Goal: Task Accomplishment & Management: Manage account settings

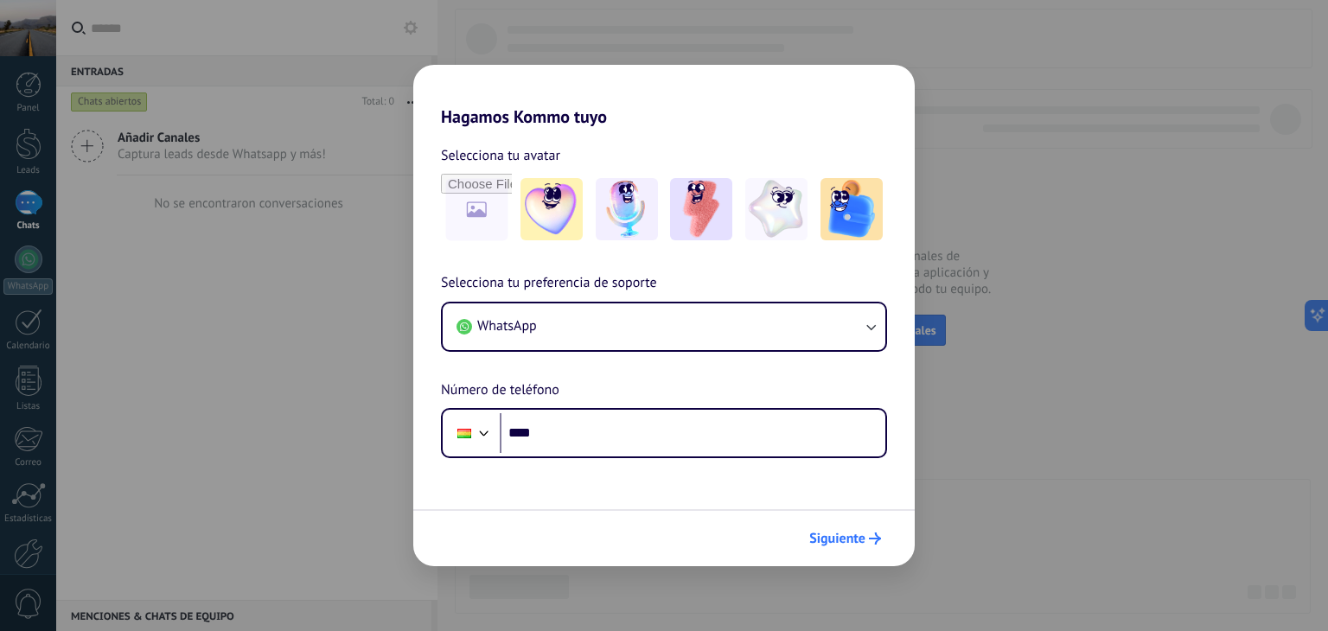
click at [817, 533] on span "Siguiente" at bounding box center [837, 539] width 56 height 12
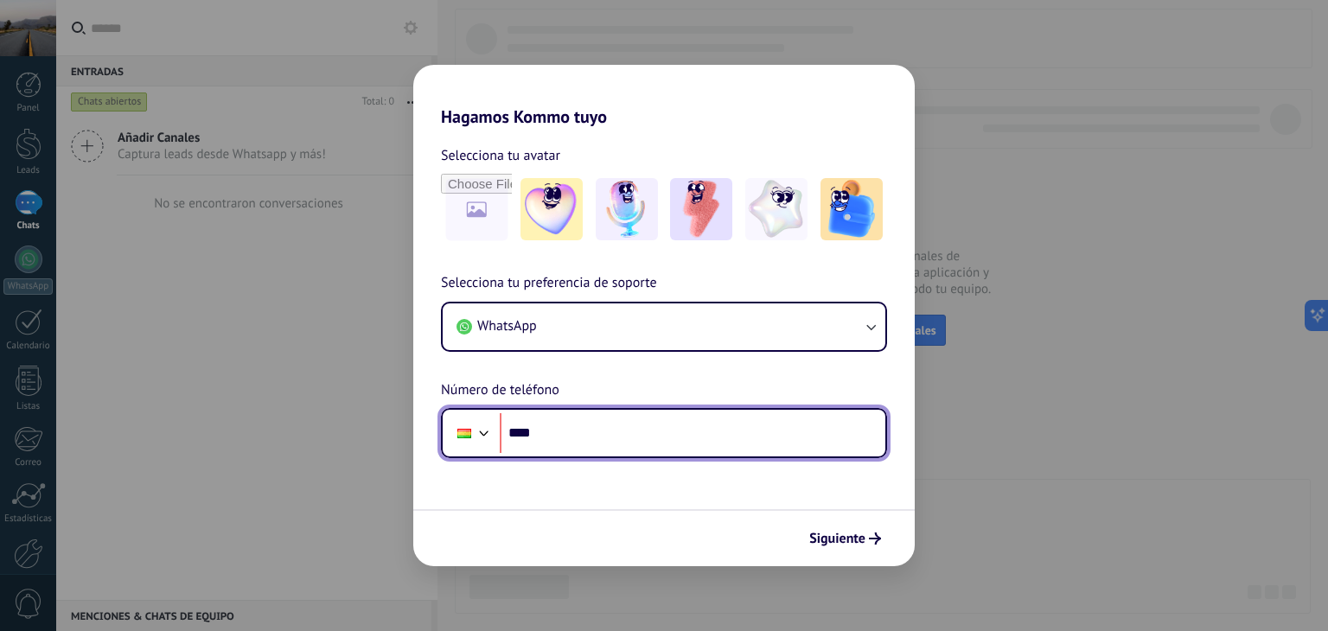
click at [670, 450] on input "****" at bounding box center [693, 433] width 386 height 40
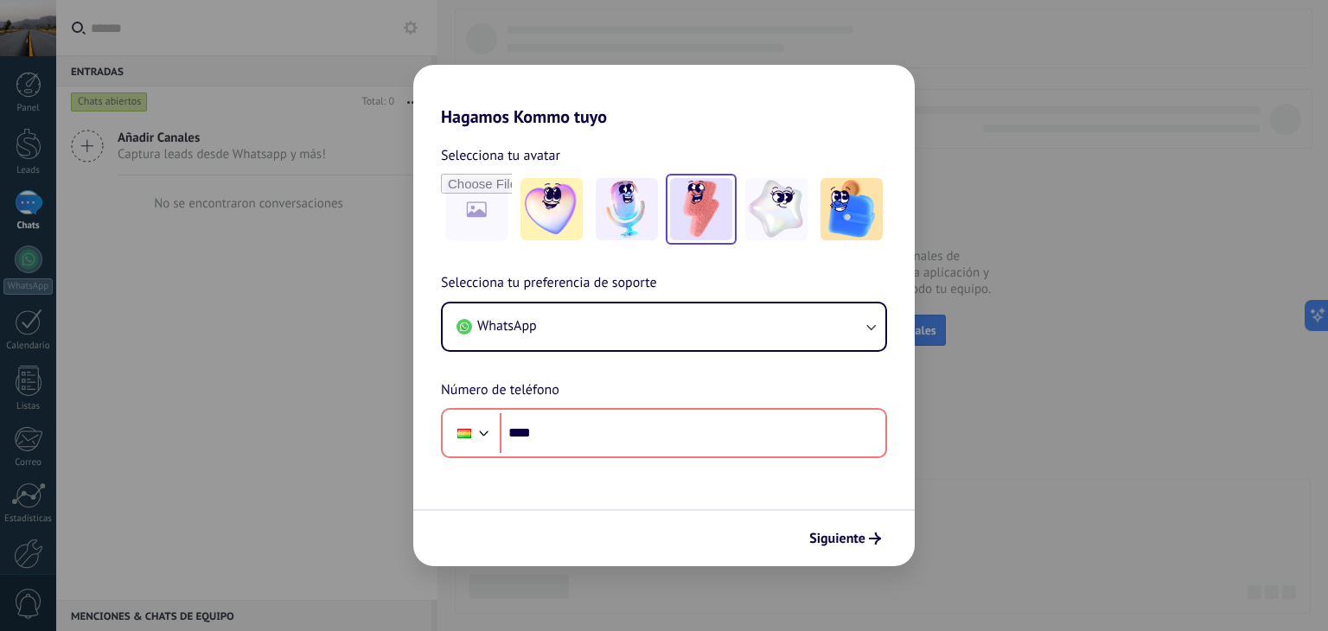
click at [688, 205] on img at bounding box center [701, 209] width 62 height 62
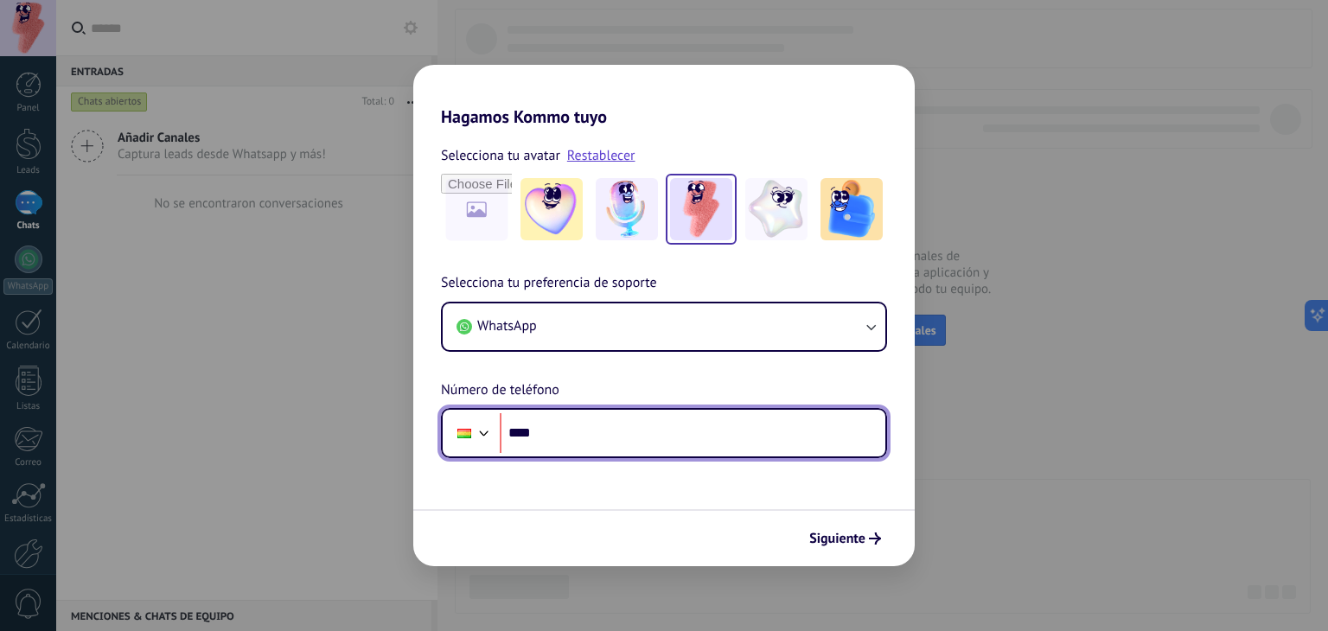
click at [623, 437] on input "****" at bounding box center [693, 433] width 386 height 40
type input "**********"
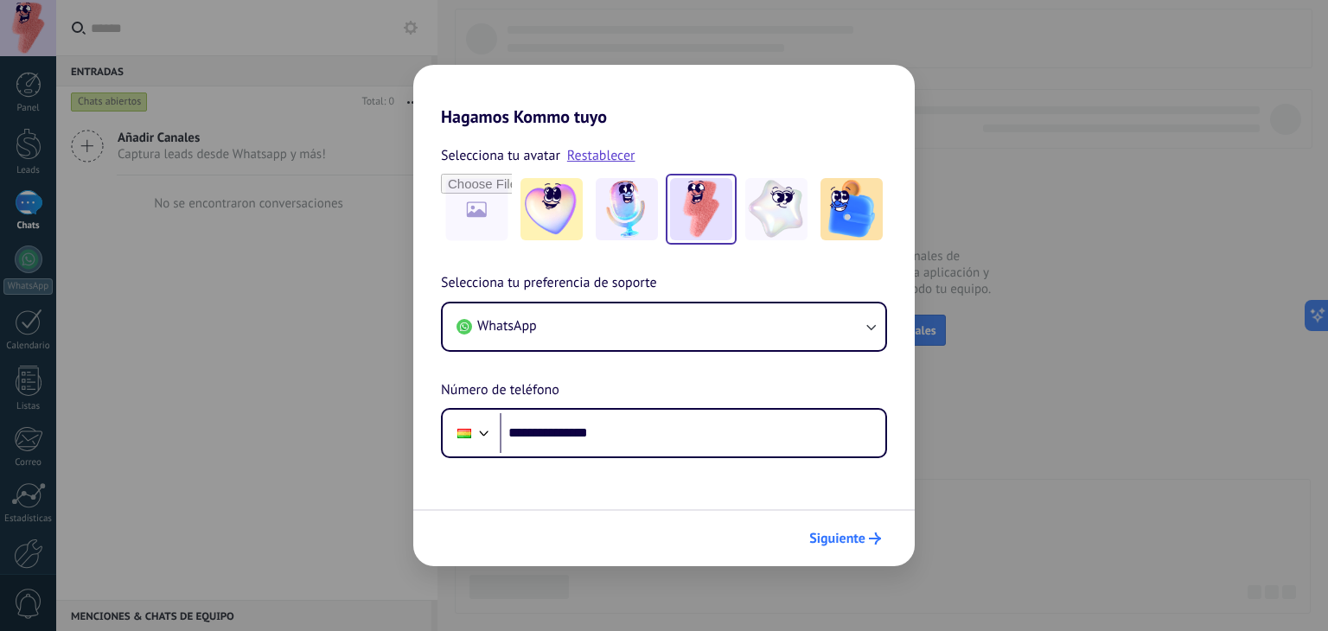
click at [834, 534] on span "Siguiente" at bounding box center [837, 539] width 56 height 12
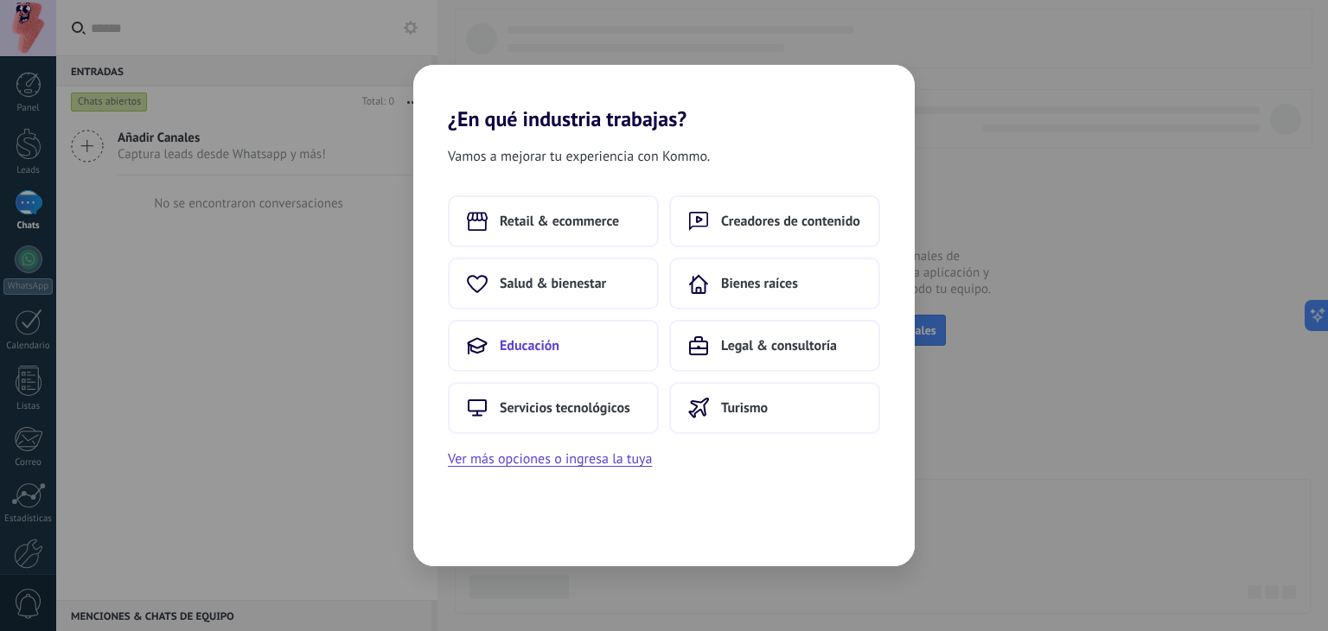
click at [605, 343] on button "Educación" at bounding box center [553, 346] width 211 height 52
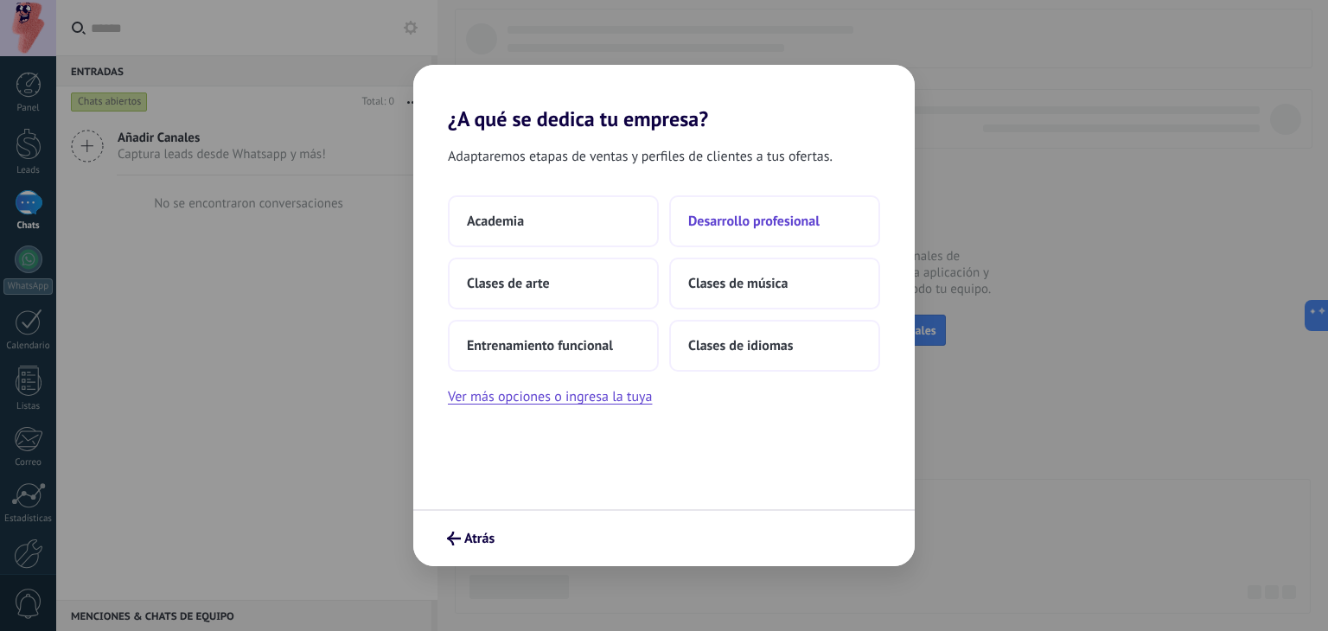
click at [720, 232] on button "Desarrollo profesional" at bounding box center [774, 221] width 211 height 52
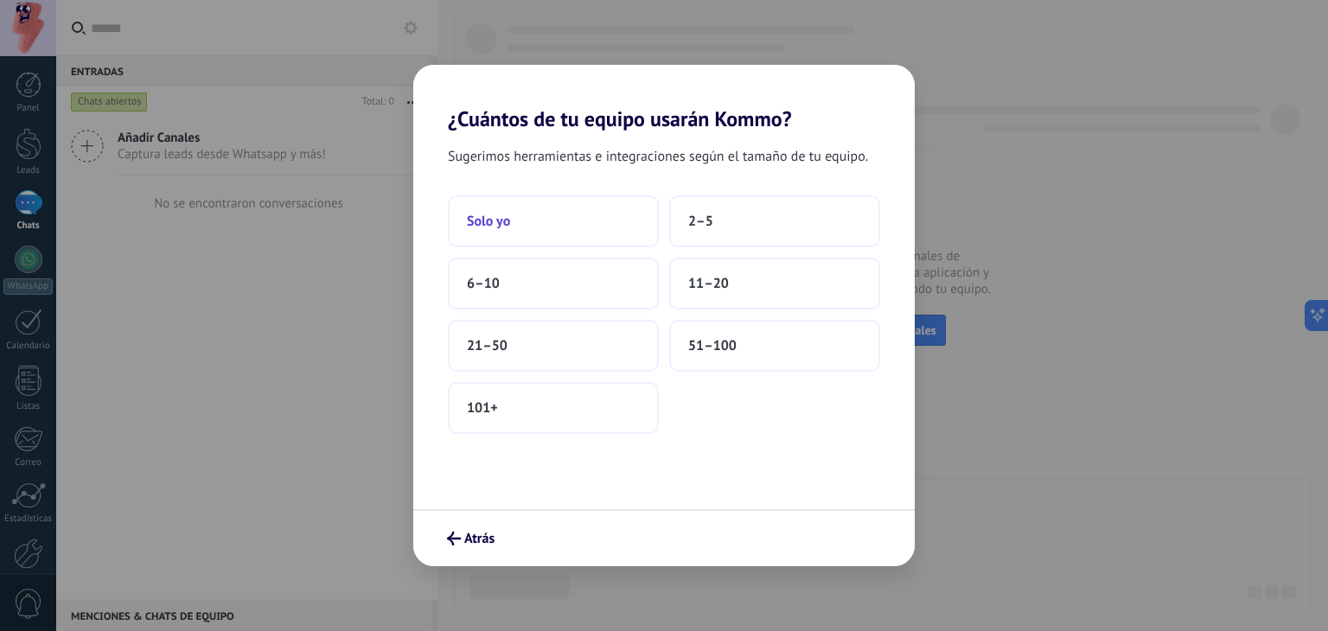
click at [589, 229] on button "Solo yo" at bounding box center [553, 221] width 211 height 52
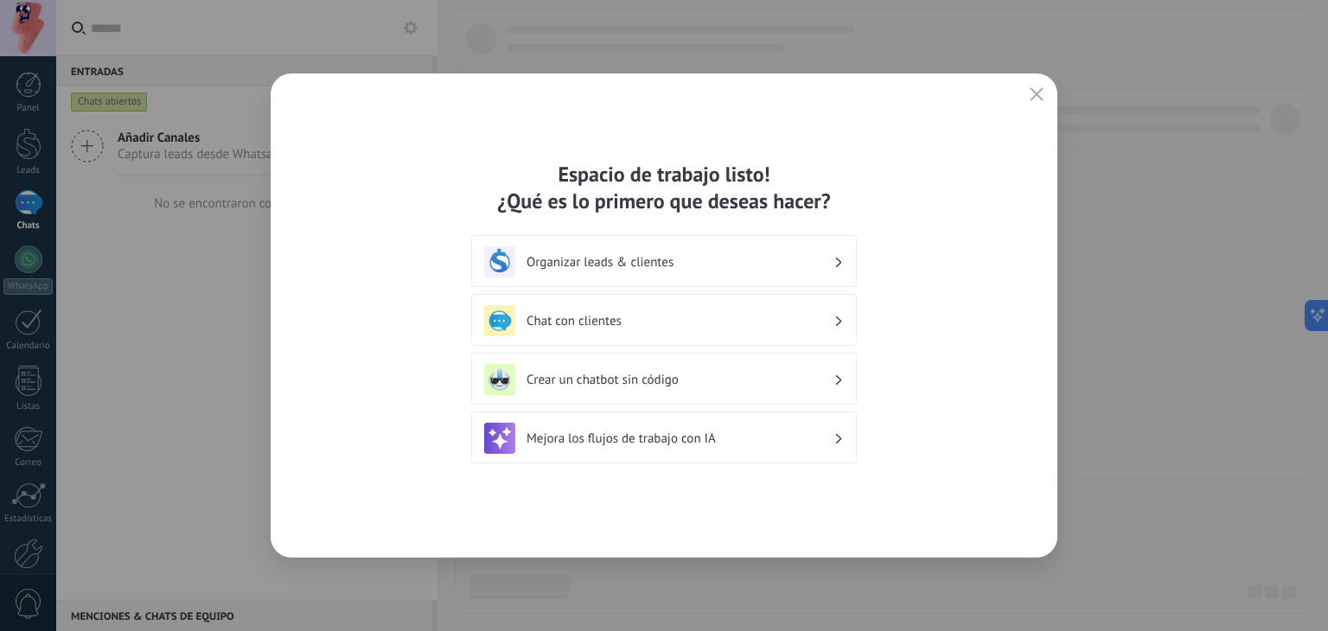
click at [1045, 81] on div "Espacio de trabajo listo! ¿Qué es lo primero que deseas hacer? Organizar leads …" at bounding box center [664, 316] width 787 height 484
click at [1037, 93] on use "button" at bounding box center [1037, 93] width 13 height 13
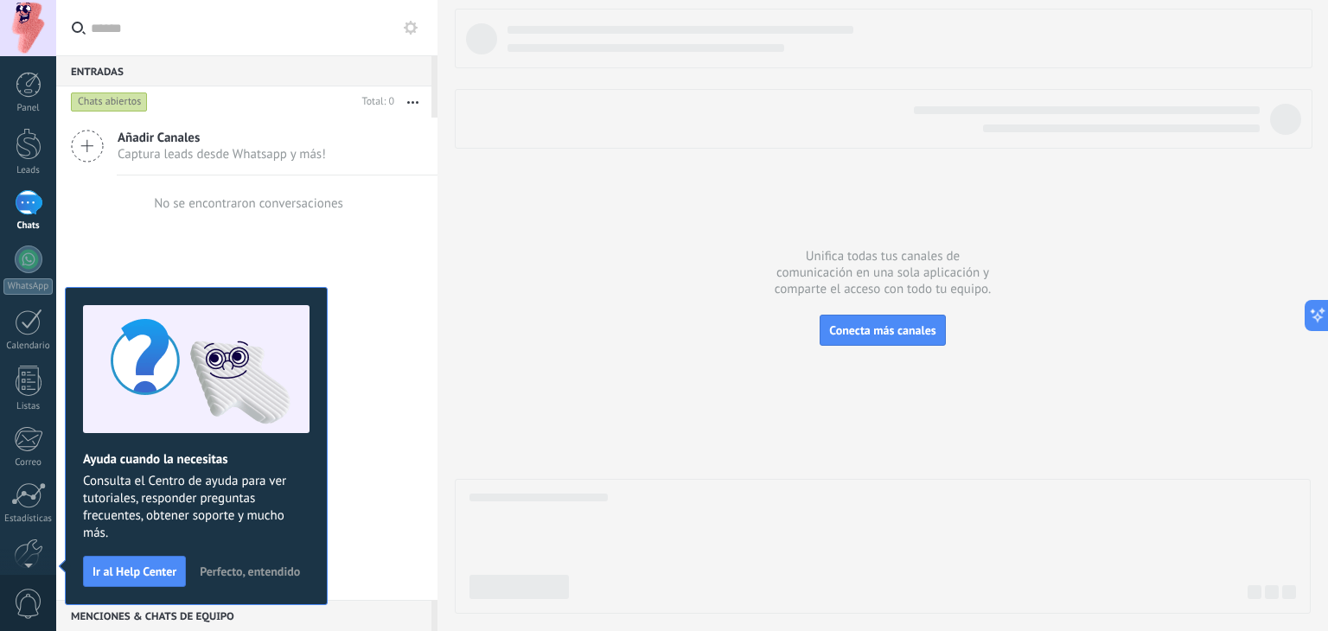
click at [244, 571] on span "Perfecto, entendido" at bounding box center [250, 572] width 100 height 12
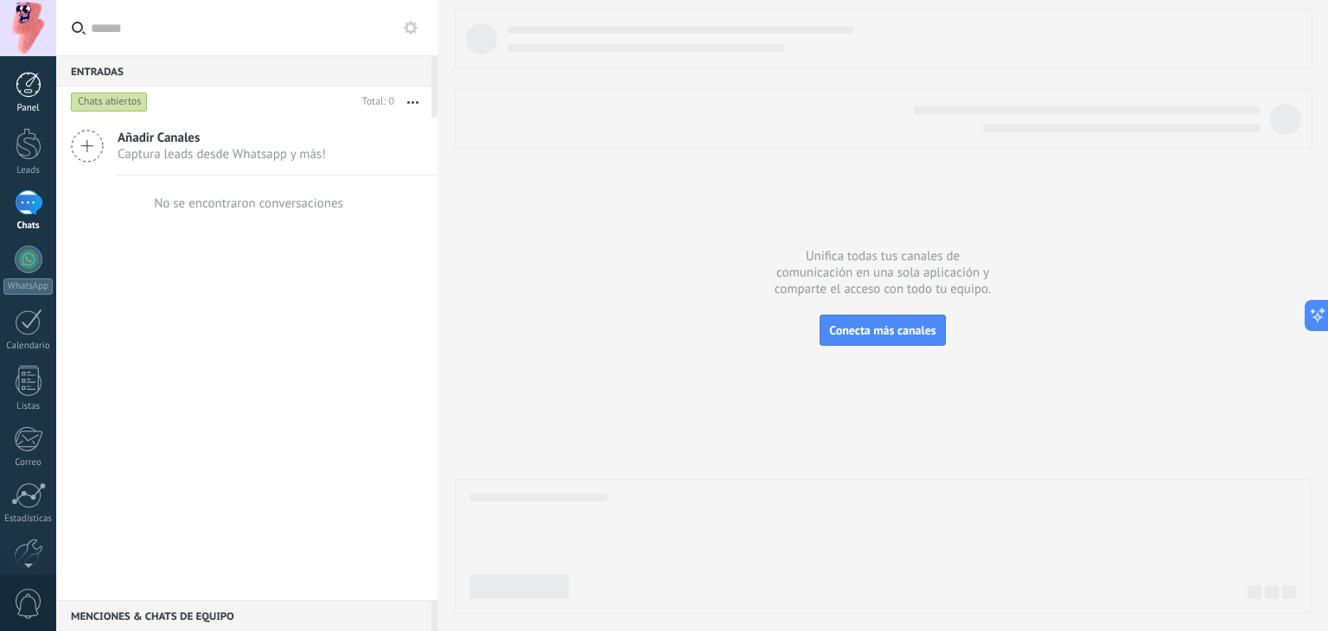
click at [21, 101] on link "Panel" at bounding box center [28, 93] width 56 height 42
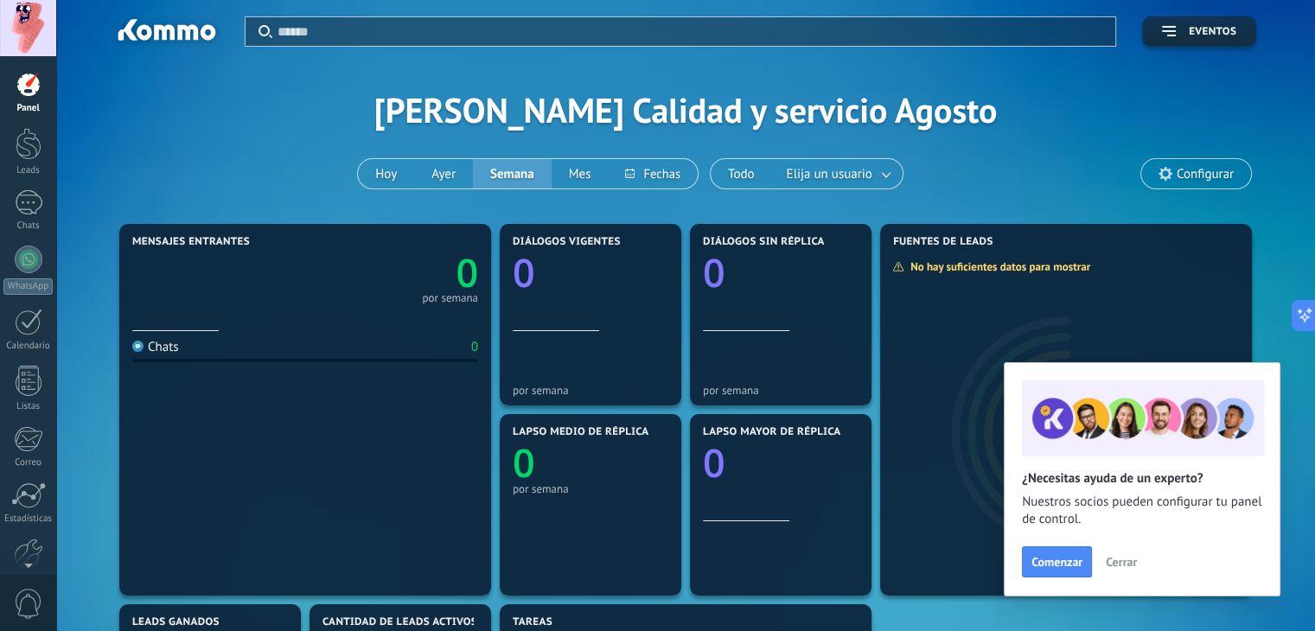
click at [1110, 552] on button "Cerrar" at bounding box center [1121, 562] width 47 height 26
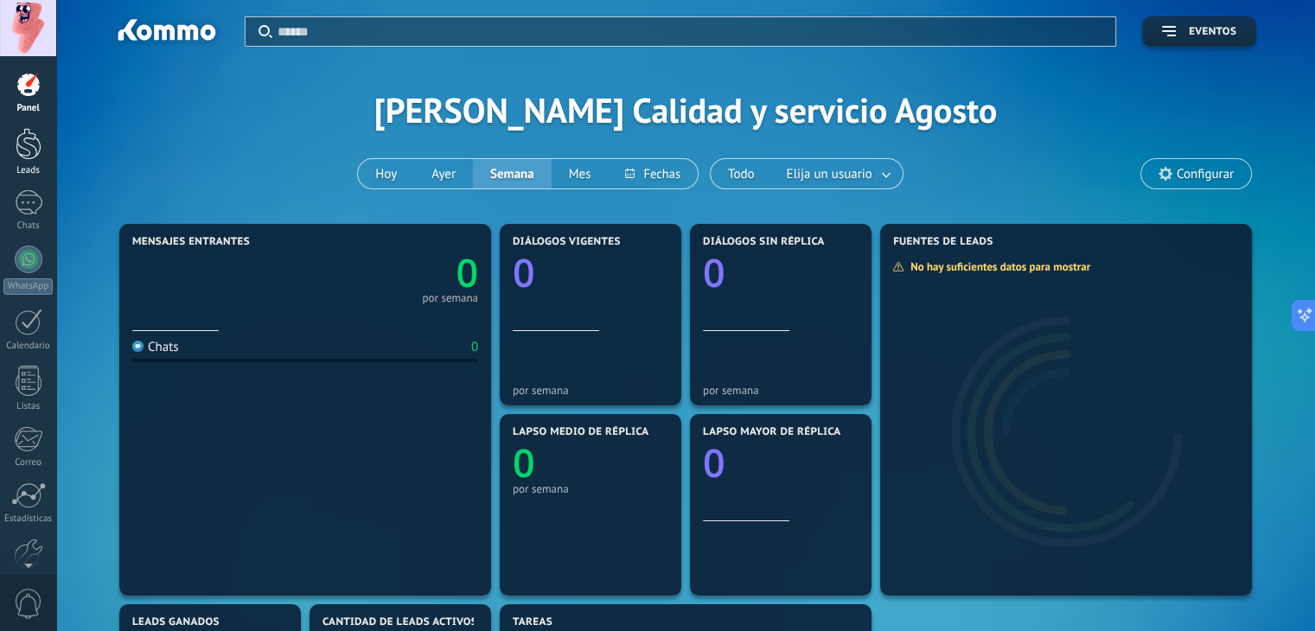
click at [26, 143] on div at bounding box center [29, 144] width 26 height 32
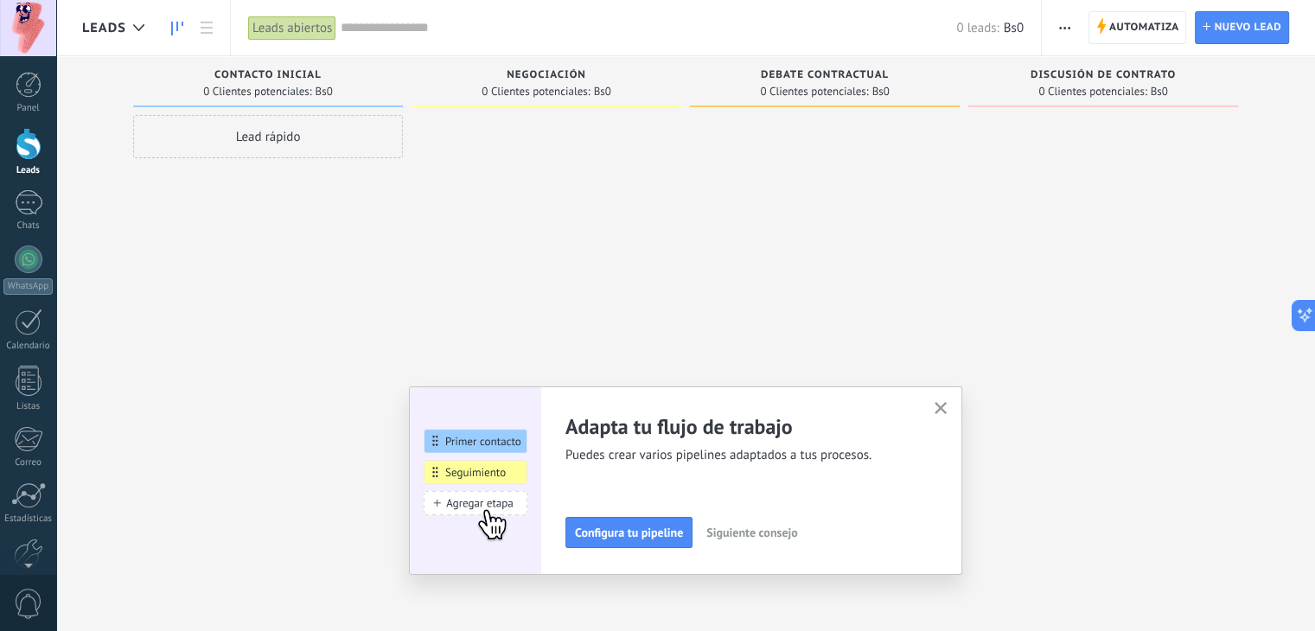
click at [948, 405] on icon "button" at bounding box center [941, 408] width 13 height 13
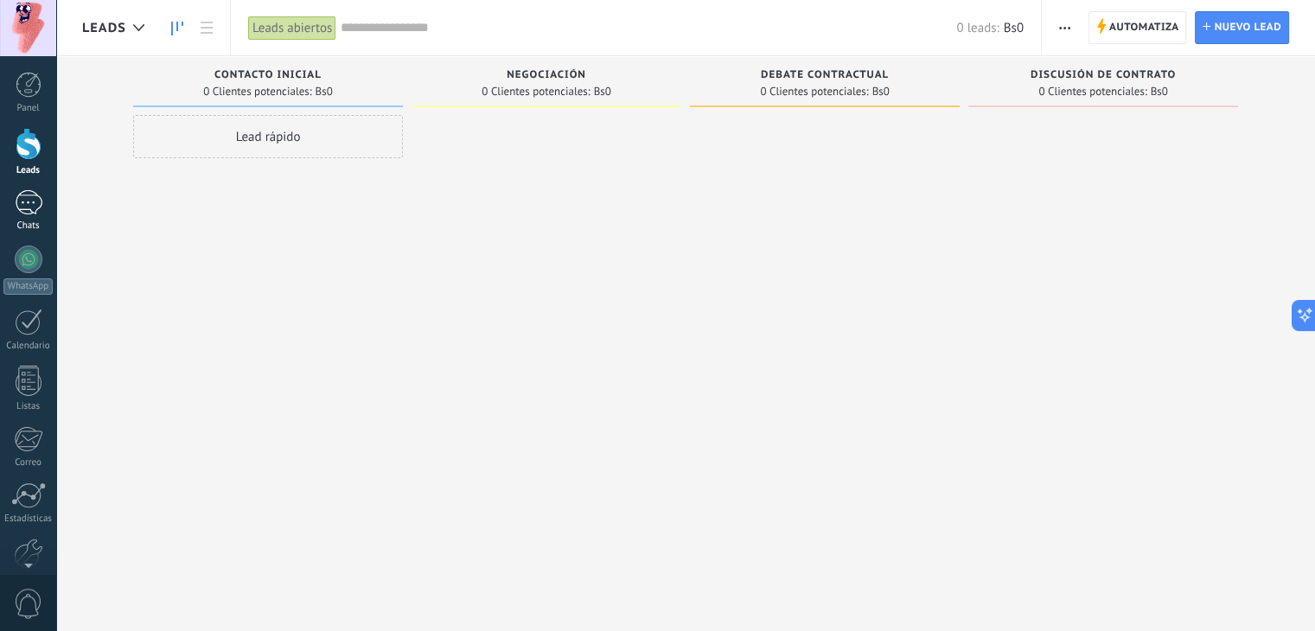
click at [36, 208] on div at bounding box center [29, 202] width 28 height 25
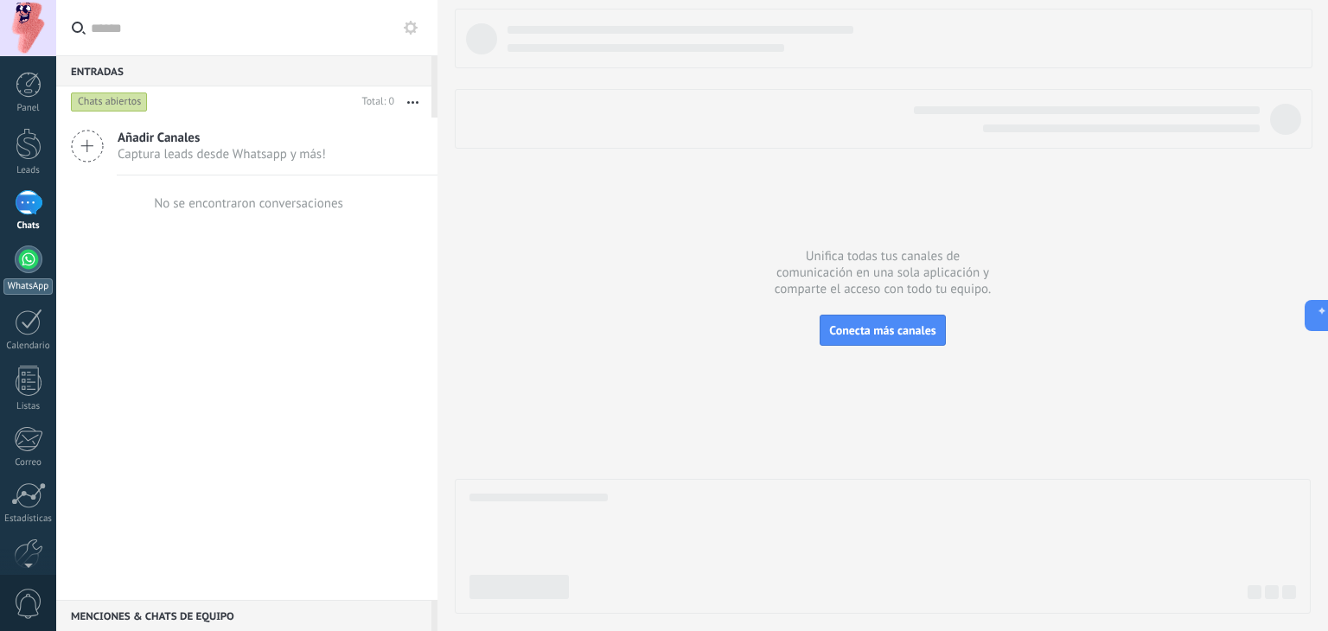
click at [21, 265] on div at bounding box center [29, 260] width 28 height 28
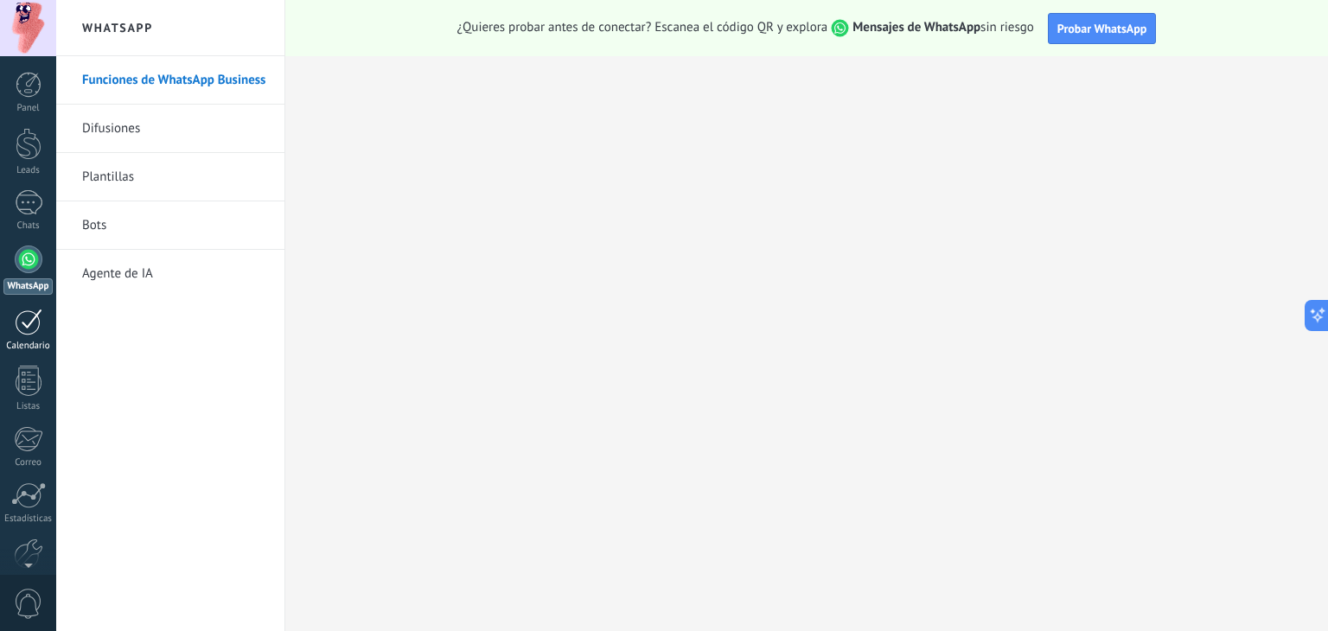
click at [28, 315] on div at bounding box center [29, 322] width 28 height 27
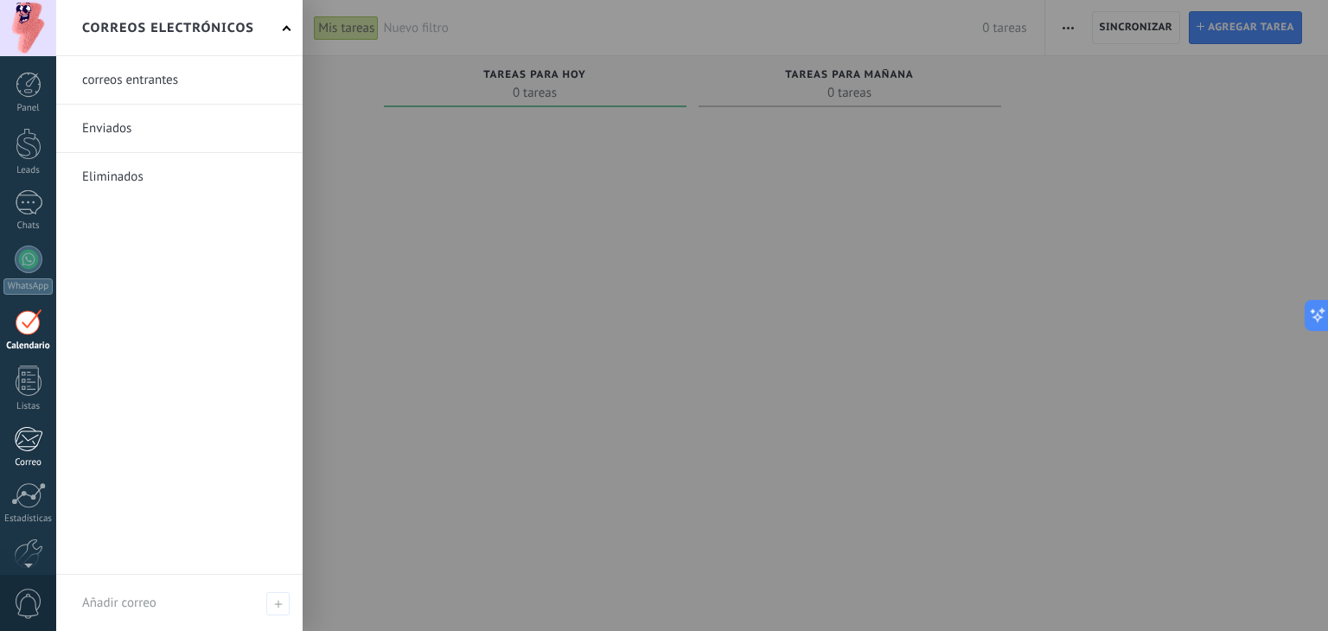
click at [8, 440] on link "Correo" at bounding box center [28, 447] width 56 height 42
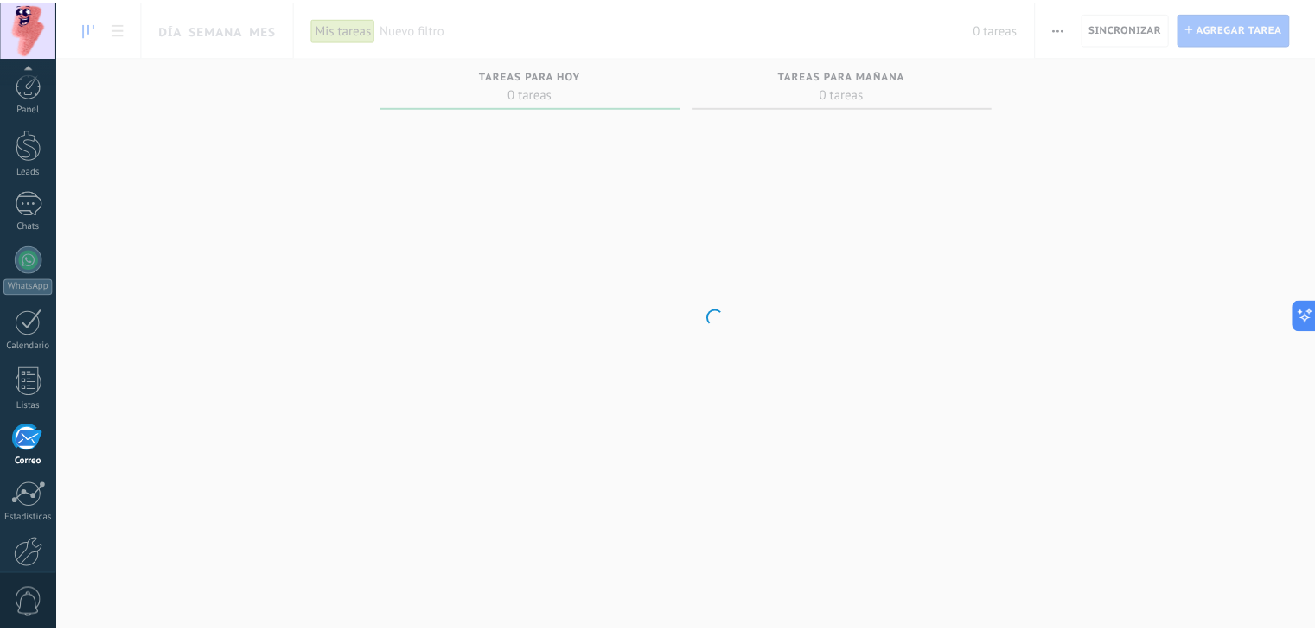
scroll to position [87, 0]
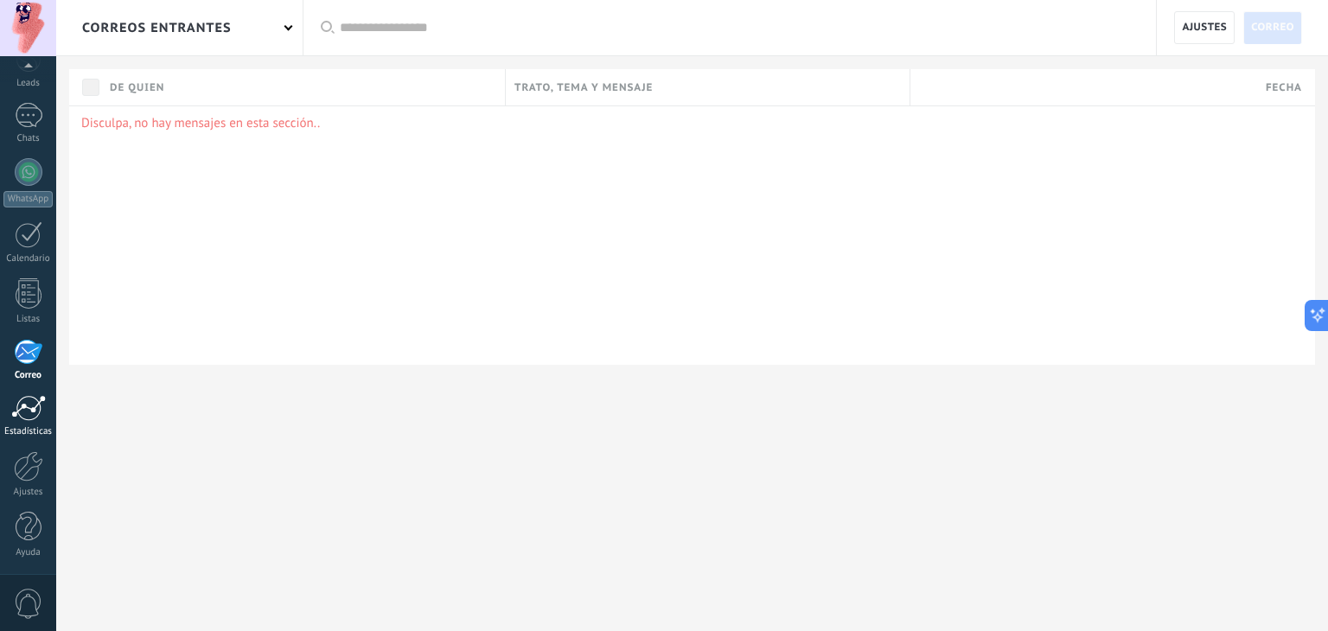
click at [23, 429] on div "Estadísticas" at bounding box center [28, 431] width 50 height 11
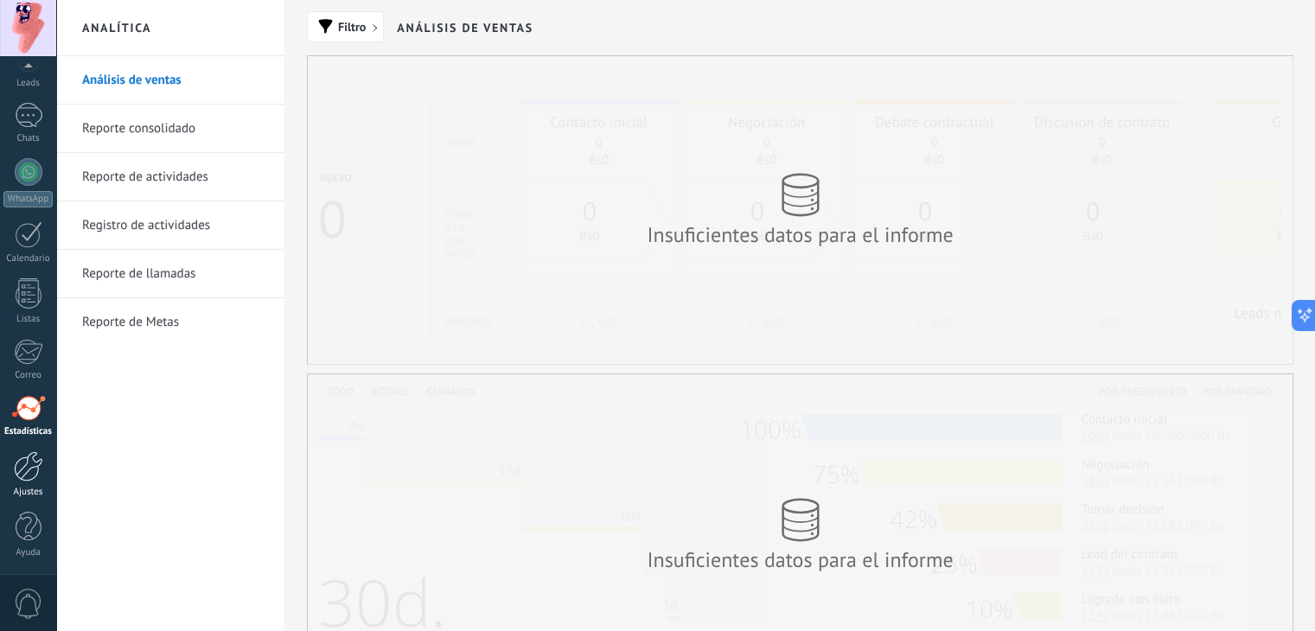
click at [17, 473] on div at bounding box center [28, 466] width 29 height 30
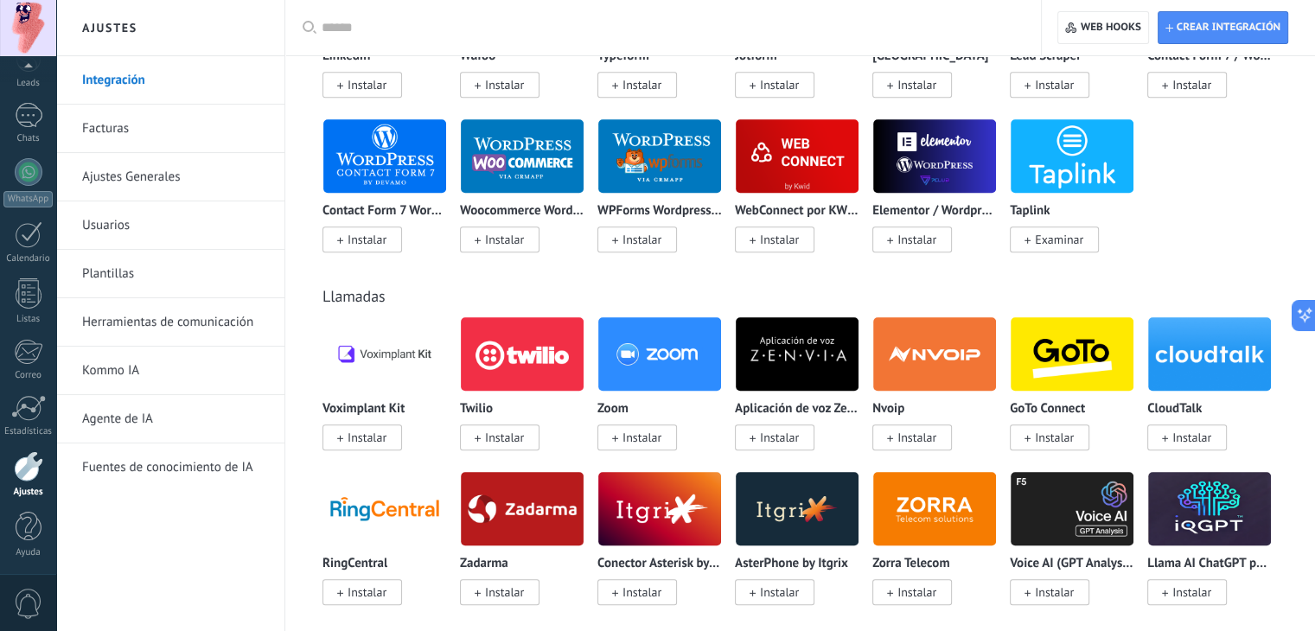
scroll to position [1615, 0]
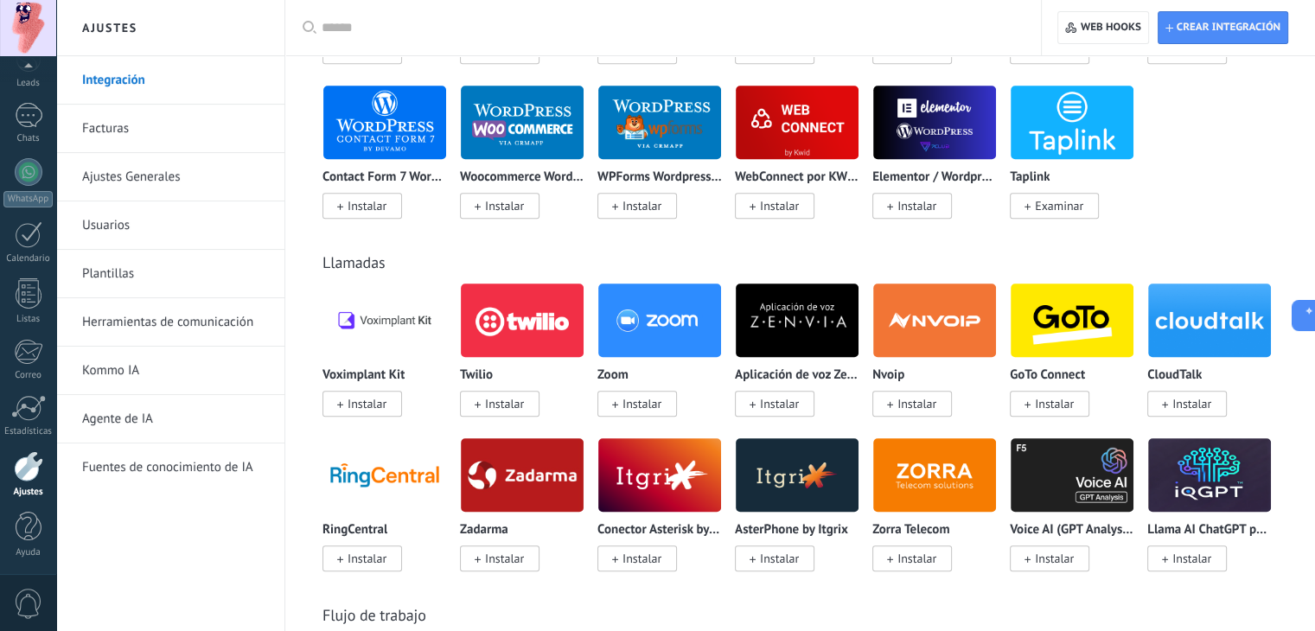
click at [107, 129] on link "Facturas" at bounding box center [174, 129] width 185 height 48
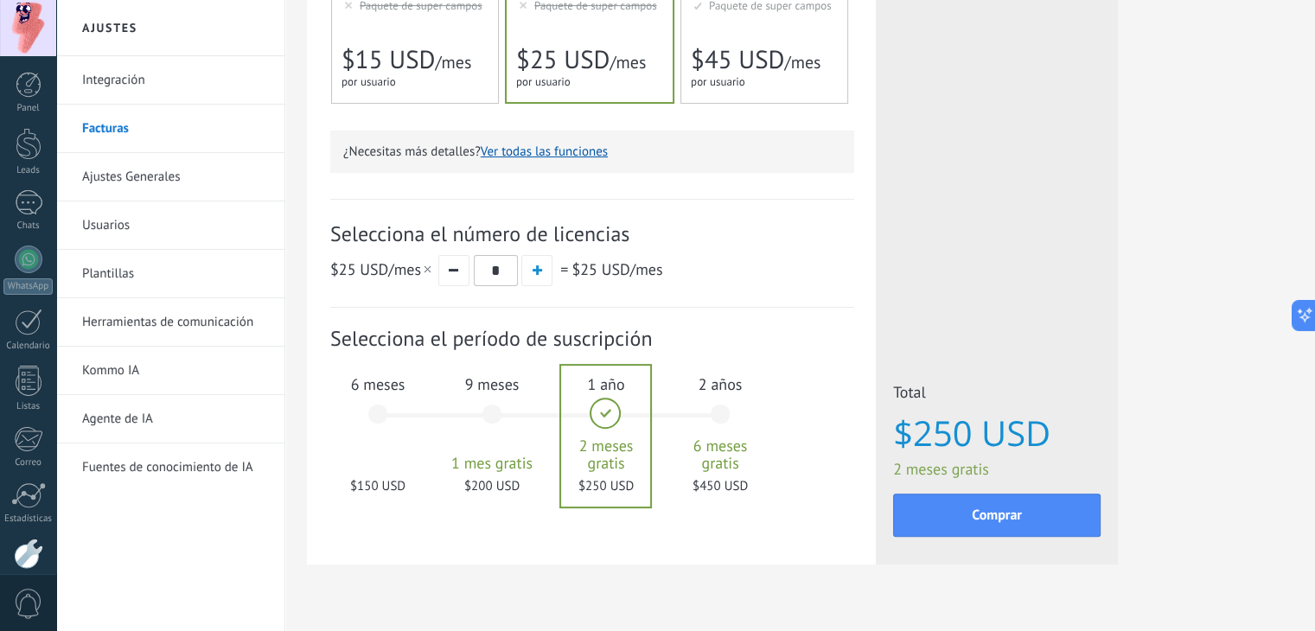
scroll to position [450, 0]
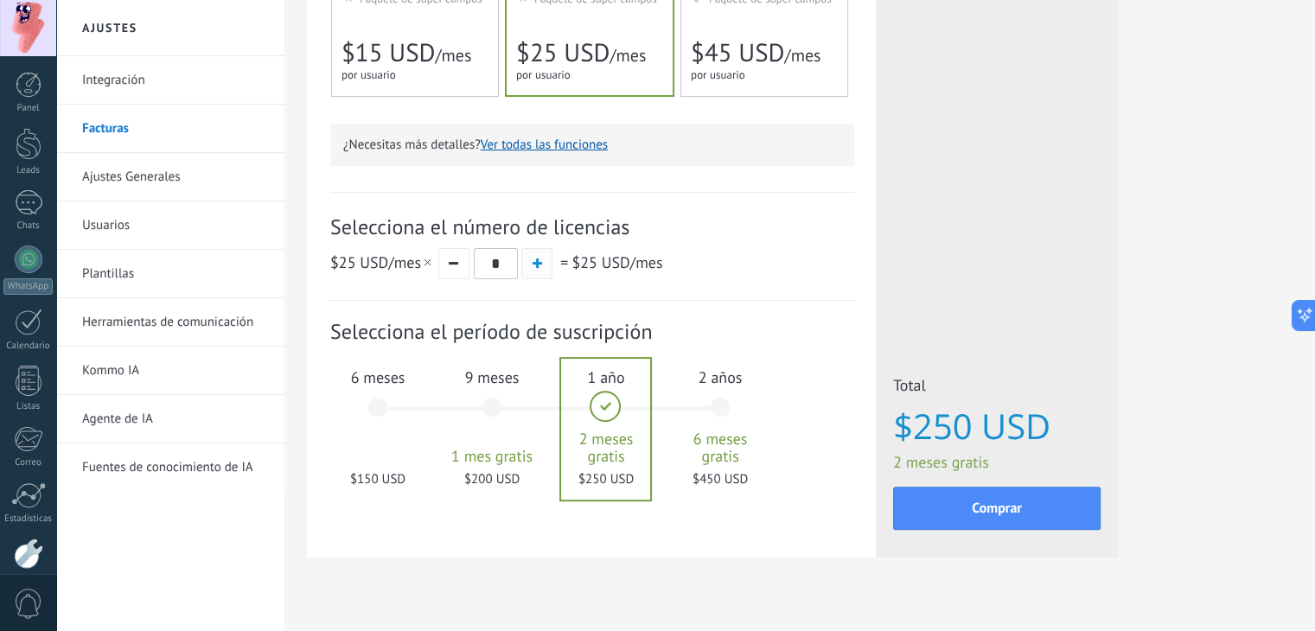
click at [522, 273] on button "button" at bounding box center [536, 263] width 31 height 31
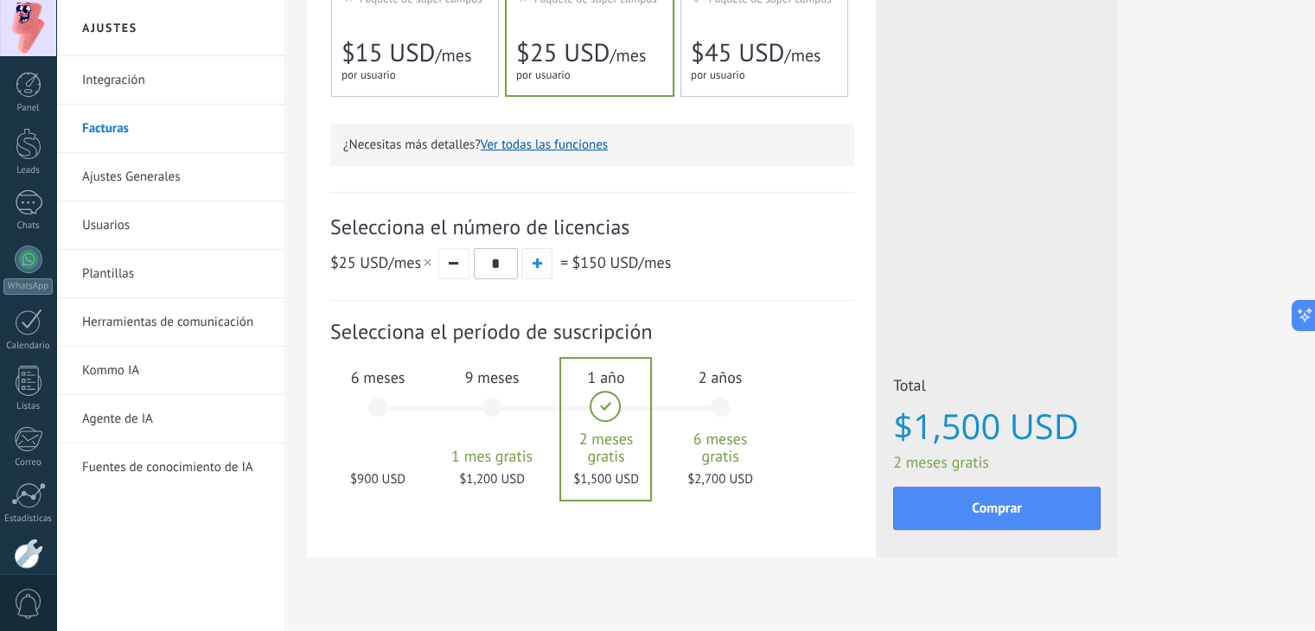
click at [522, 273] on button "button" at bounding box center [536, 263] width 31 height 31
type input "*"
click at [135, 276] on link "Plantillas" at bounding box center [174, 274] width 185 height 48
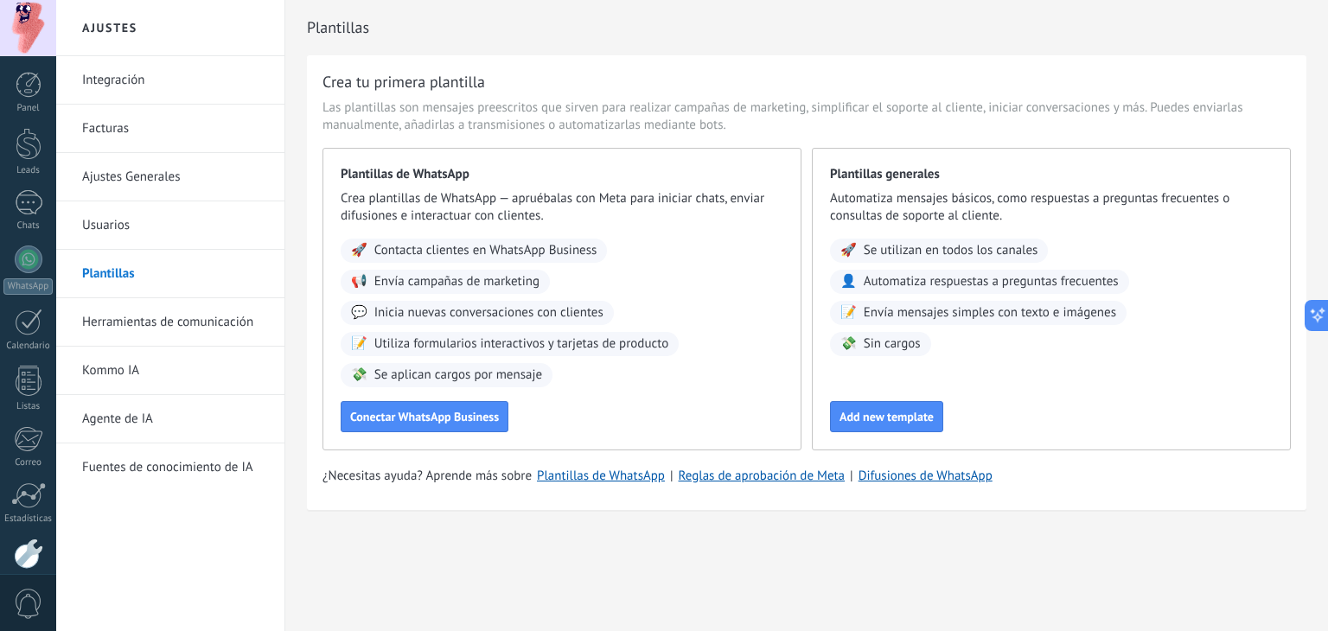
click at [152, 315] on link "Herramientas de comunicación" at bounding box center [174, 322] width 185 height 48
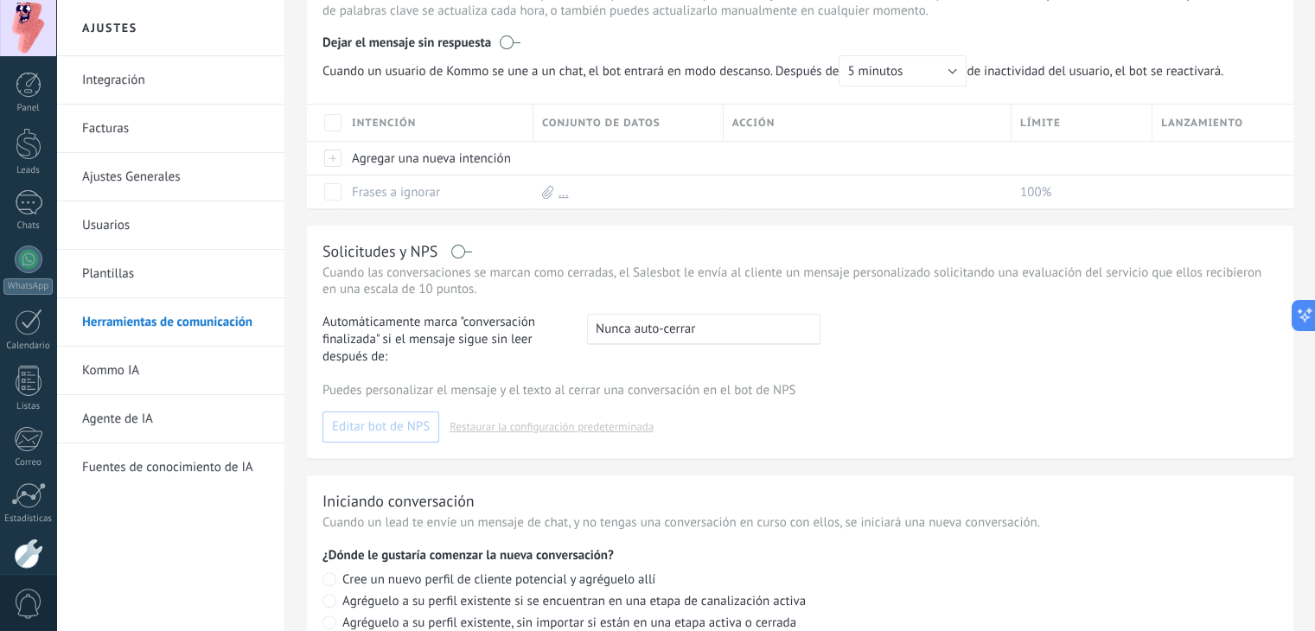
scroll to position [495, 0]
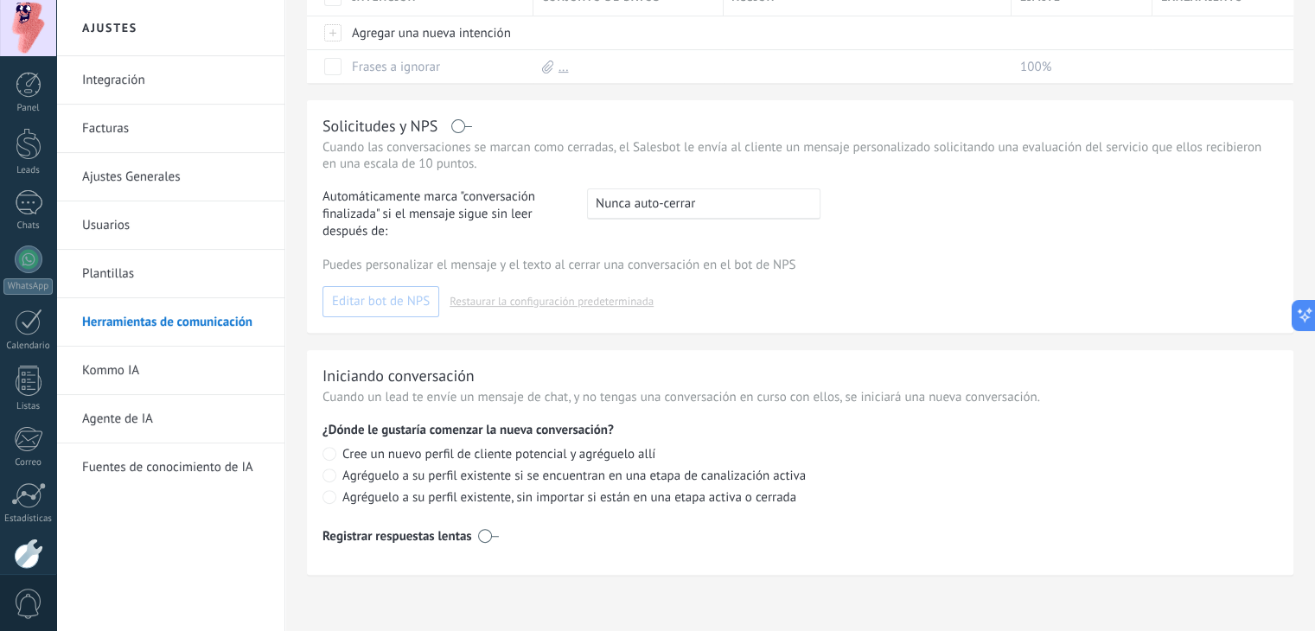
click at [137, 361] on link "Kommo IA" at bounding box center [174, 371] width 185 height 48
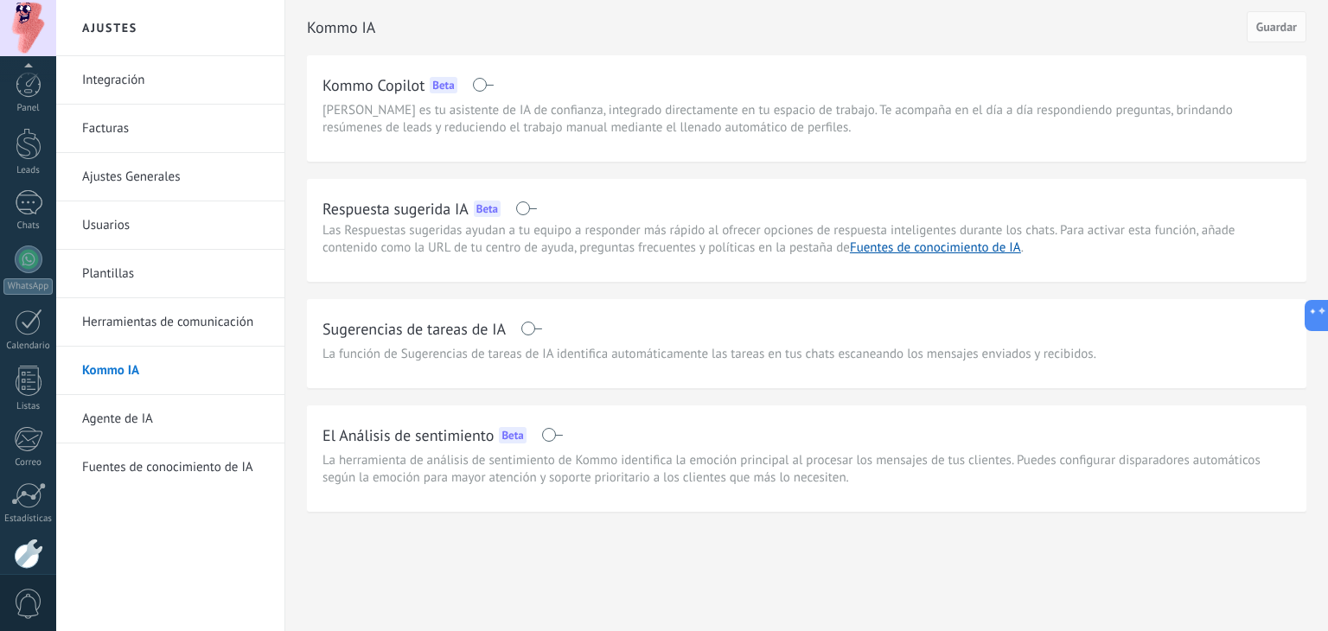
click at [42, 38] on div at bounding box center [28, 28] width 56 height 56
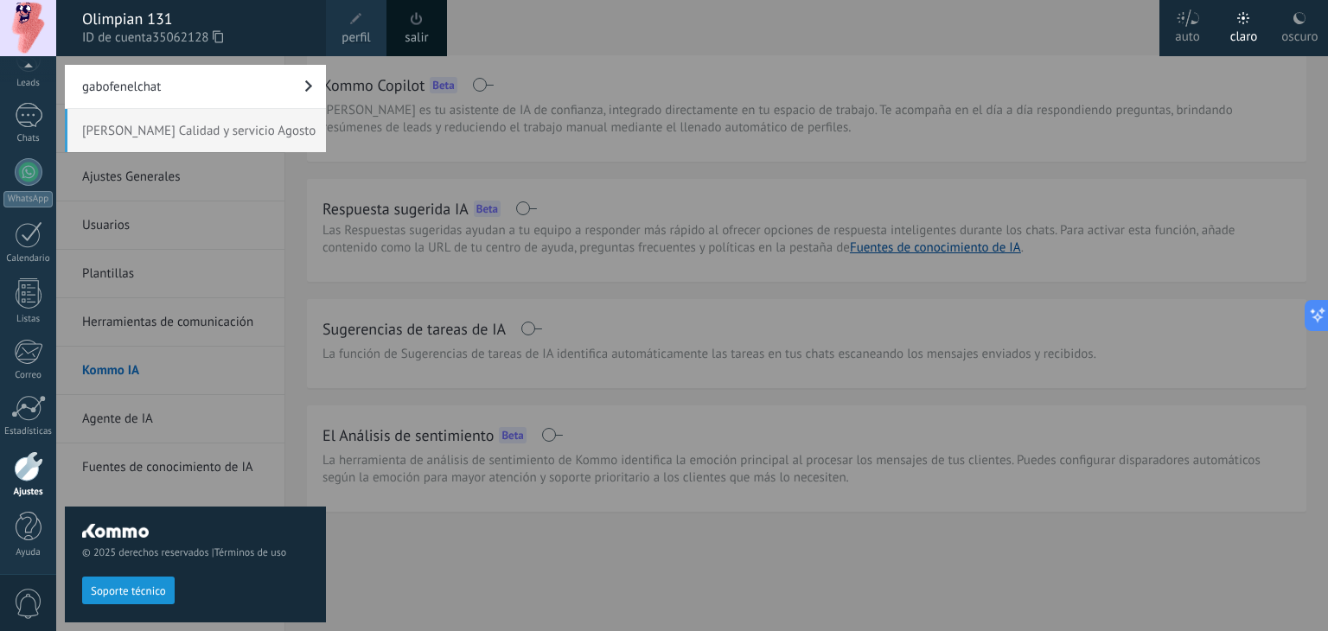
click at [352, 144] on div at bounding box center [720, 315] width 1328 height 631
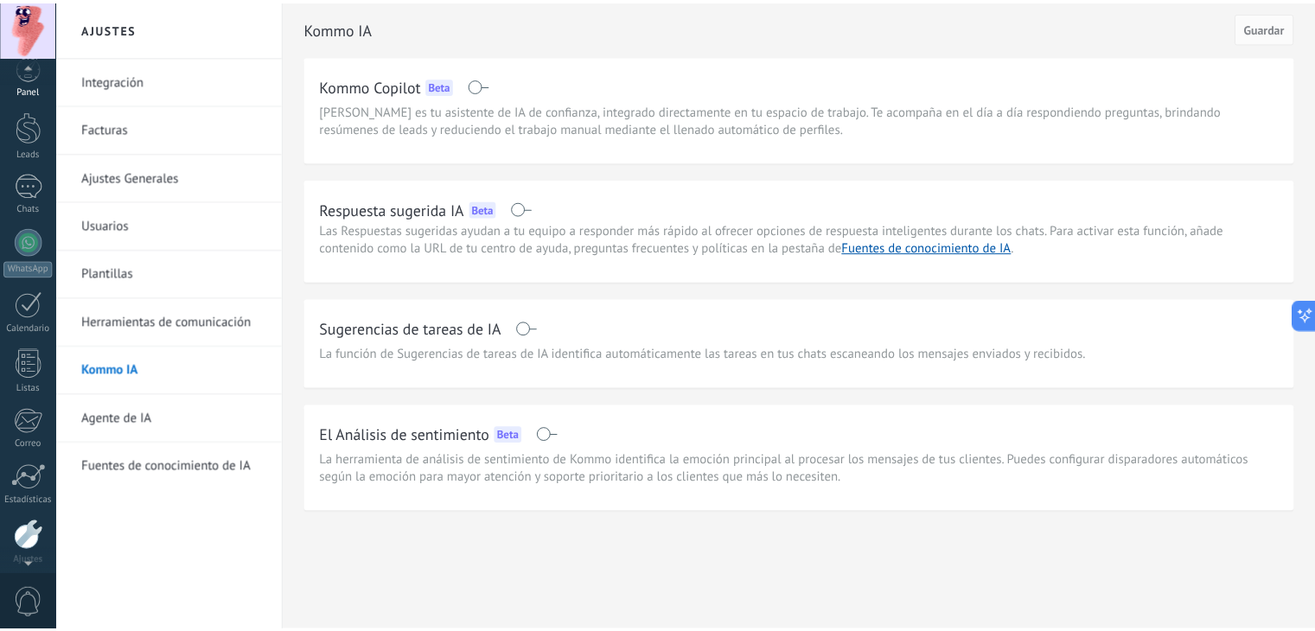
scroll to position [0, 0]
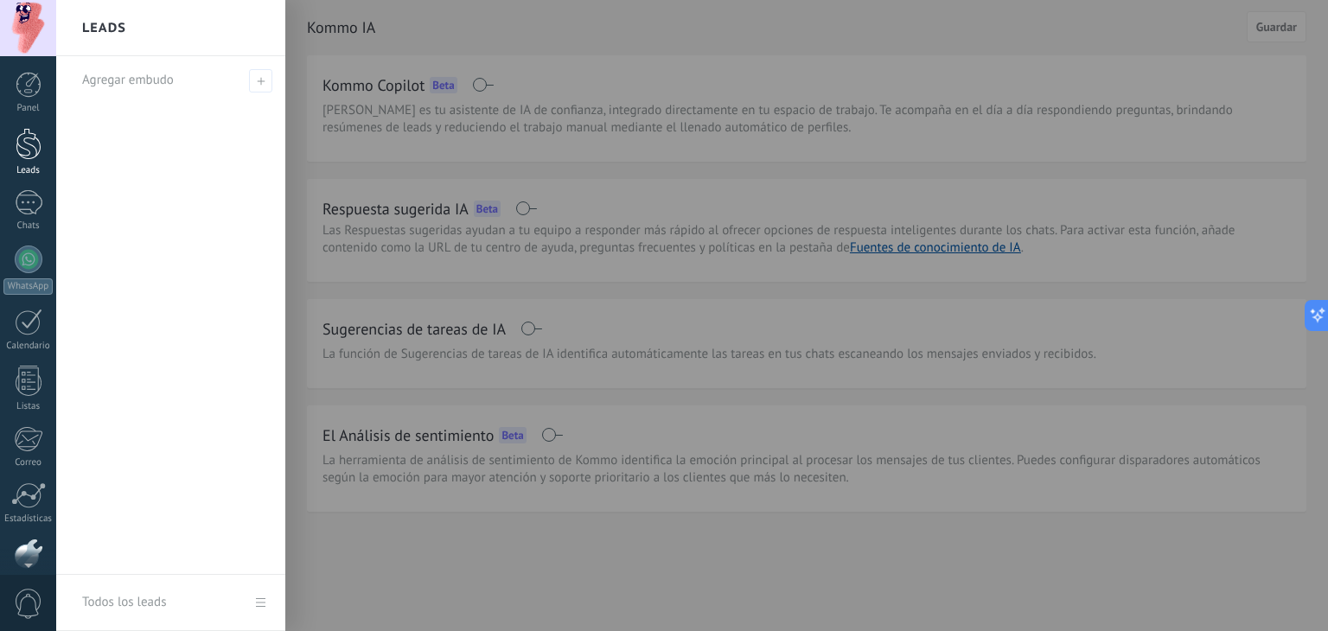
click at [28, 140] on div at bounding box center [29, 144] width 26 height 32
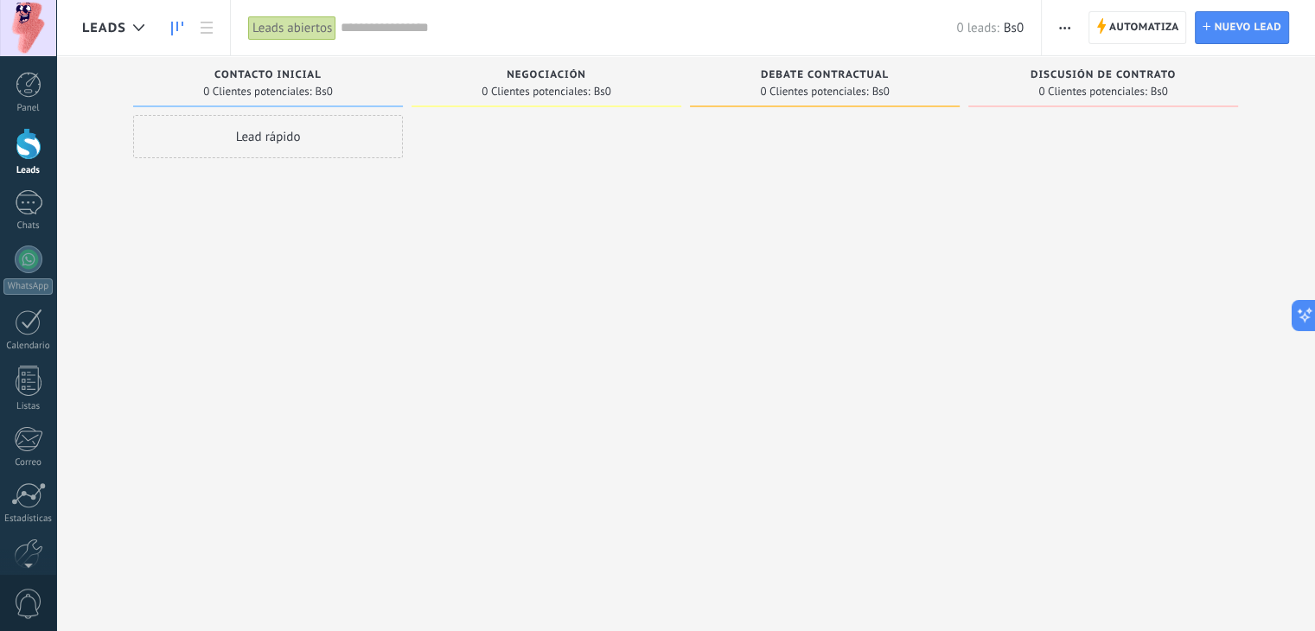
click at [1064, 27] on icon "button" at bounding box center [1064, 28] width 11 height 3
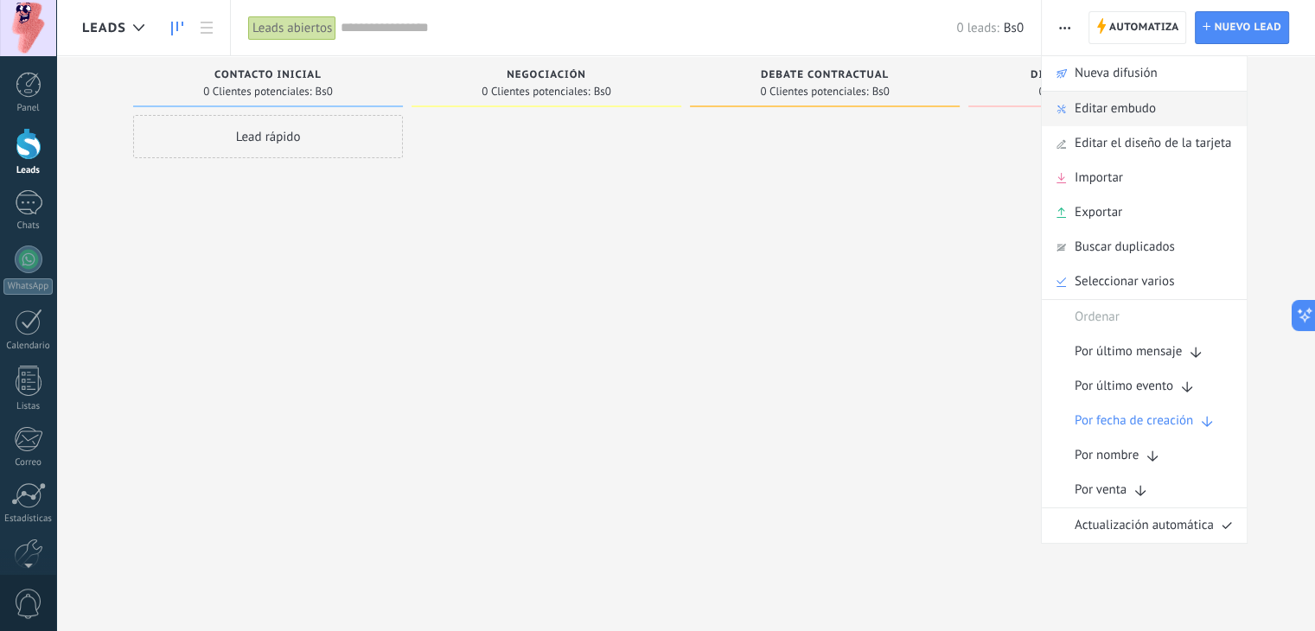
click at [1115, 101] on span "Editar embudo" at bounding box center [1115, 109] width 81 height 35
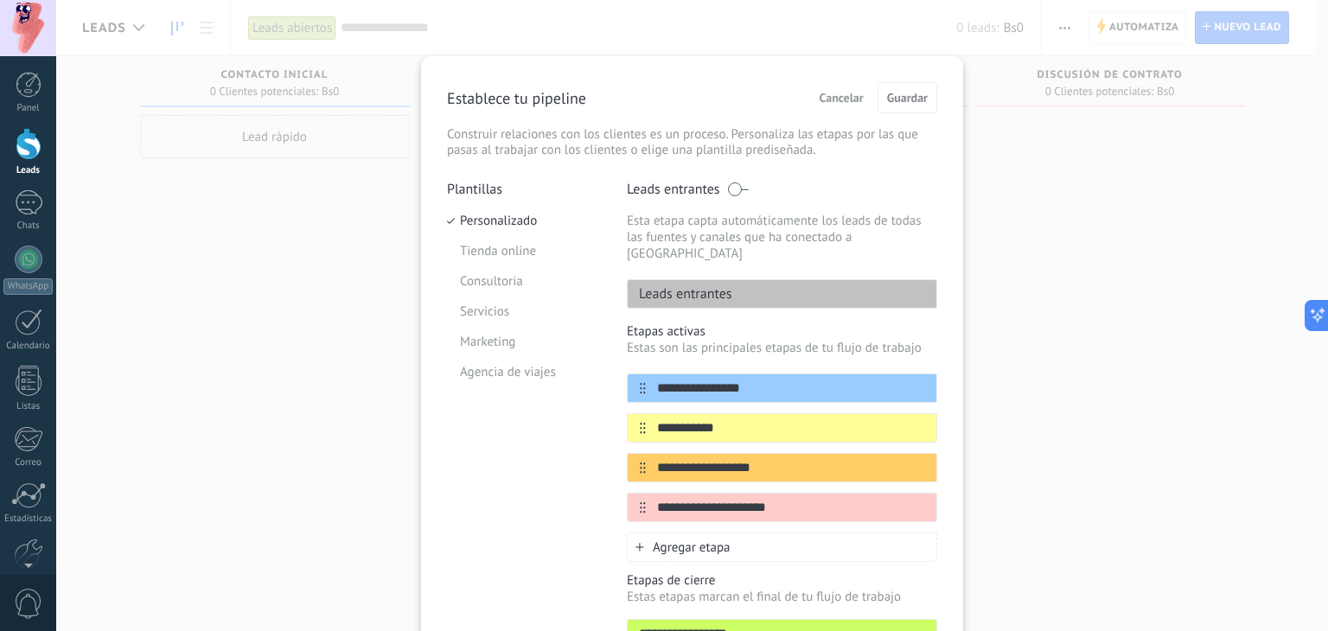
drag, startPoint x: 1115, startPoint y: 101, endPoint x: 740, endPoint y: 85, distance: 374.8
click at [740, 85] on div "Establece tu pipeline Cancelar Guardar" at bounding box center [692, 97] width 490 height 31
drag, startPoint x: 763, startPoint y: 451, endPoint x: 636, endPoint y: 452, distance: 126.3
click at [636, 453] on div "**********" at bounding box center [782, 467] width 310 height 29
type input "*******"
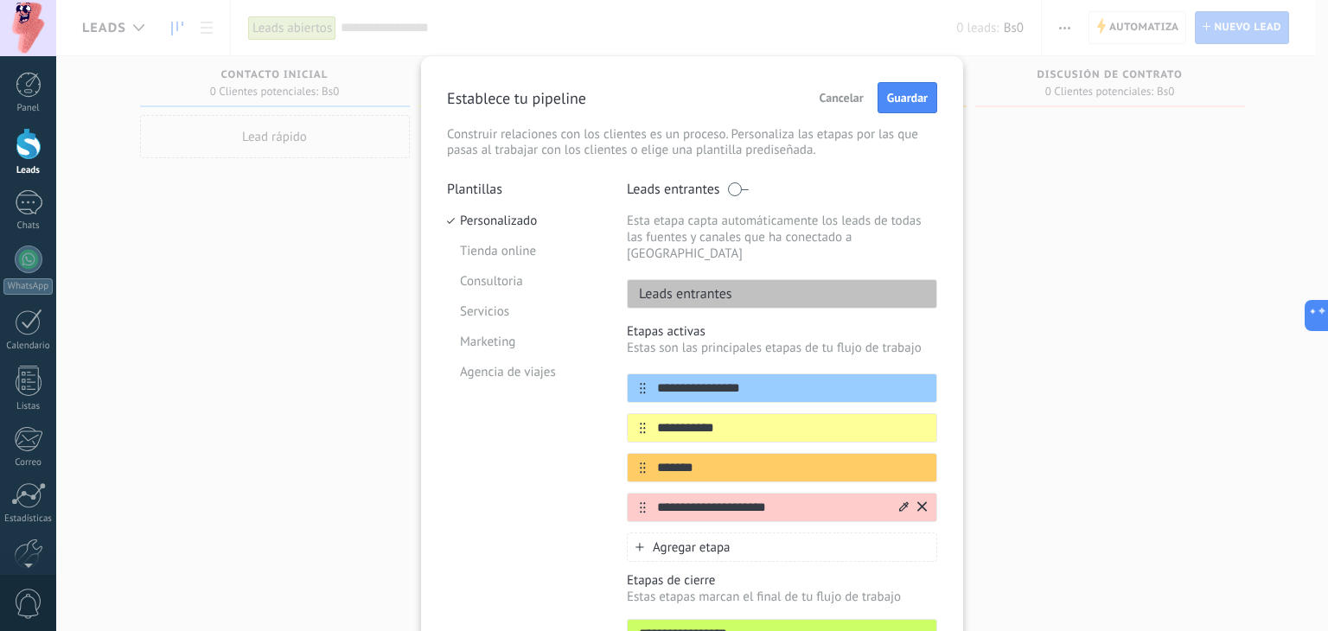
drag, startPoint x: 775, startPoint y: 493, endPoint x: 632, endPoint y: 496, distance: 142.7
click at [632, 496] on div "**********" at bounding box center [782, 507] width 310 height 29
click at [918, 502] on icon at bounding box center [923, 507] width 10 height 10
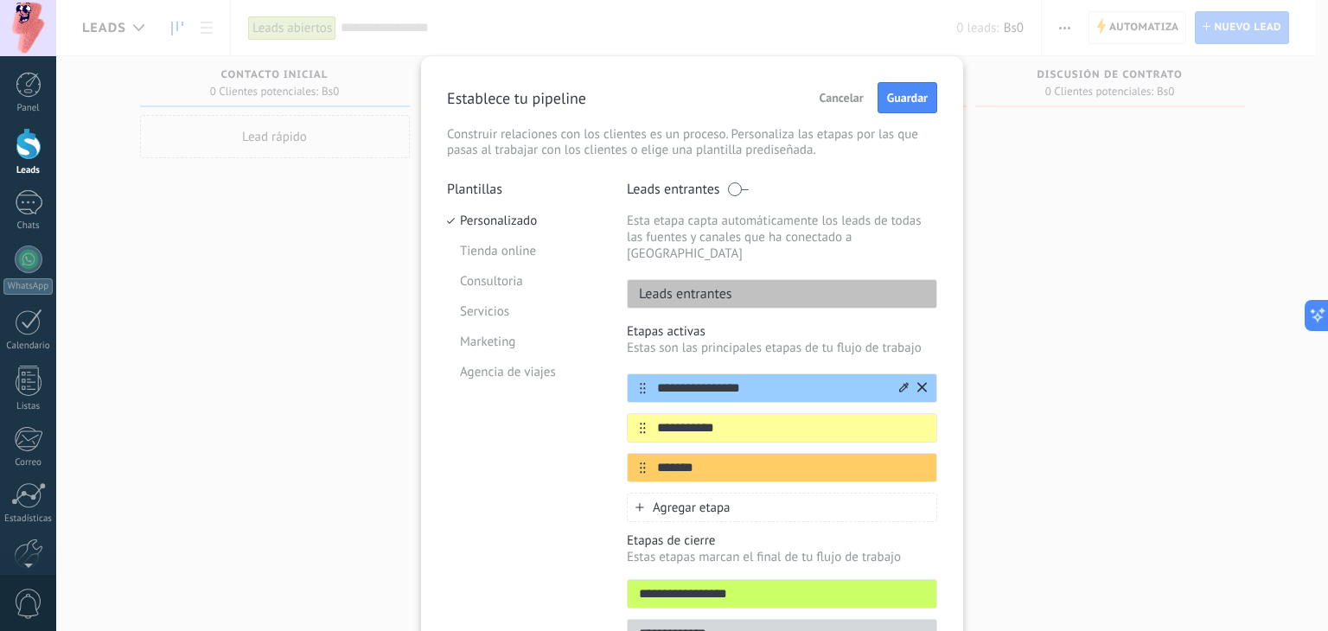
click at [820, 380] on input "**********" at bounding box center [771, 389] width 251 height 18
type input "*"
type input "*******"
click at [903, 111] on button "Guardar" at bounding box center [908, 97] width 60 height 31
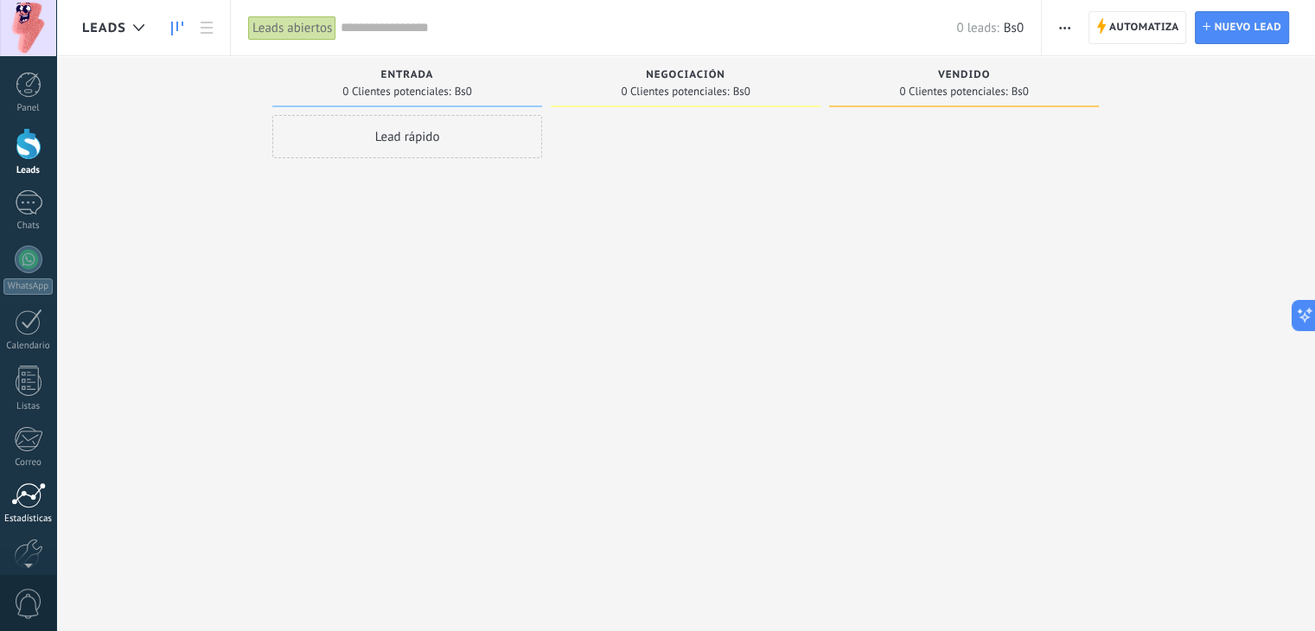
click at [36, 502] on div at bounding box center [28, 496] width 35 height 26
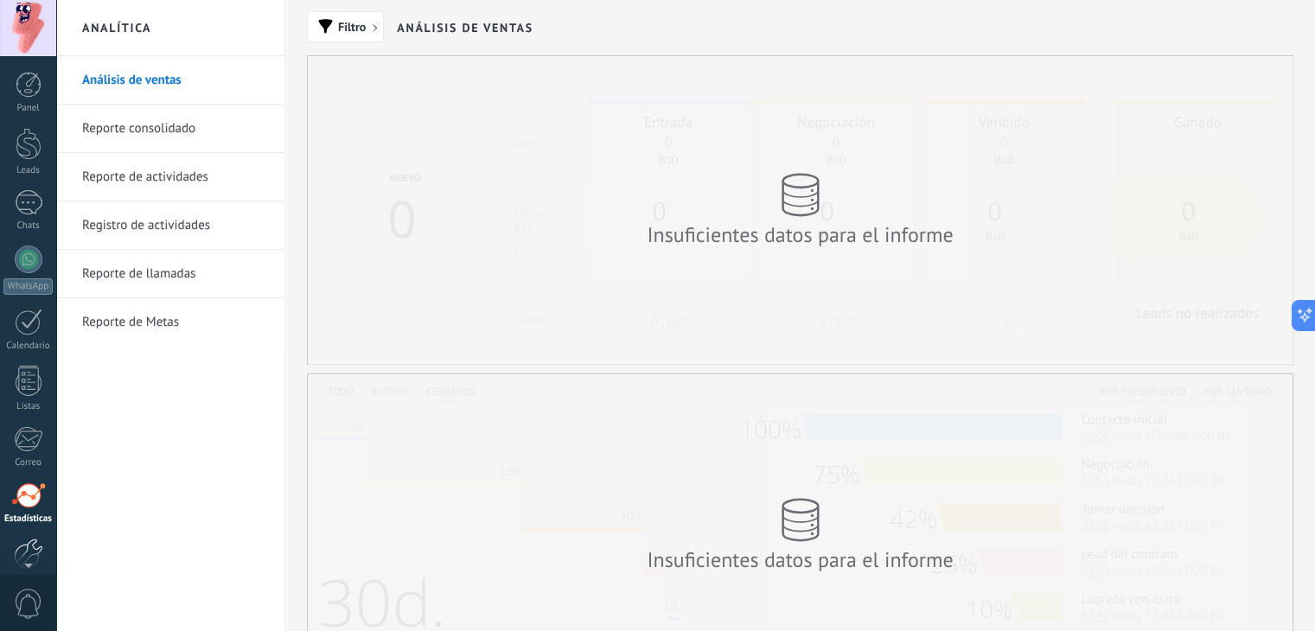
click at [29, 546] on div at bounding box center [28, 554] width 29 height 30
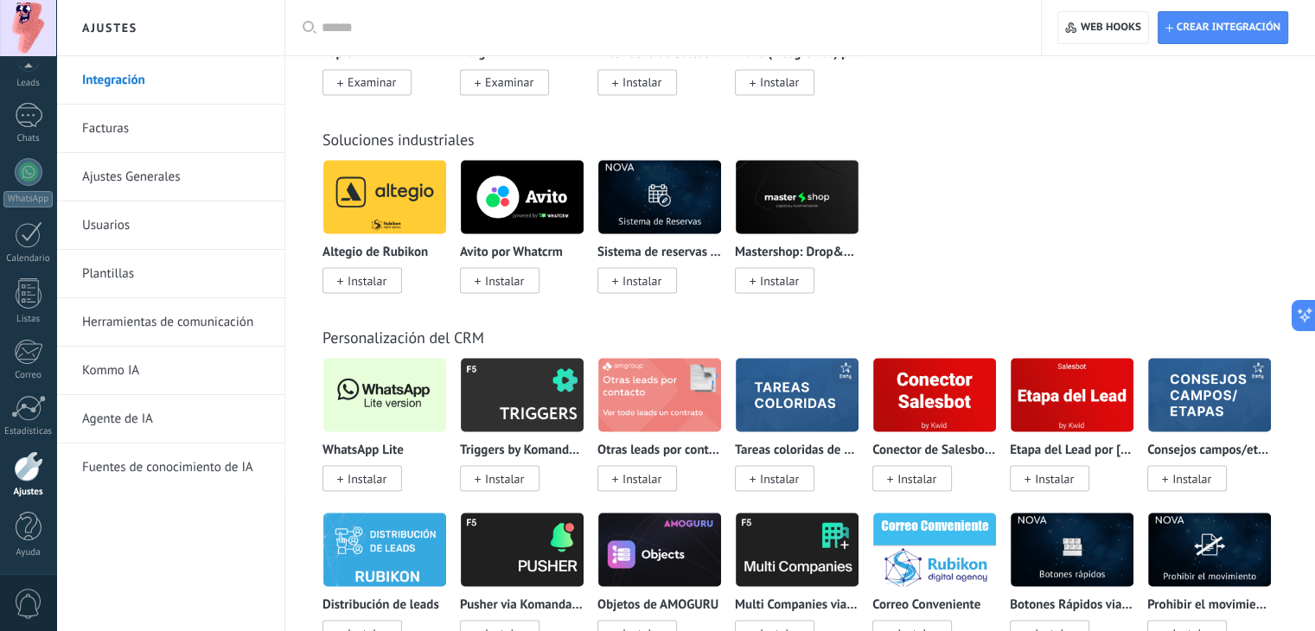
scroll to position [3255, 0]
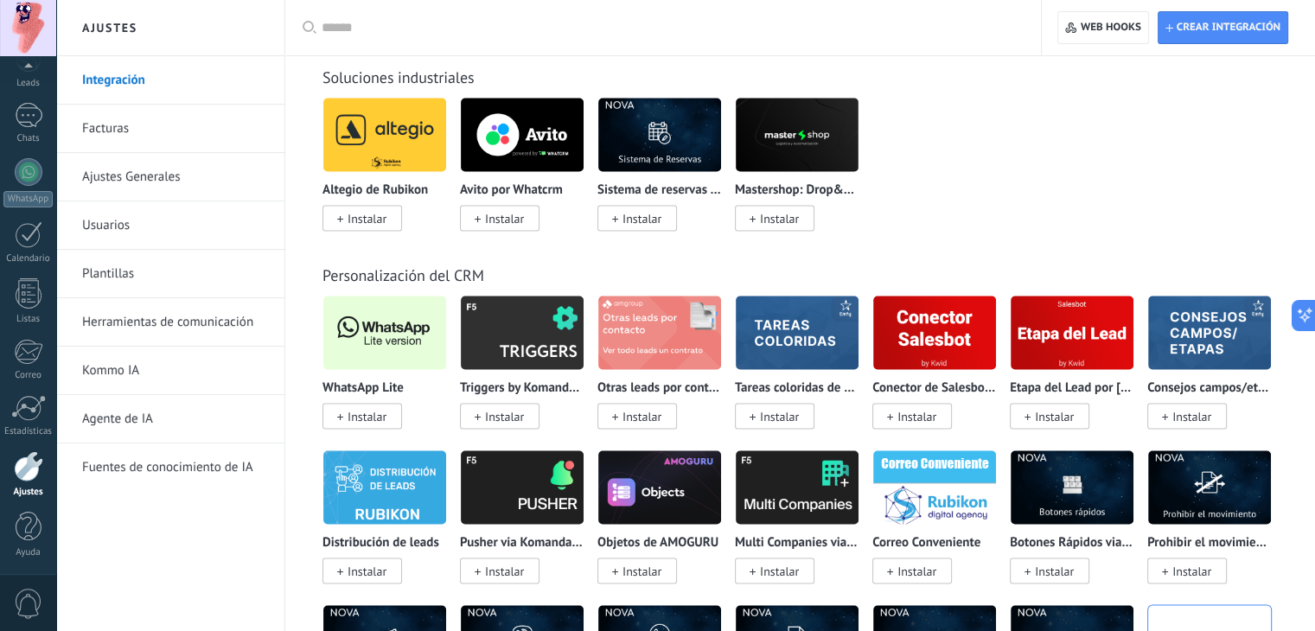
click at [382, 424] on span "Instalar" at bounding box center [367, 416] width 39 height 16
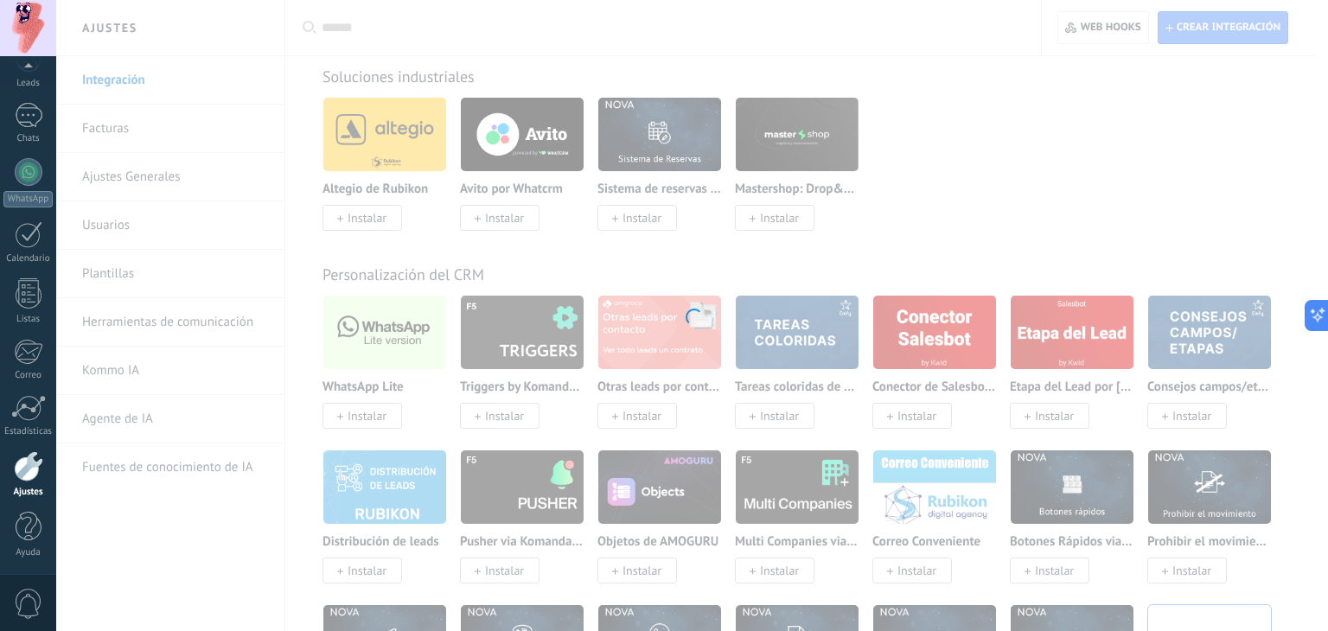
click at [382, 426] on div at bounding box center [692, 315] width 1272 height 631
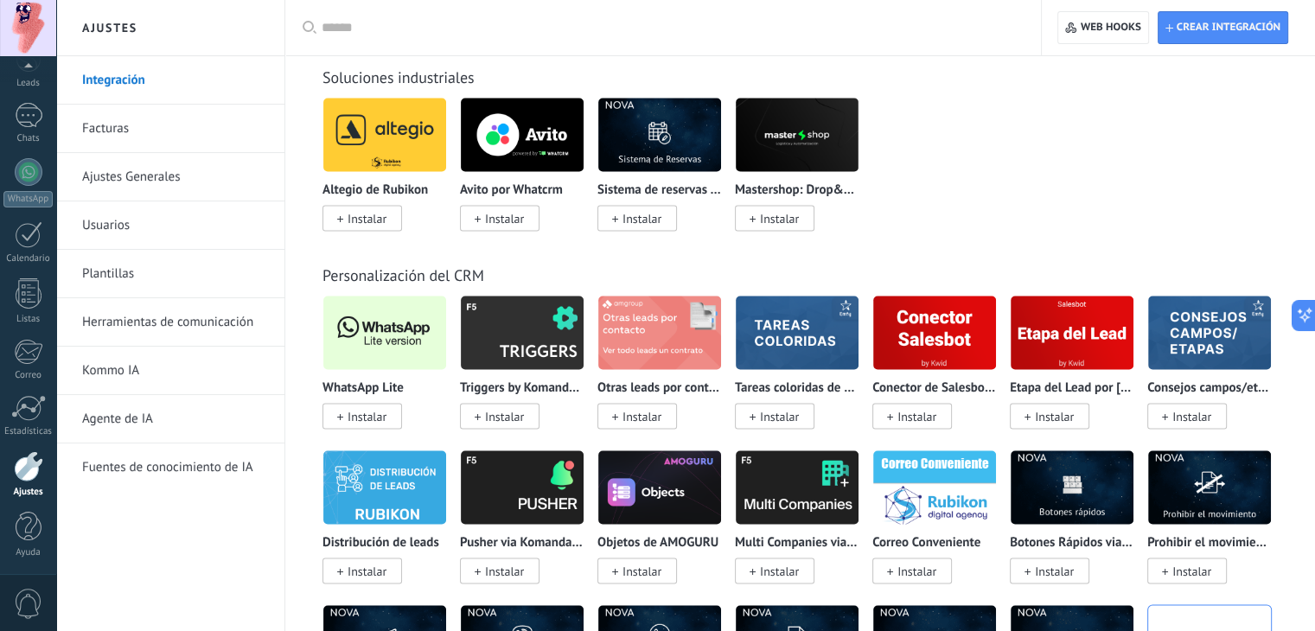
click at [353, 370] on img at bounding box center [384, 333] width 123 height 84
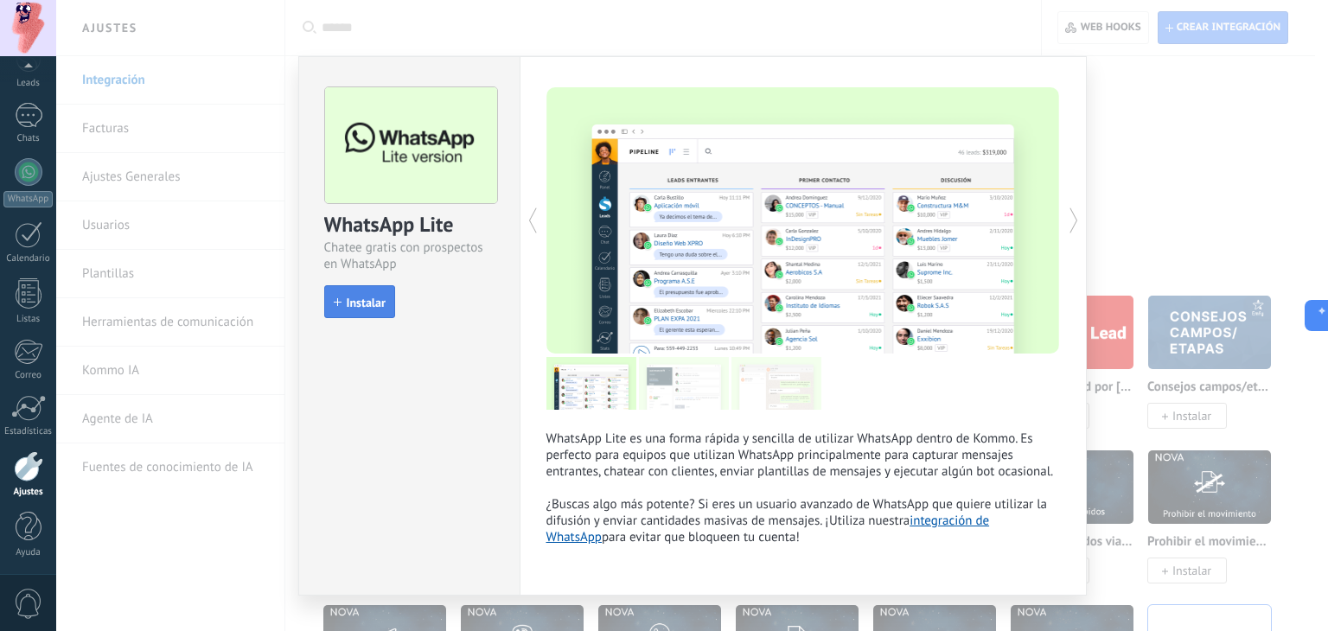
click at [356, 310] on button "Instalar" at bounding box center [359, 301] width 71 height 33
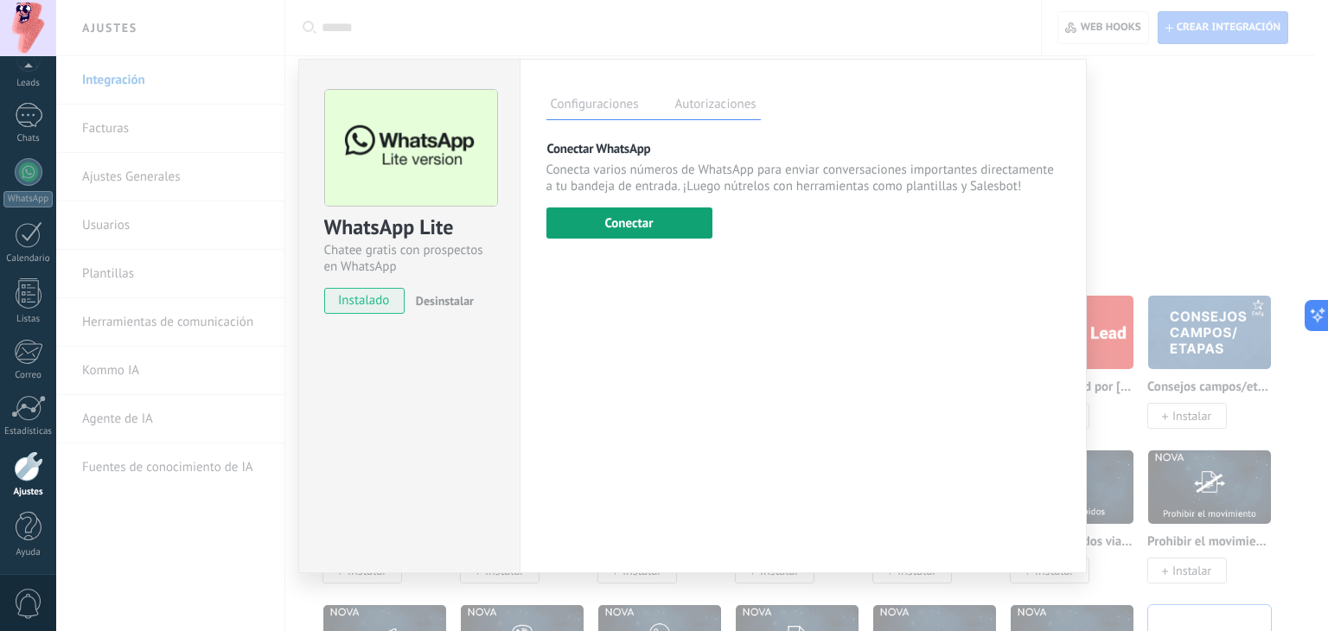
click at [595, 222] on button "Conectar" at bounding box center [630, 223] width 166 height 31
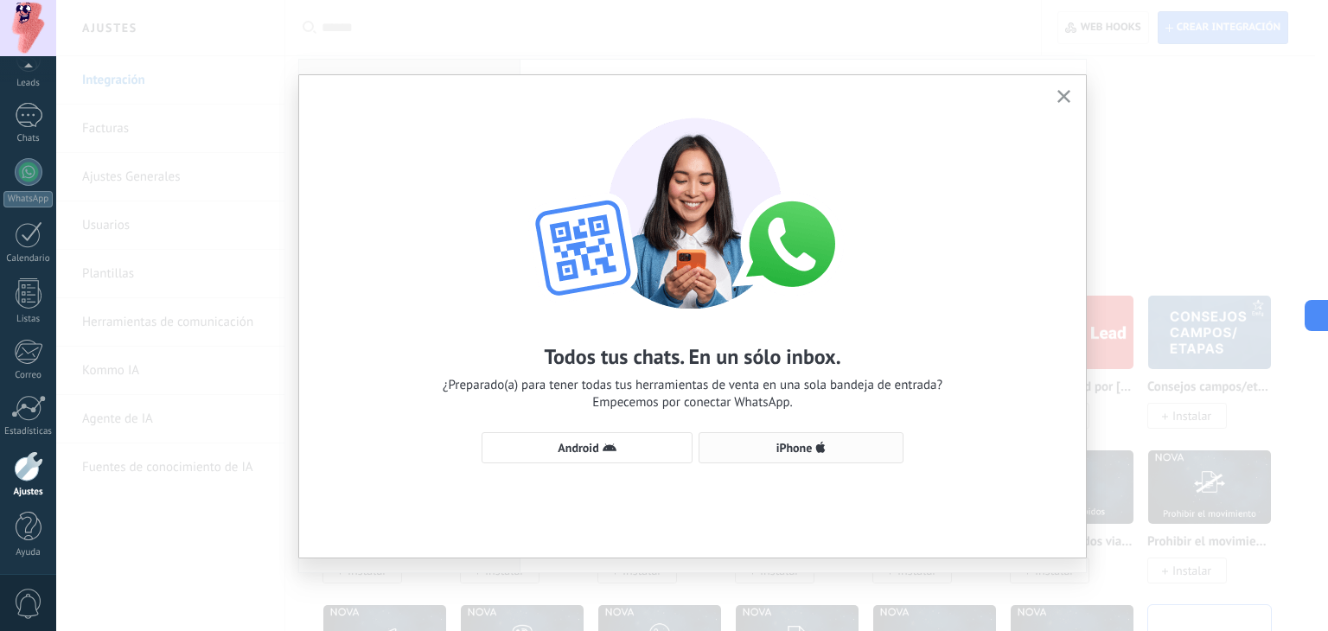
click at [779, 452] on span "iPhone" at bounding box center [795, 448] width 36 height 12
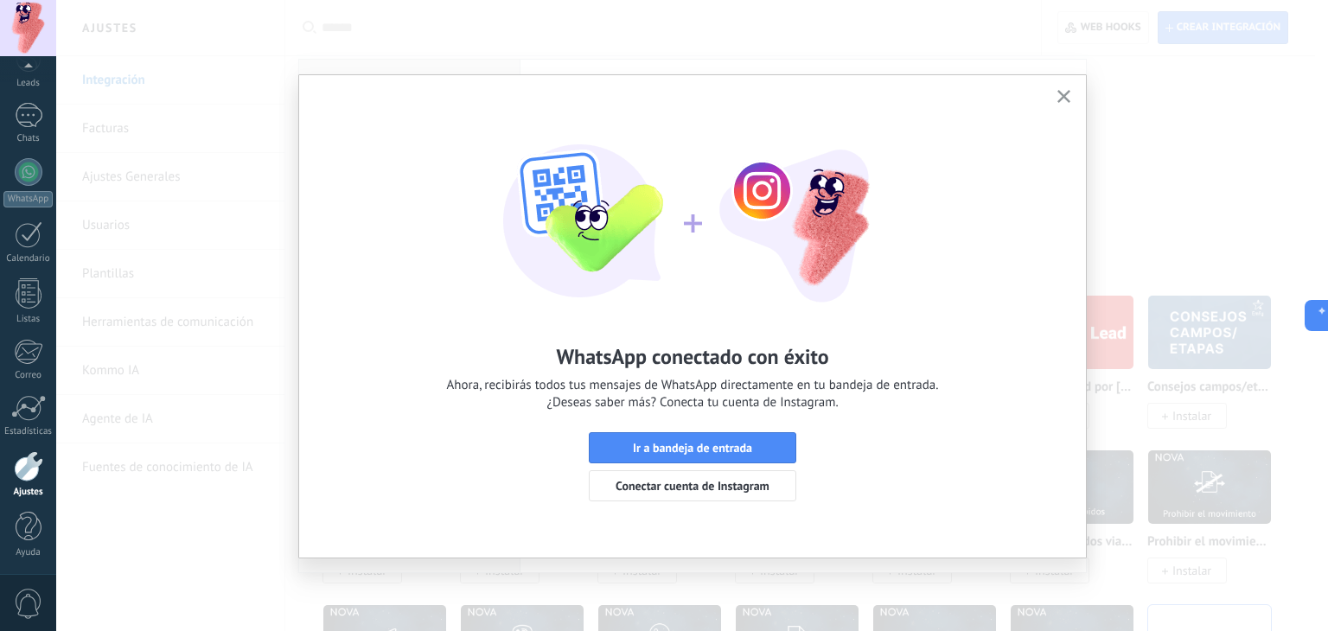
click at [1059, 102] on span "button" at bounding box center [1064, 97] width 13 height 15
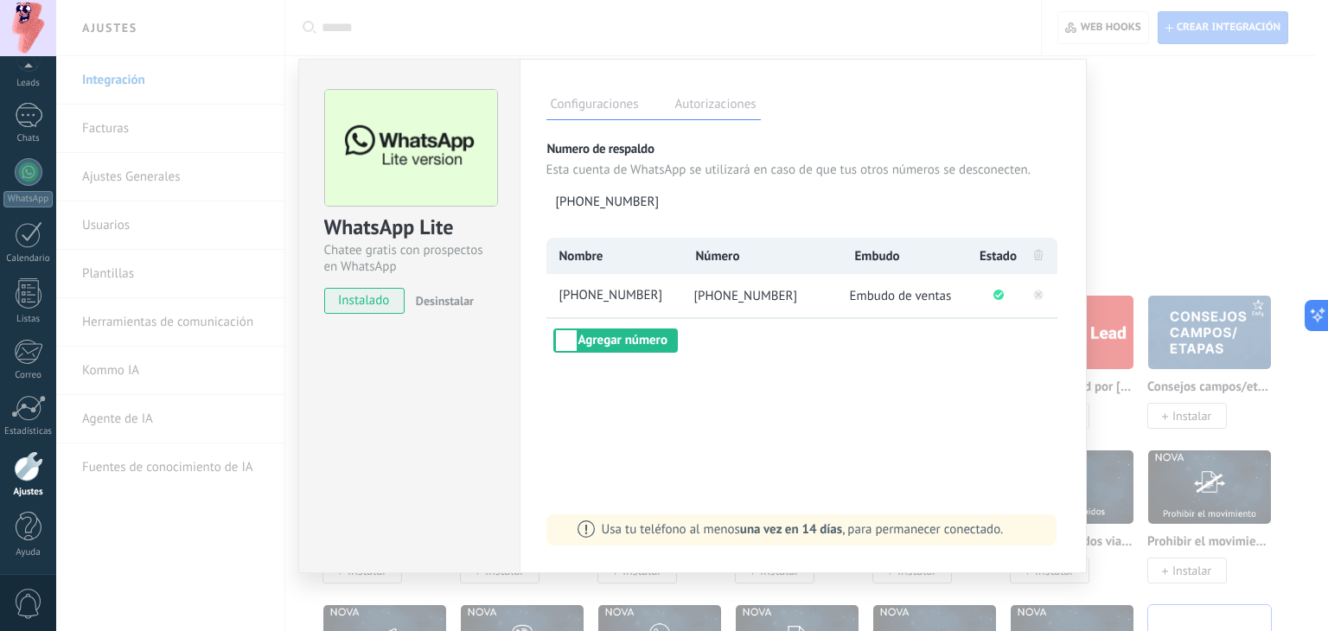
click at [1166, 191] on div "WhatsApp Lite Chatee gratis con prospectos en WhatsApp instalado Desinstalar Co…" at bounding box center [692, 315] width 1272 height 631
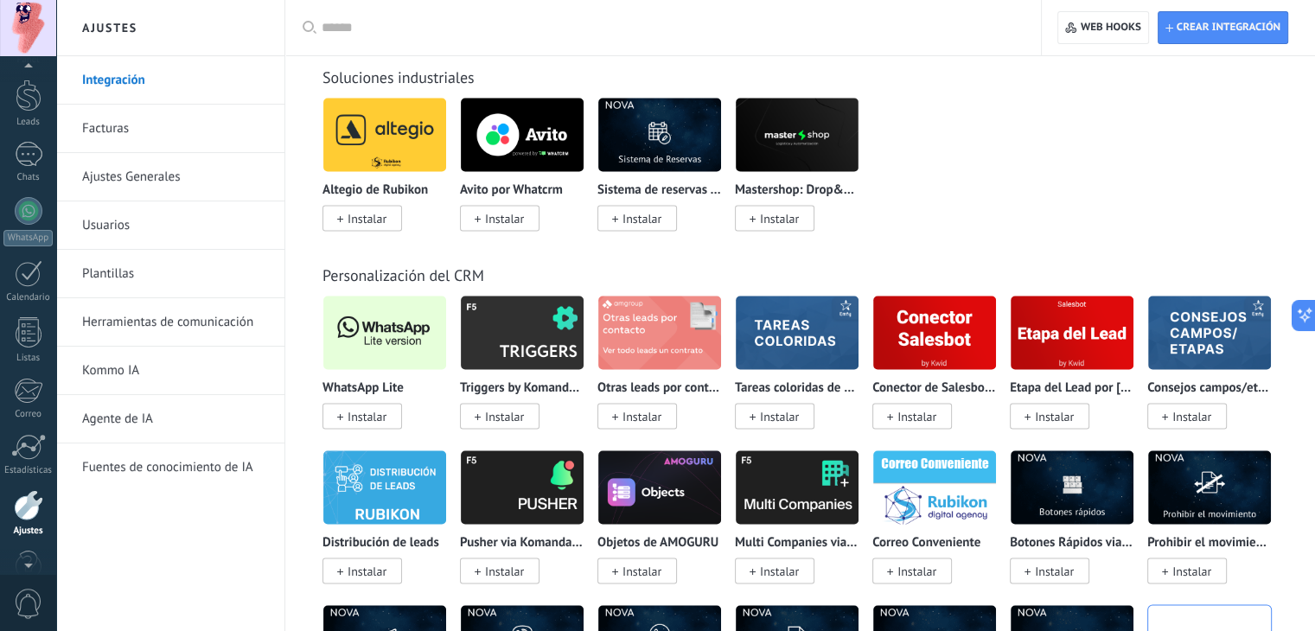
scroll to position [0, 0]
click at [25, 150] on div at bounding box center [29, 144] width 26 height 32
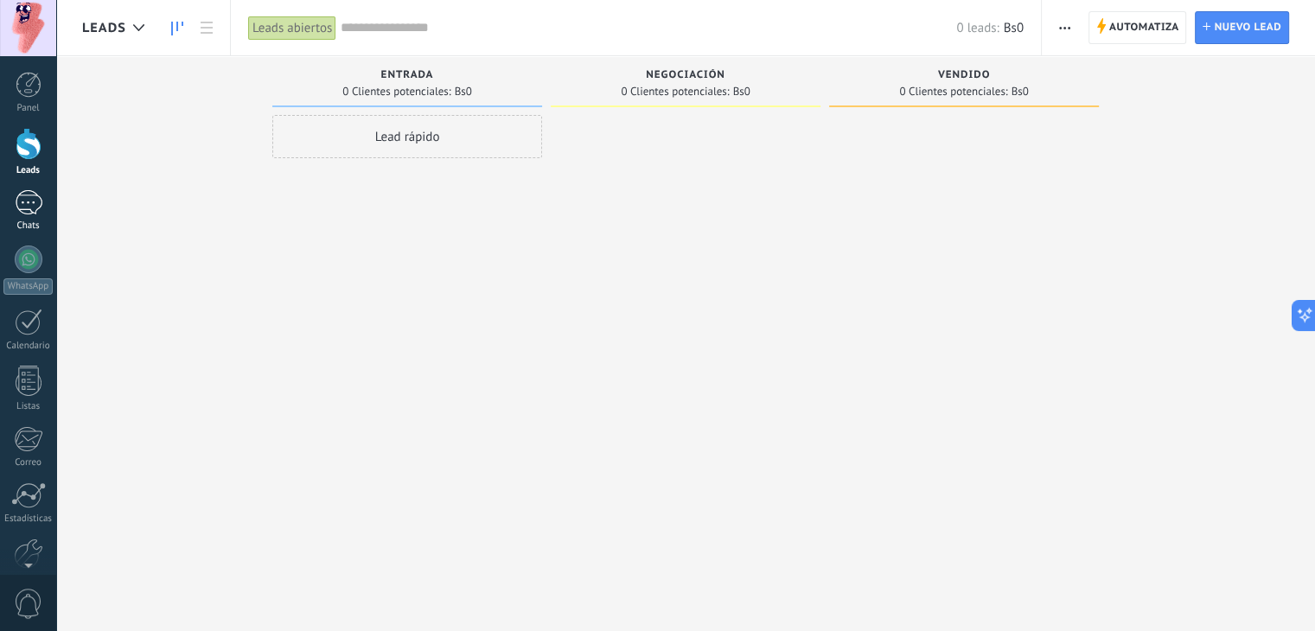
click at [34, 192] on div "1" at bounding box center [29, 202] width 28 height 25
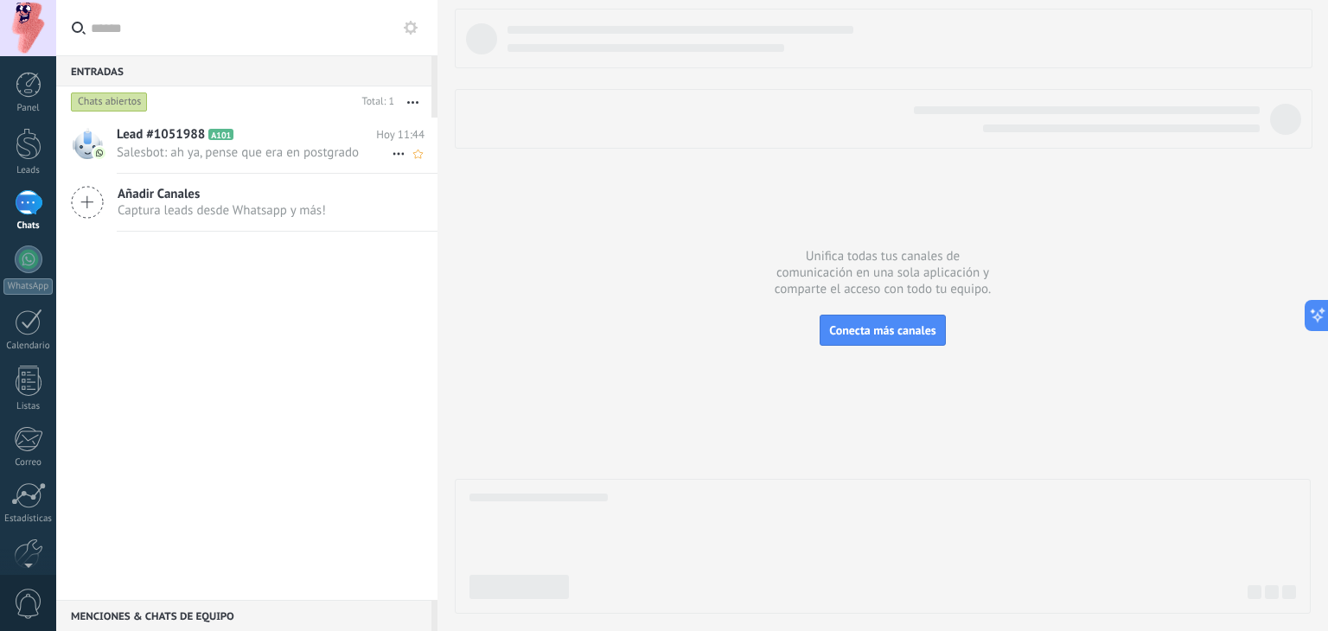
click at [152, 134] on span "Lead #1051988" at bounding box center [161, 134] width 88 height 17
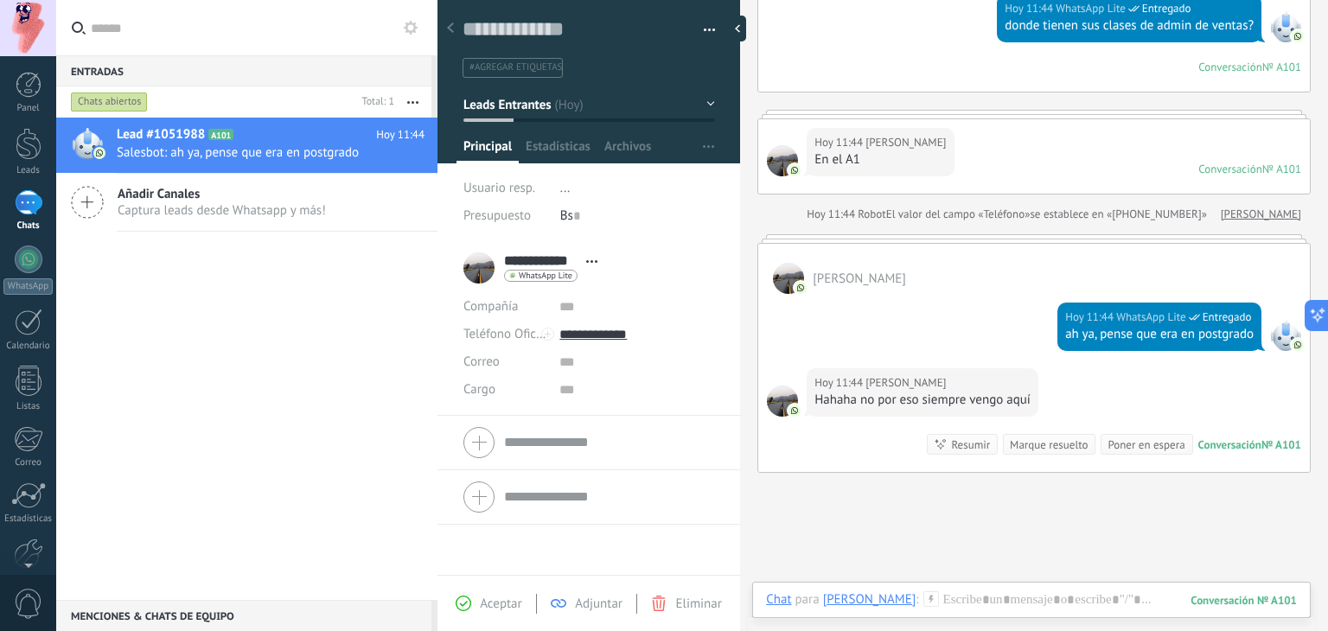
scroll to position [338, 0]
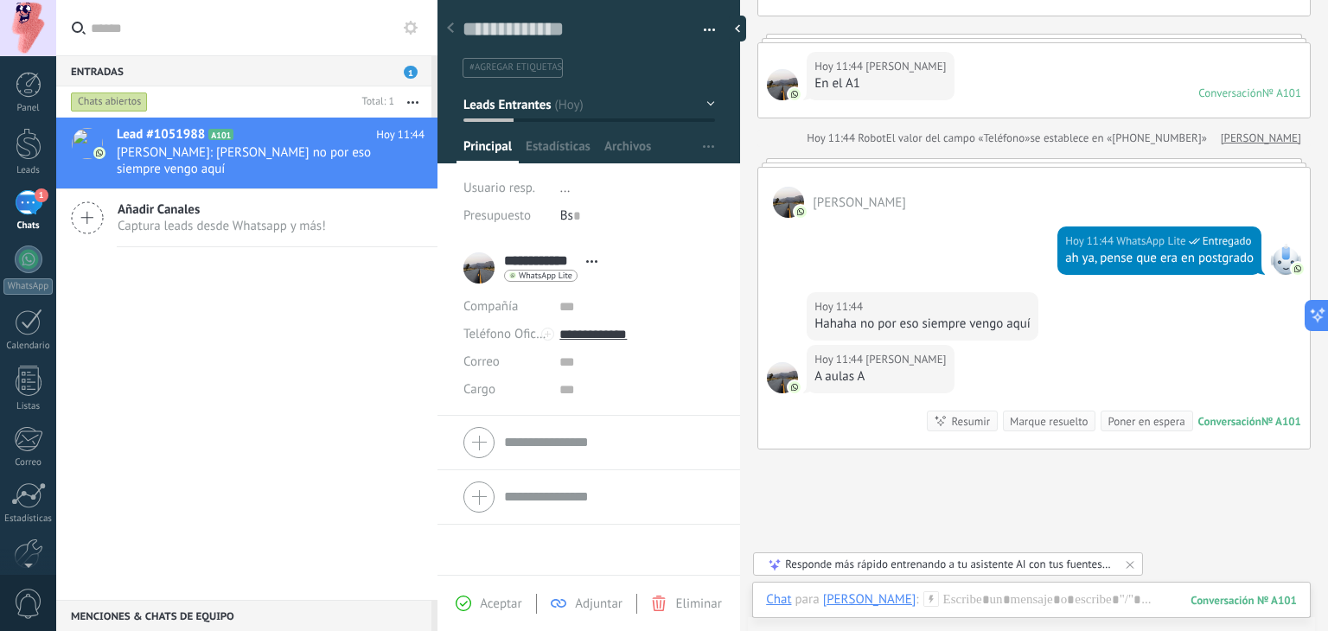
click at [557, 212] on div "Presupuesto Bs 0" at bounding box center [590, 216] width 252 height 28
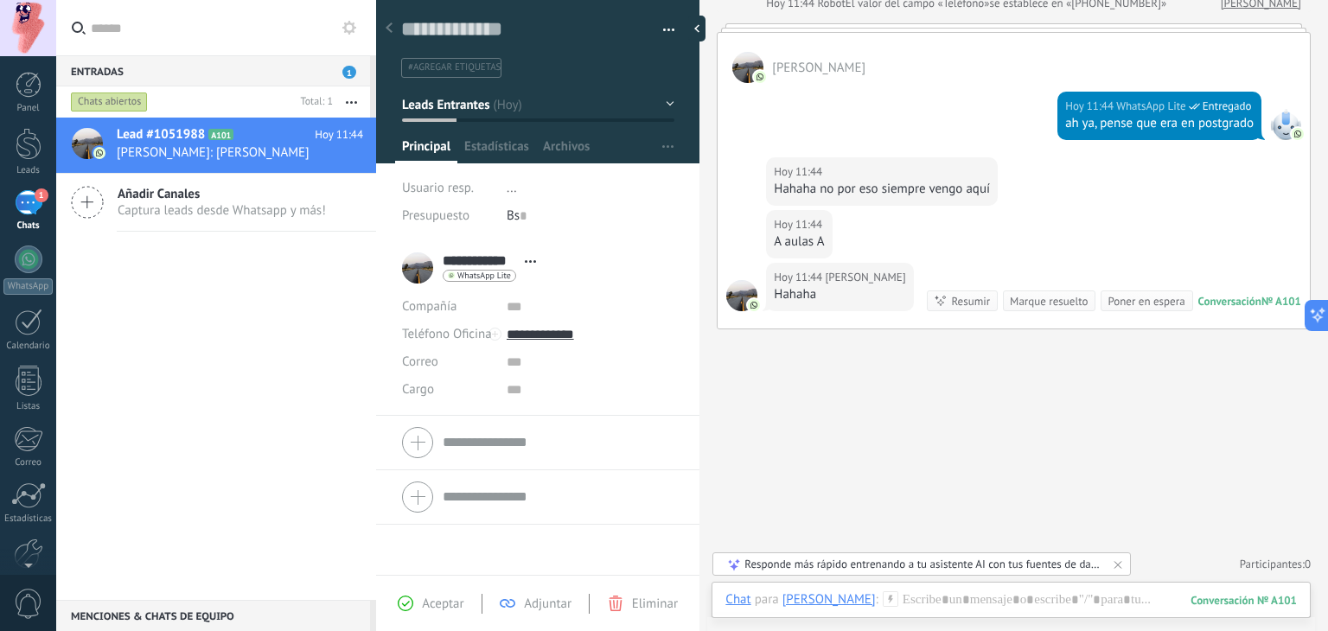
scroll to position [470, 0]
click at [270, 198] on div "Entradas 1 Chats abiertos Total: 1 Silenciar Acciones múltiples Ordenar Más rec…" at bounding box center [692, 315] width 1272 height 631
click at [394, 34] on div at bounding box center [389, 29] width 24 height 34
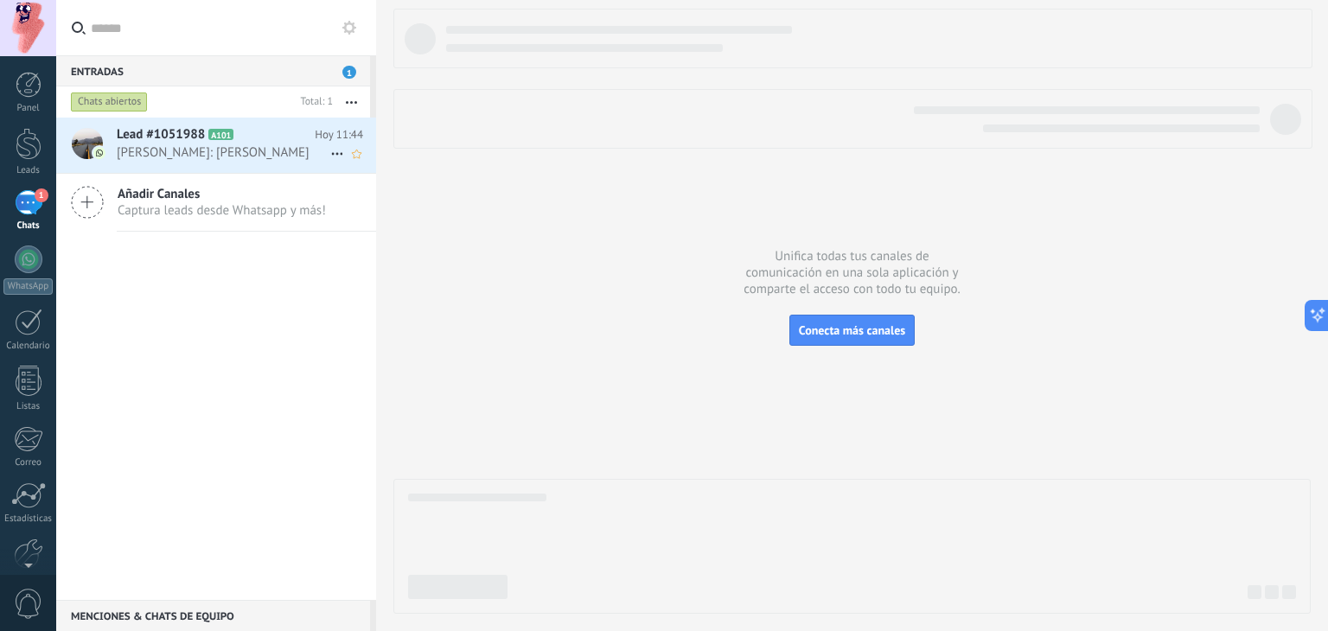
click at [204, 149] on span "Raquel Arias: Hahaha" at bounding box center [224, 152] width 214 height 16
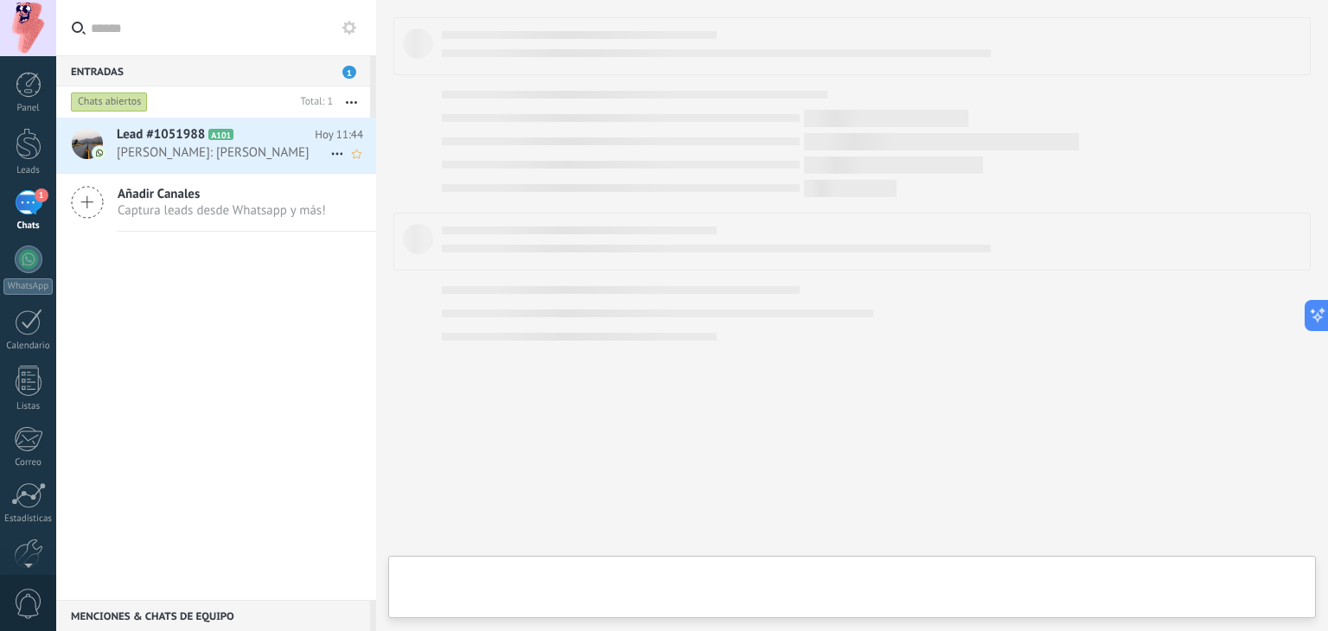
click at [204, 149] on span "Raquel Arias: Hahaha" at bounding box center [224, 152] width 214 height 16
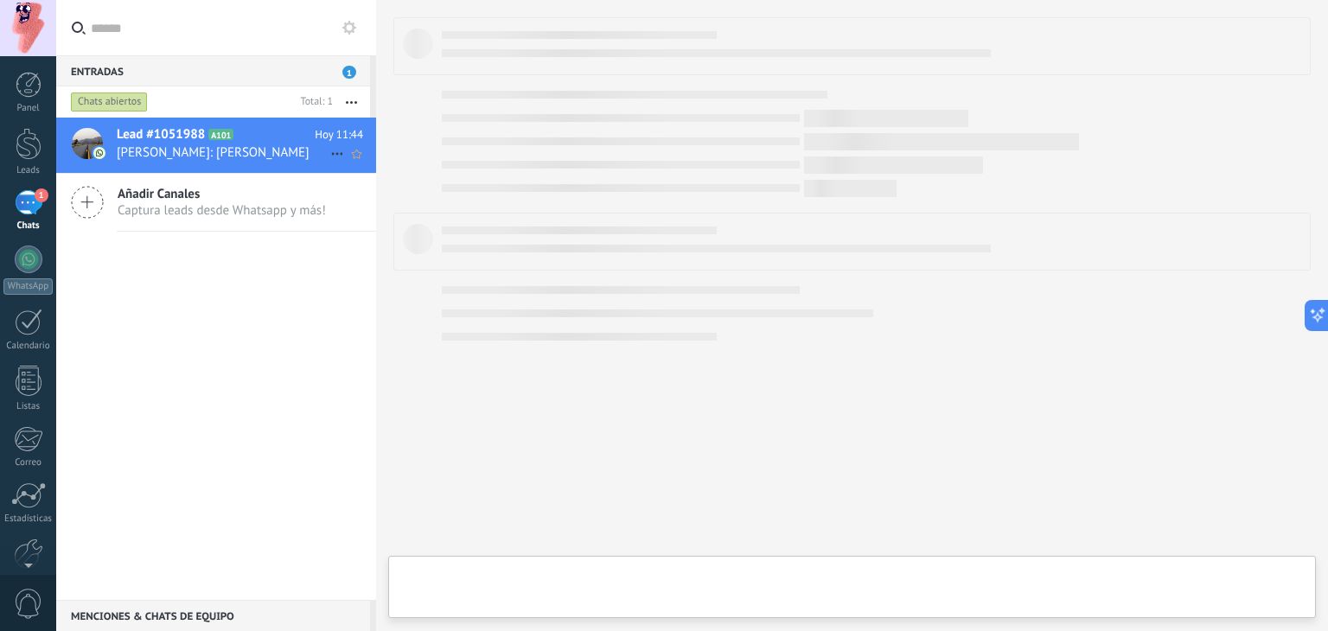
type textarea "**********"
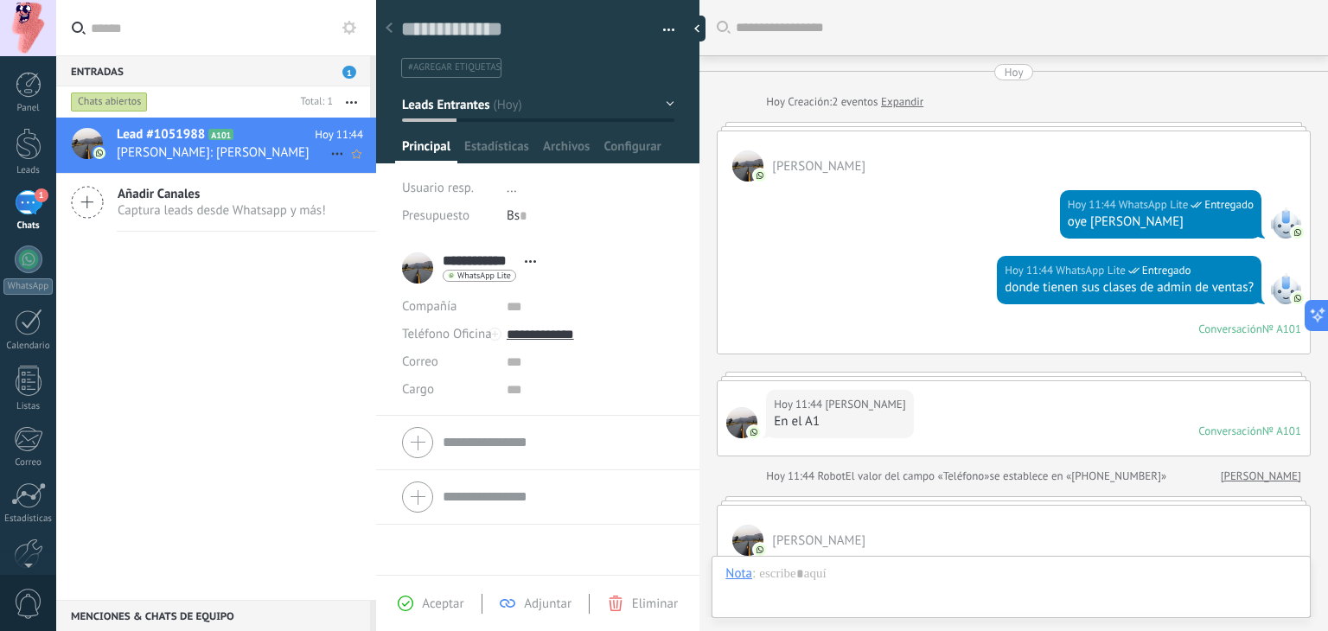
scroll to position [470, 0]
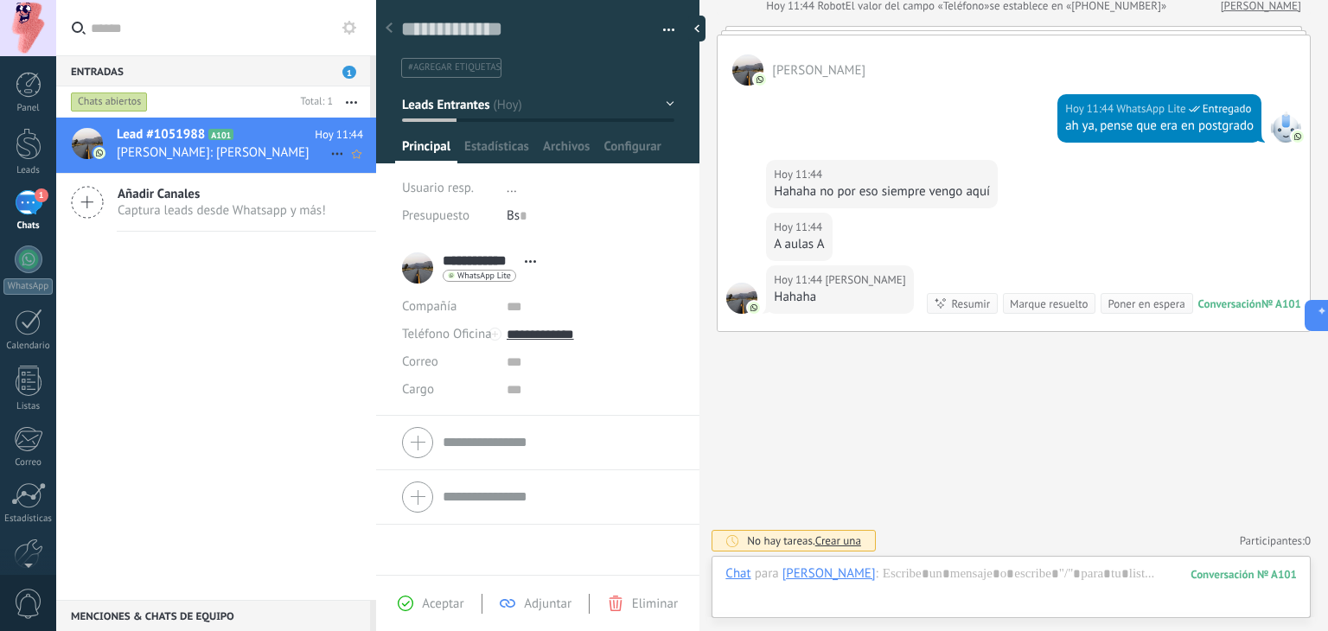
click at [204, 149] on span "Raquel Arias: Hahaha" at bounding box center [224, 152] width 214 height 16
click at [476, 150] on span "Estadísticas" at bounding box center [496, 150] width 65 height 25
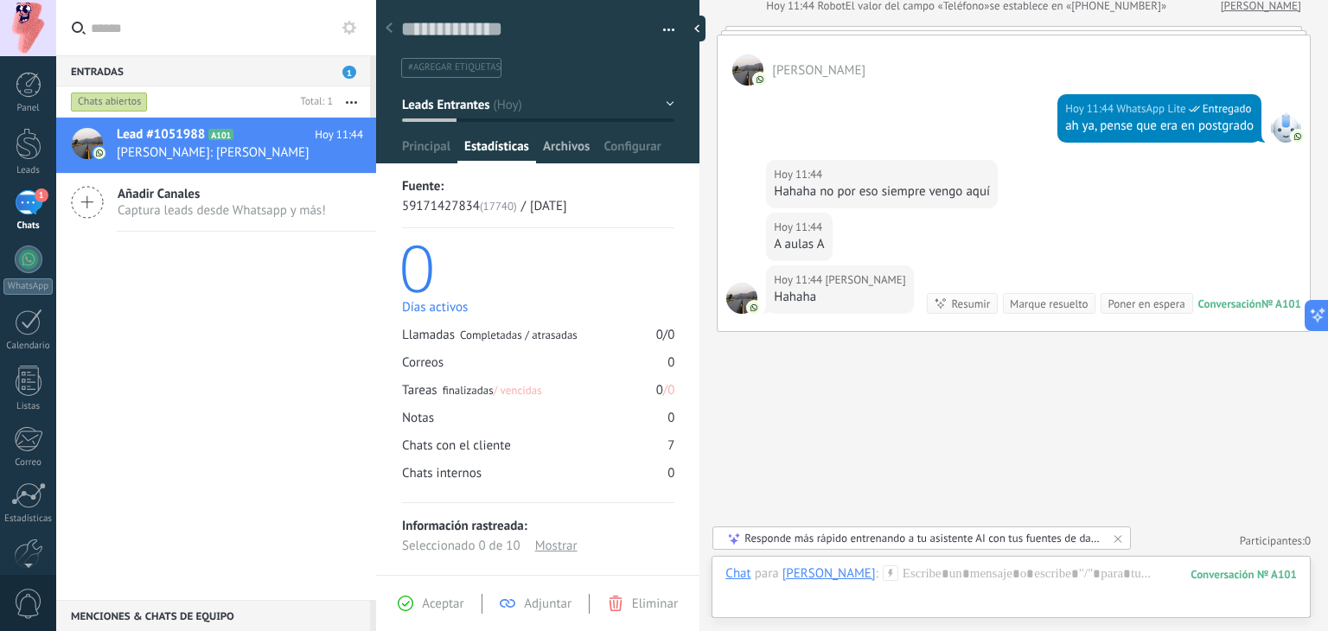
click at [574, 153] on span "Archivos" at bounding box center [566, 150] width 47 height 25
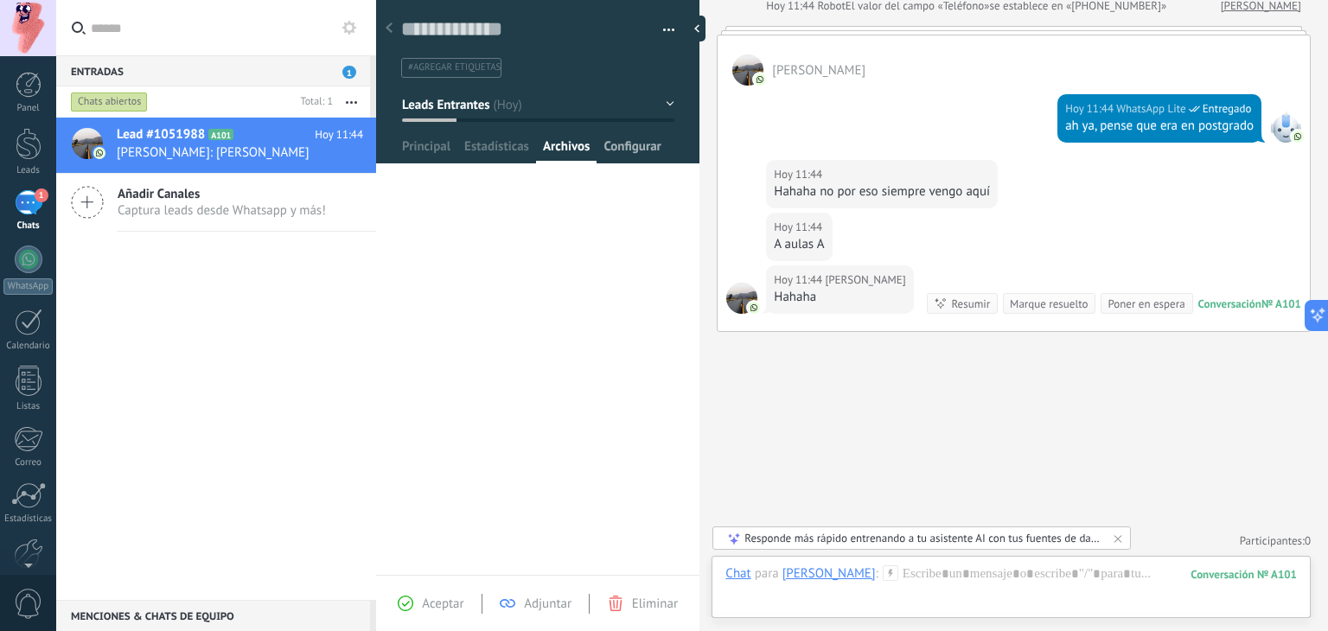
click at [619, 154] on span "Configurar" at bounding box center [632, 150] width 57 height 25
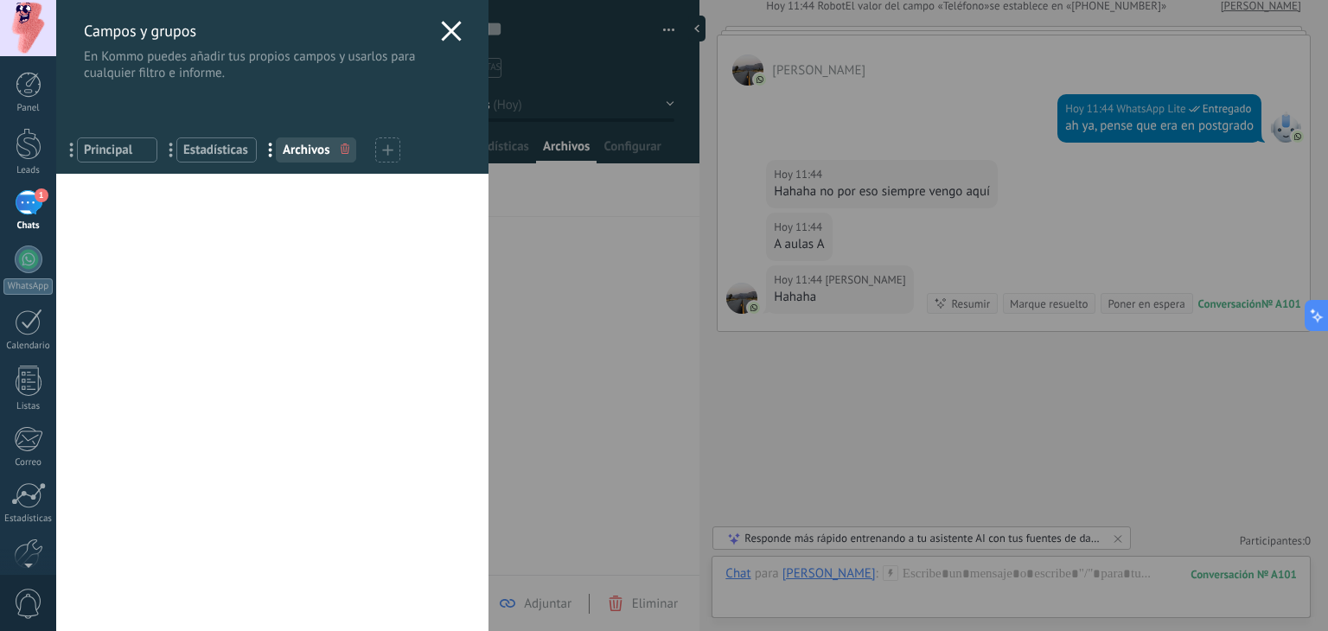
click at [443, 41] on icon at bounding box center [451, 31] width 21 height 21
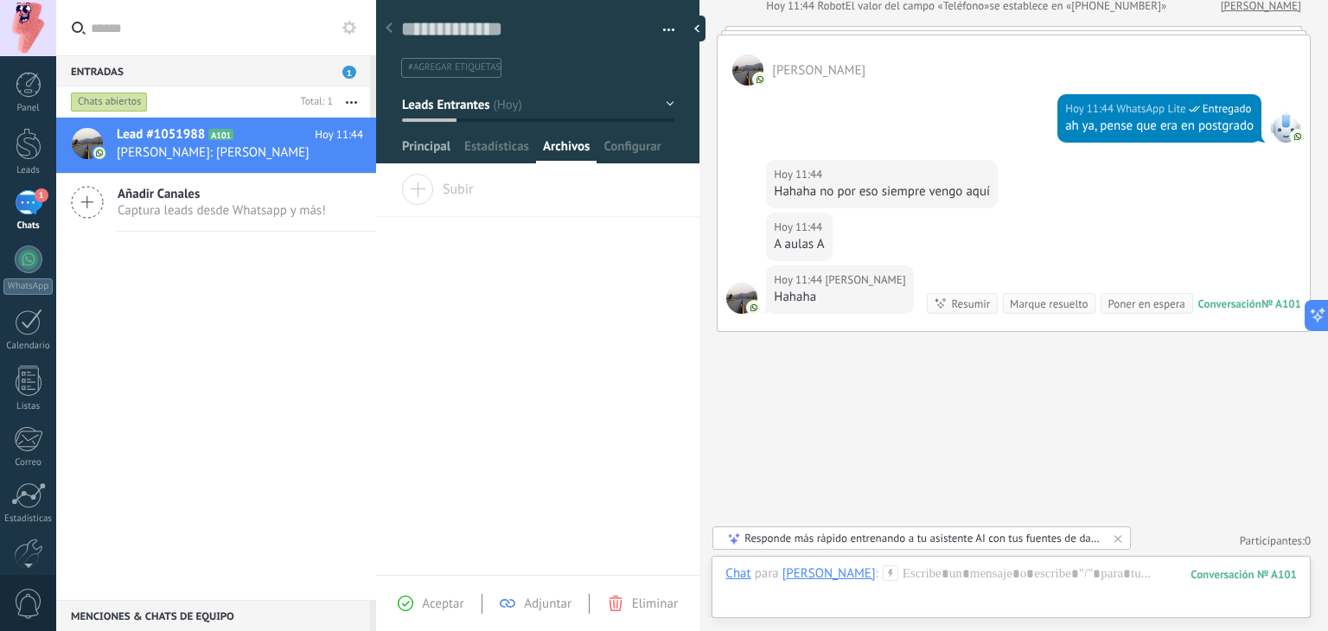
click at [429, 147] on span "Principal" at bounding box center [426, 150] width 48 height 25
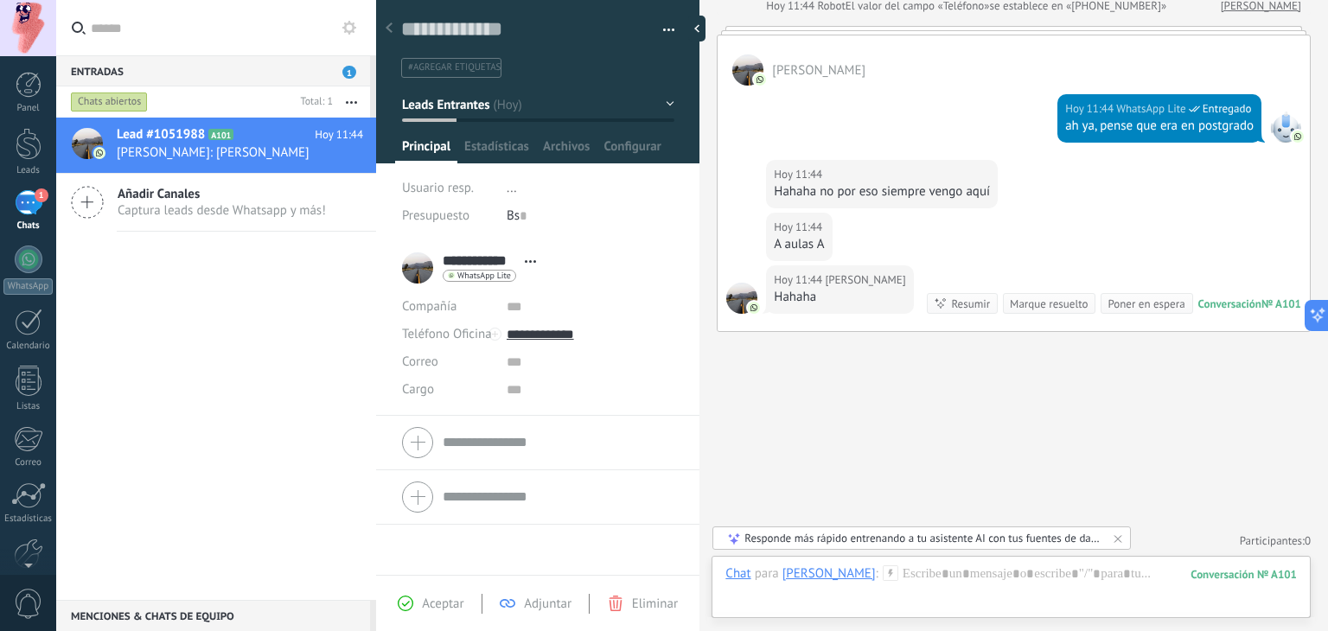
click at [528, 262] on icon at bounding box center [530, 261] width 11 height 3
click at [481, 368] on div "Correo E-mail priv. Otro e-mail Correo" at bounding box center [448, 363] width 92 height 28
click at [898, 575] on div at bounding box center [1012, 592] width 572 height 52
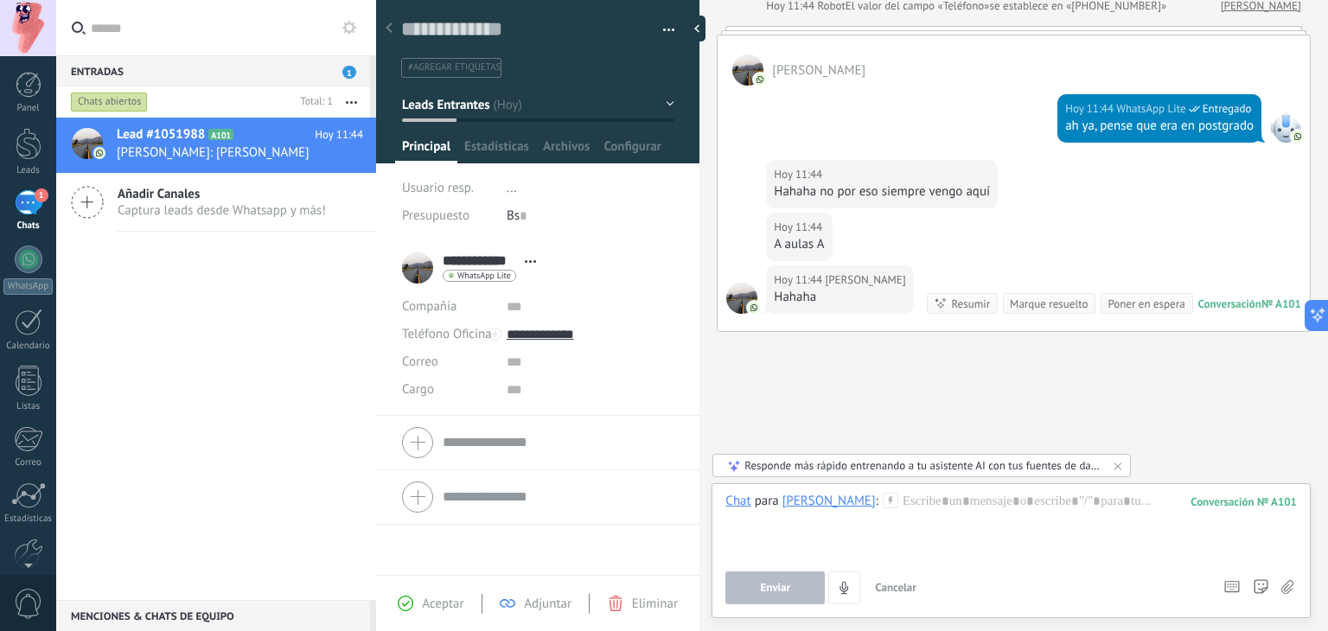
click at [457, 60] on li "#agregar etiquetas" at bounding box center [451, 68] width 100 height 20
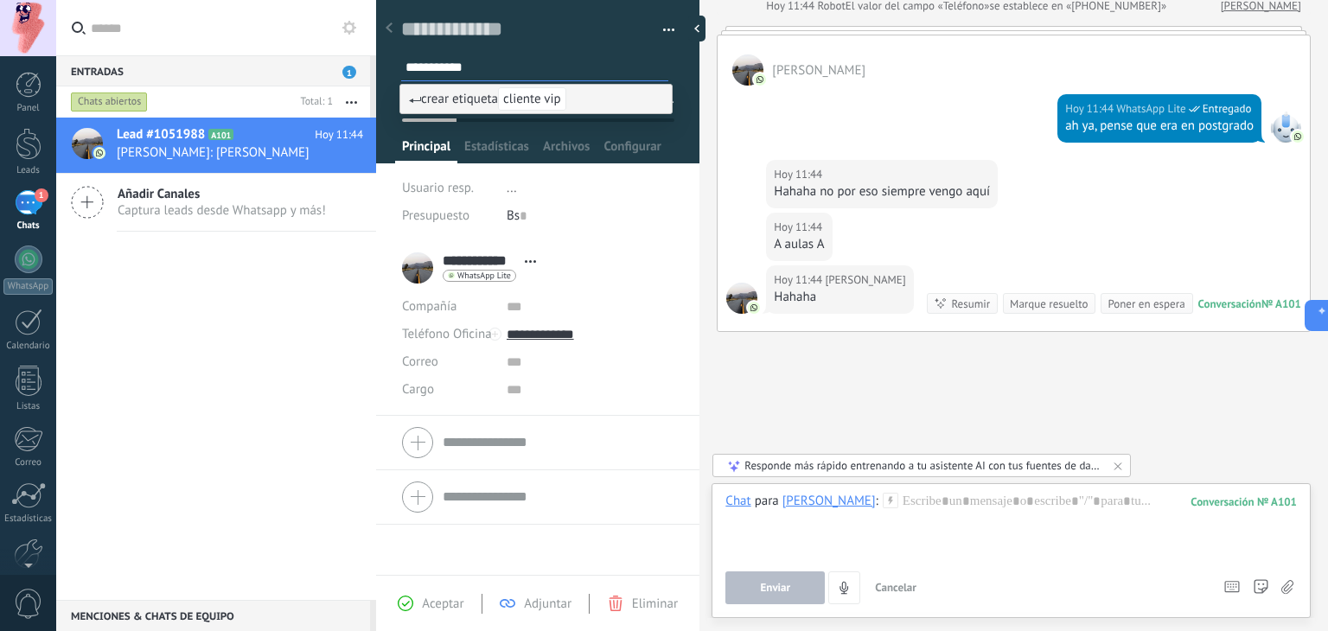
type input "**********"
click at [536, 105] on span "cliente vip" at bounding box center [532, 98] width 68 height 23
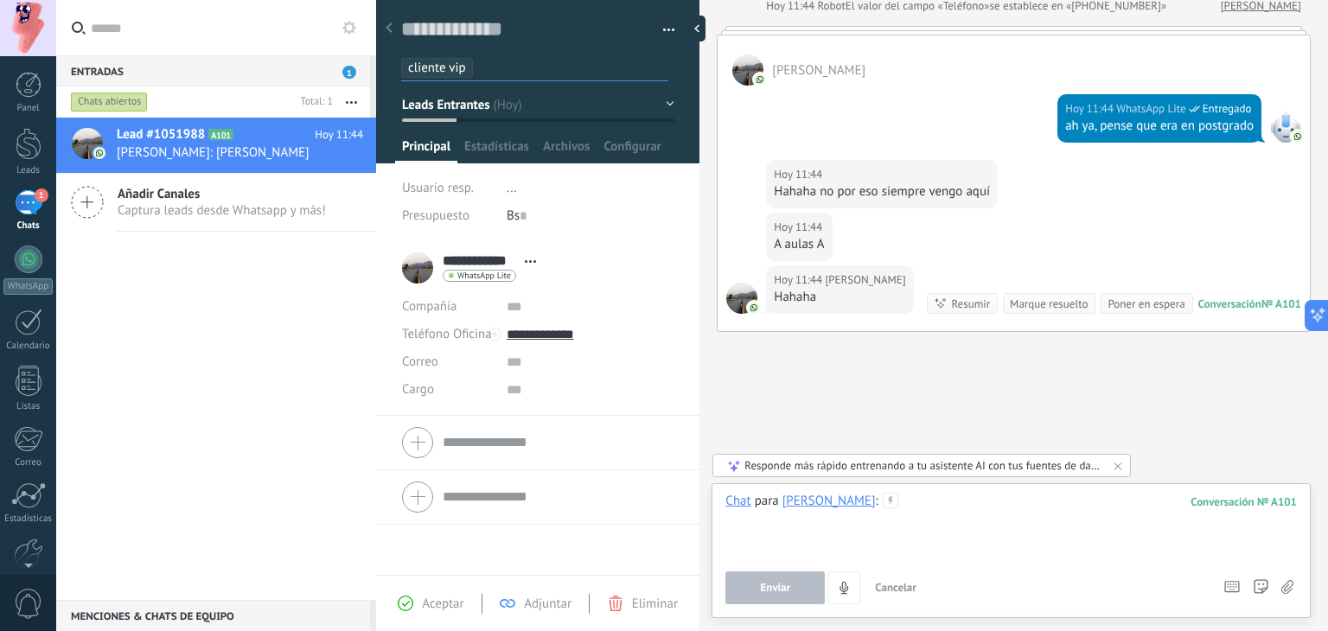
click at [897, 501] on div at bounding box center [1012, 526] width 572 height 66
click at [769, 577] on button "Enviar" at bounding box center [775, 588] width 99 height 33
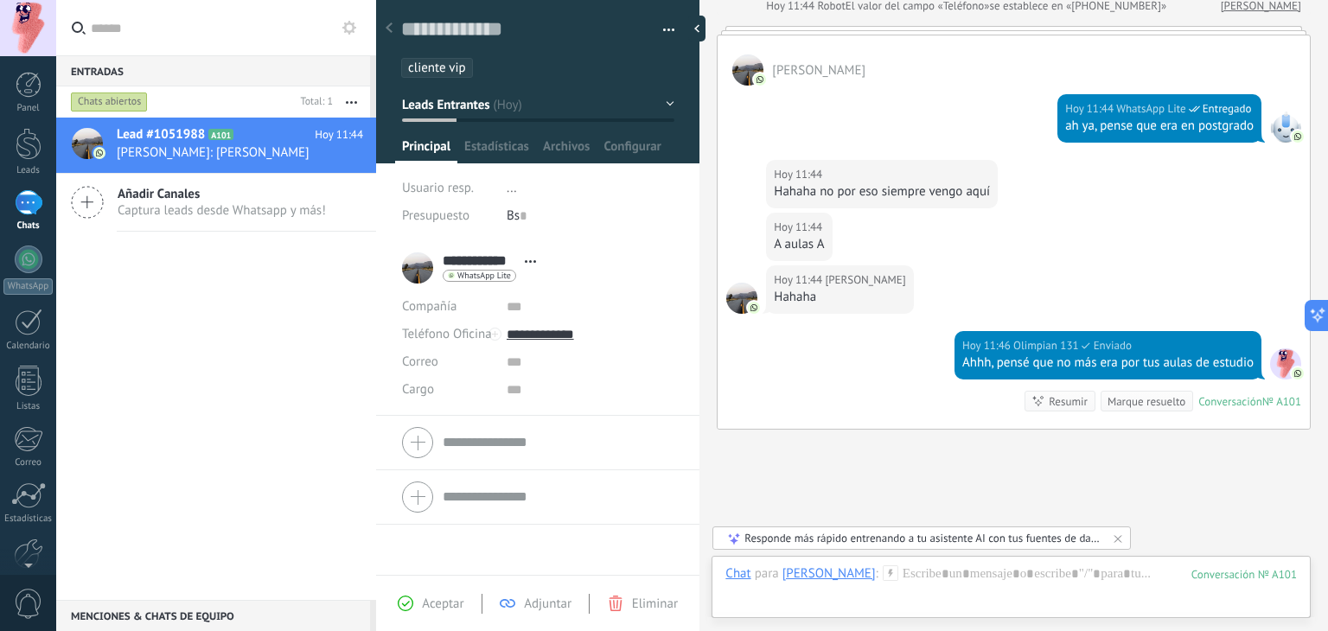
scroll to position [568, 0]
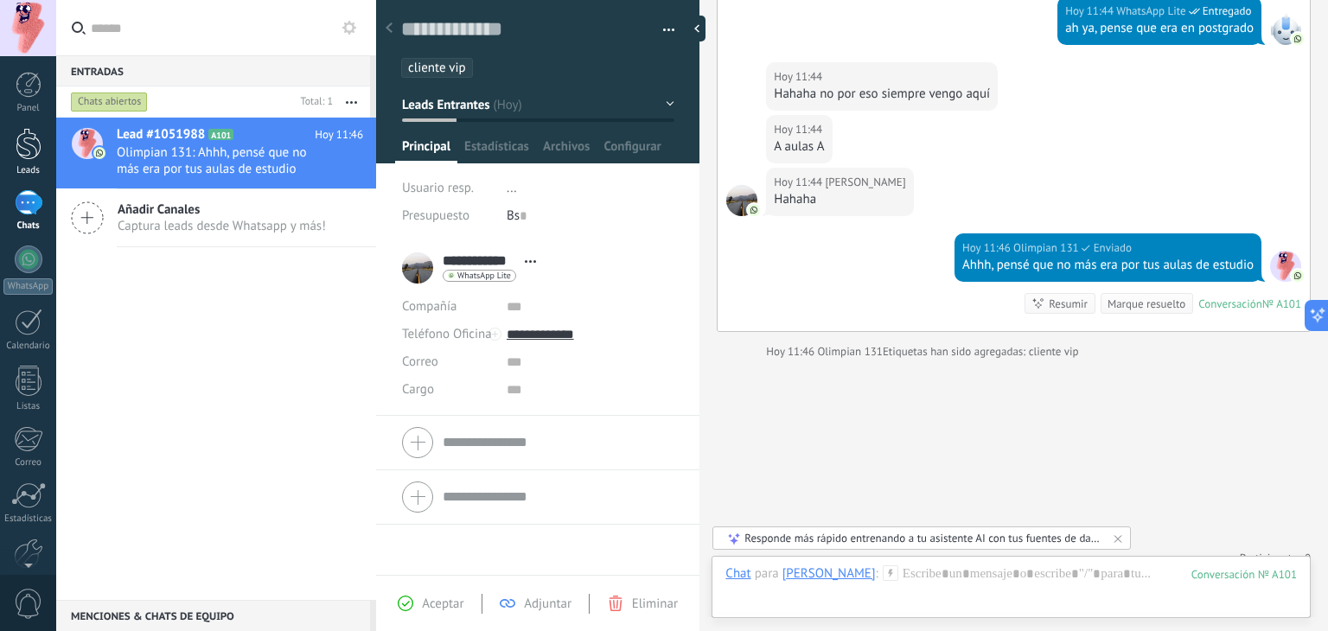
click at [20, 160] on link "Leads" at bounding box center [28, 152] width 56 height 48
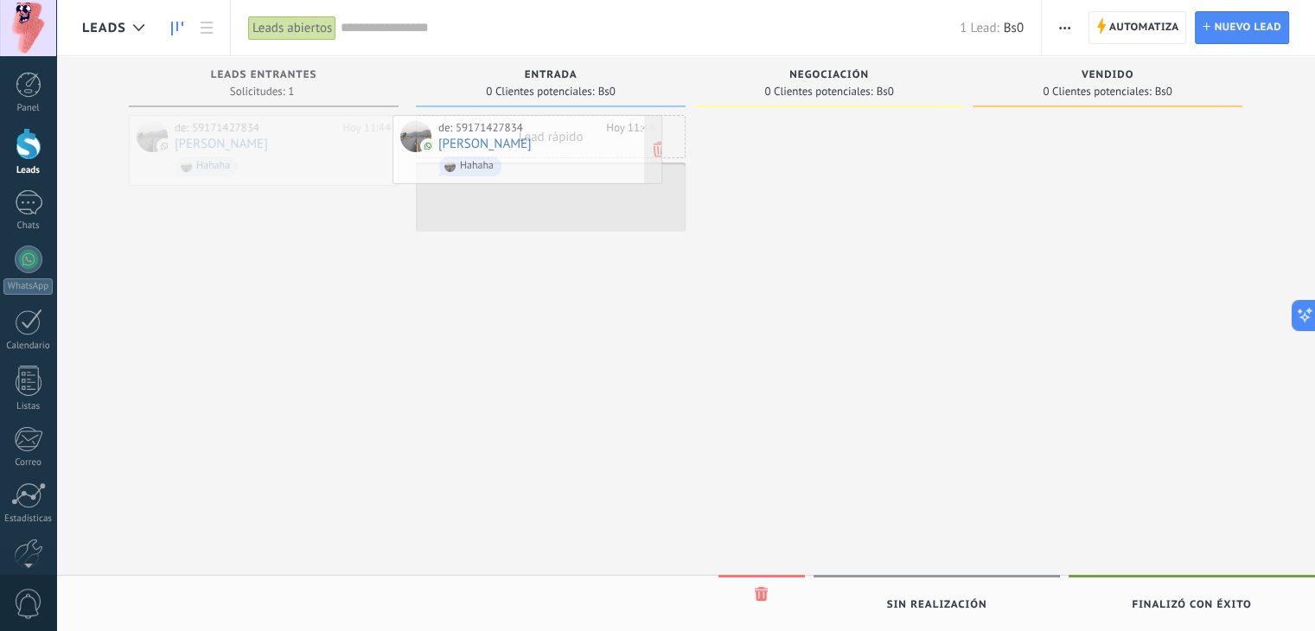
drag, startPoint x: 272, startPoint y: 169, endPoint x: 541, endPoint y: 168, distance: 269.0
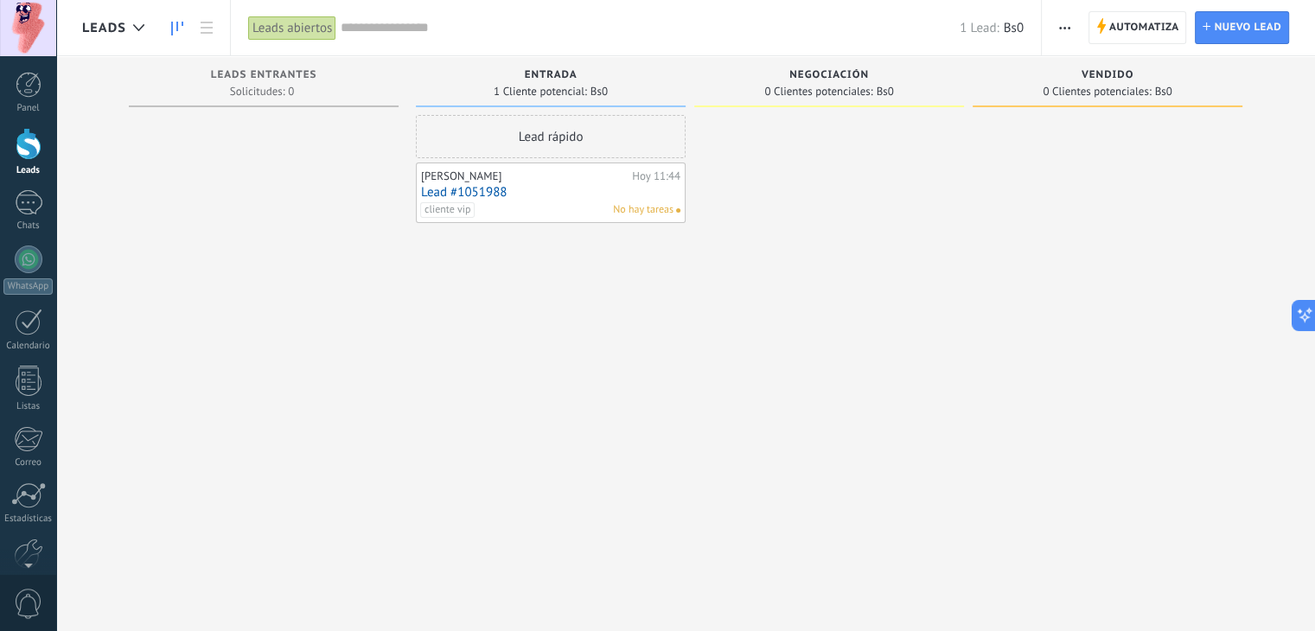
click at [541, 183] on div "Raquel Arias Hoy 11:44 Lead #1051988 cliente vip No hay tareas" at bounding box center [550, 193] width 259 height 50
click at [465, 195] on link "Lead #1051988" at bounding box center [550, 192] width 259 height 15
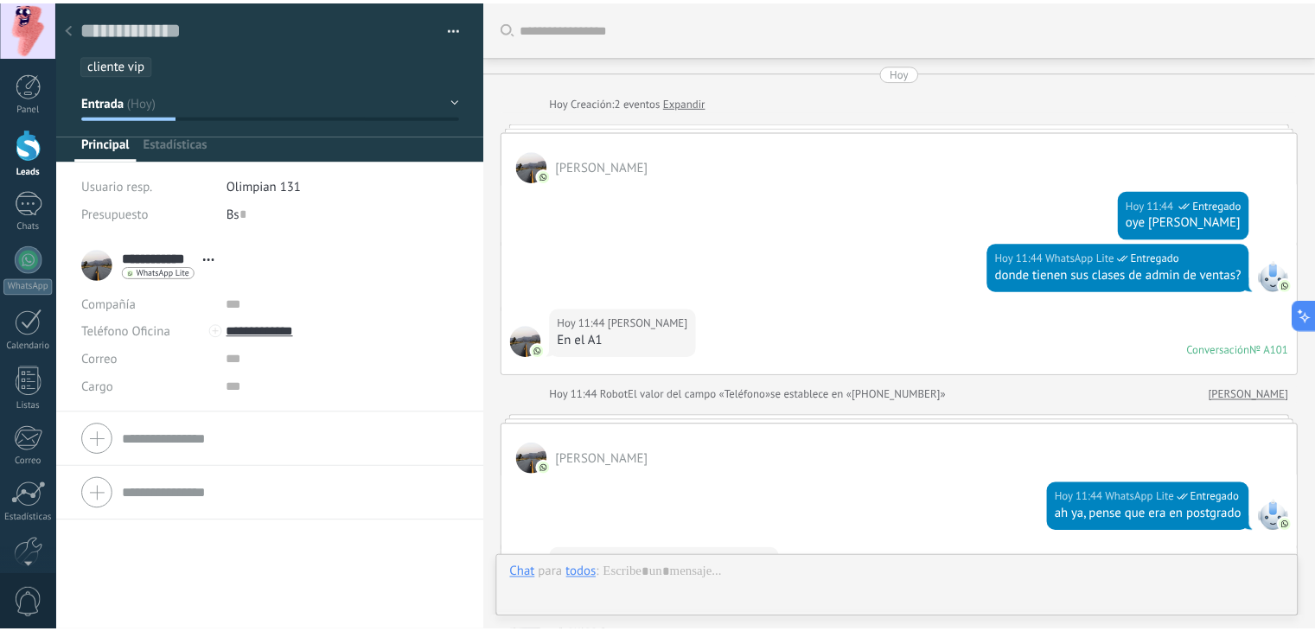
scroll to position [661, 0]
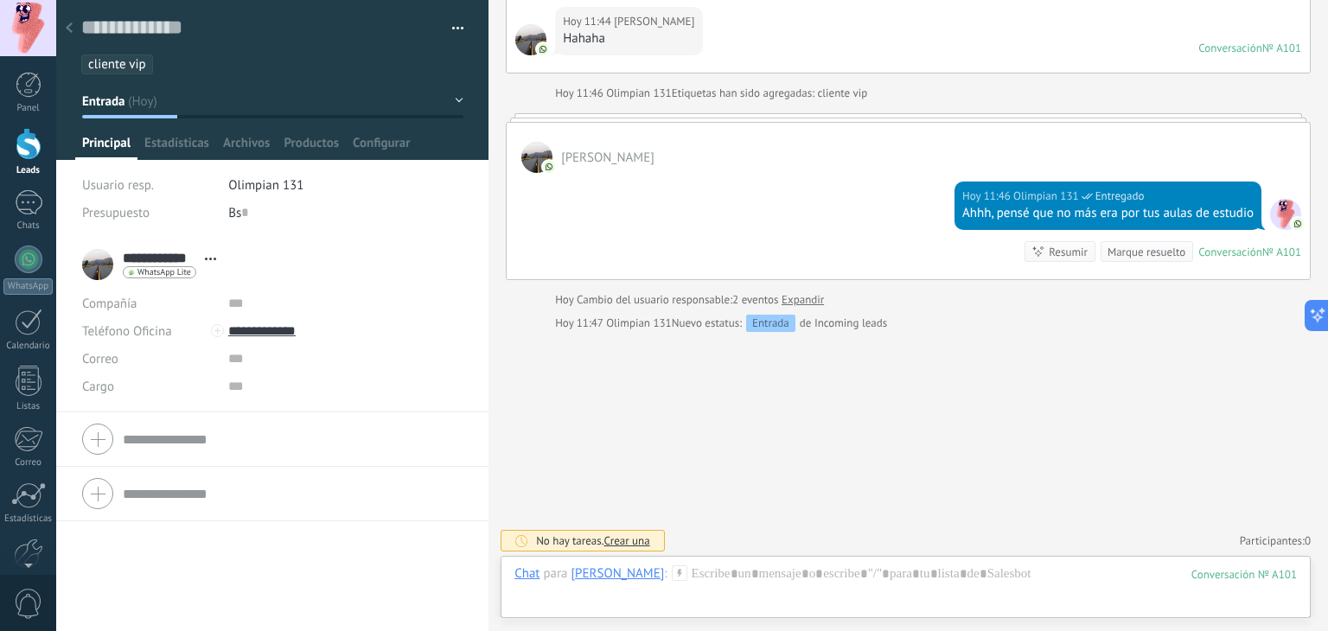
click at [456, 104] on button "Entrada" at bounding box center [272, 101] width 381 height 31
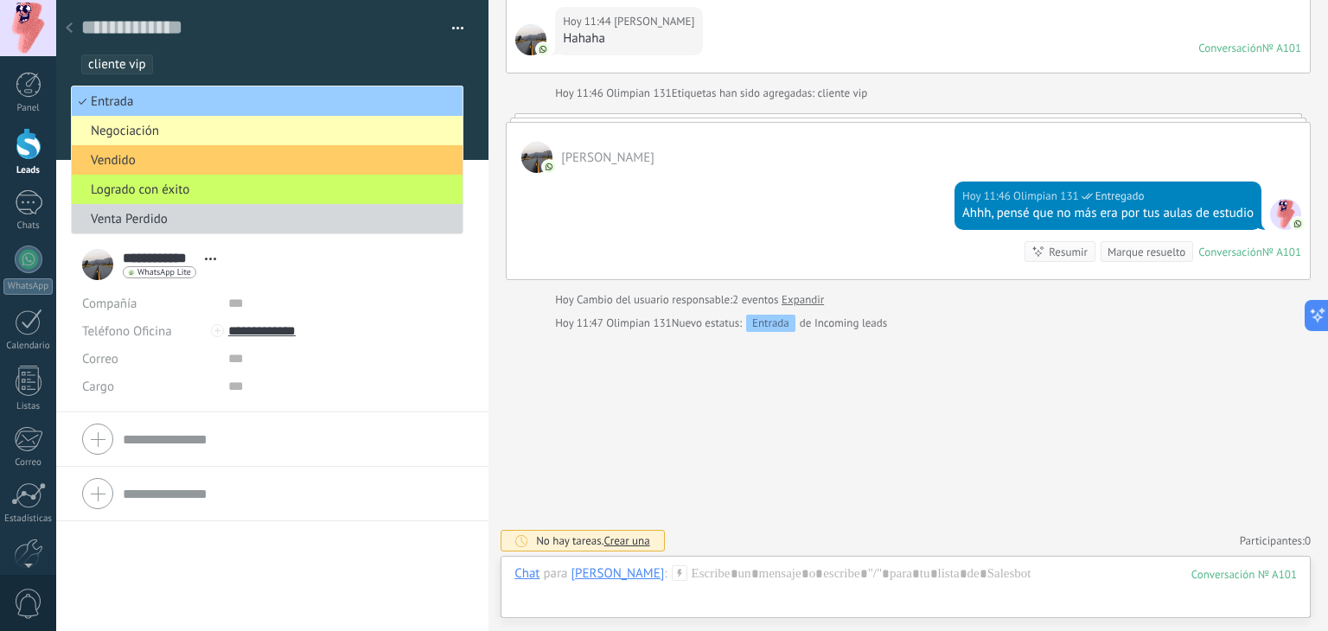
click at [159, 139] on li "Negociación" at bounding box center [267, 130] width 391 height 29
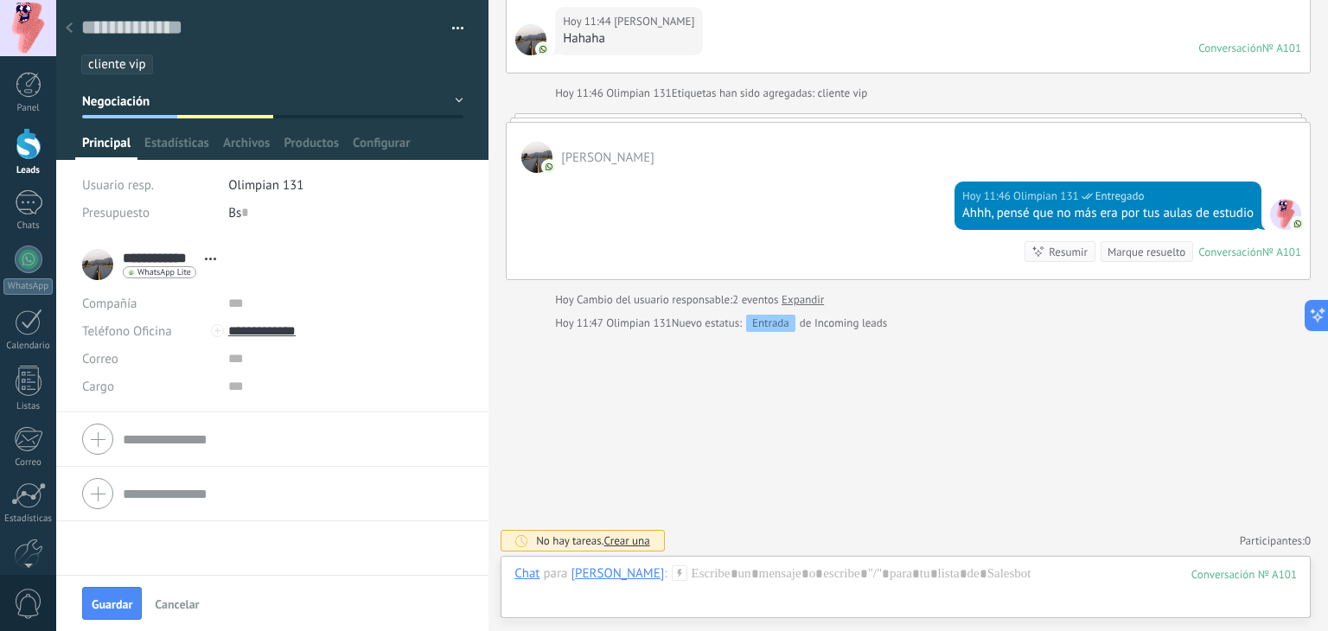
click at [75, 32] on div at bounding box center [69, 29] width 24 height 34
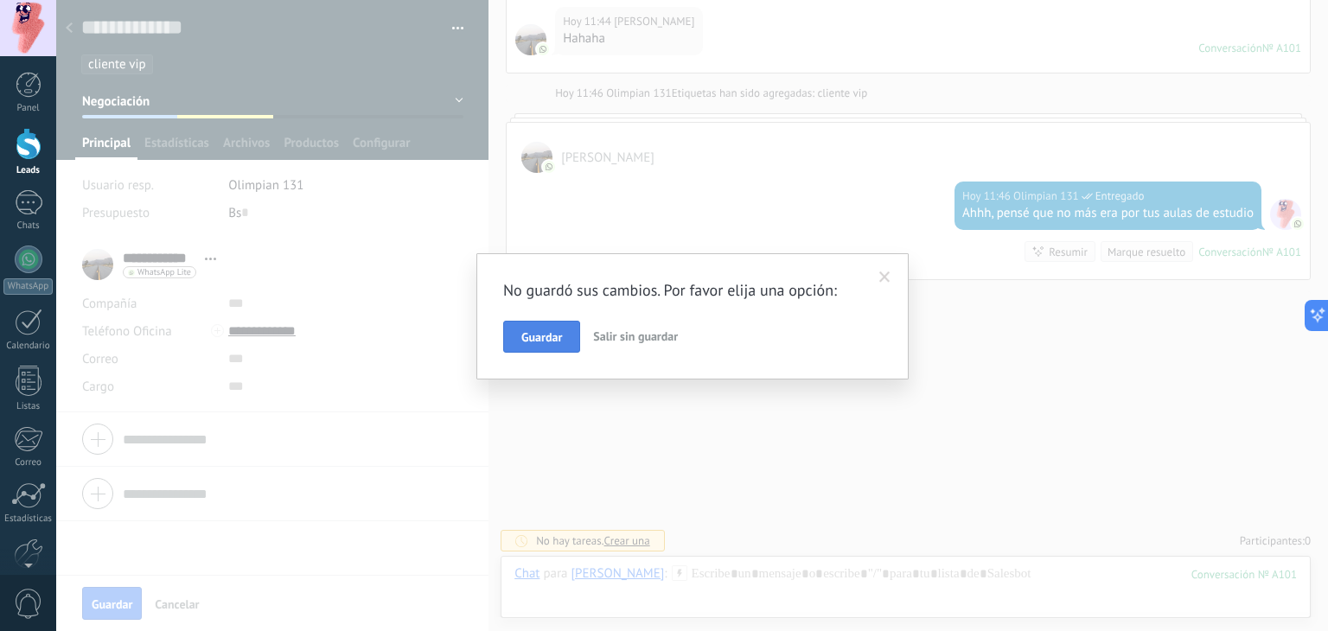
click at [565, 336] on button "Guardar" at bounding box center [541, 337] width 77 height 33
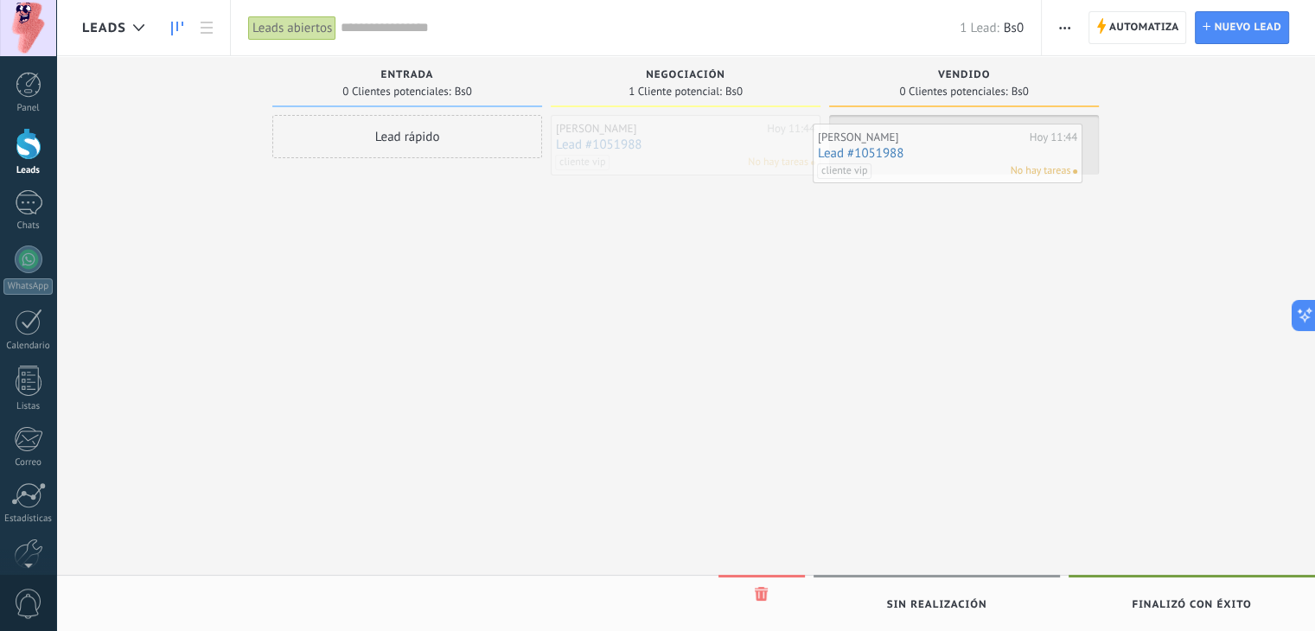
drag, startPoint x: 694, startPoint y: 156, endPoint x: 965, endPoint y: 163, distance: 271.7
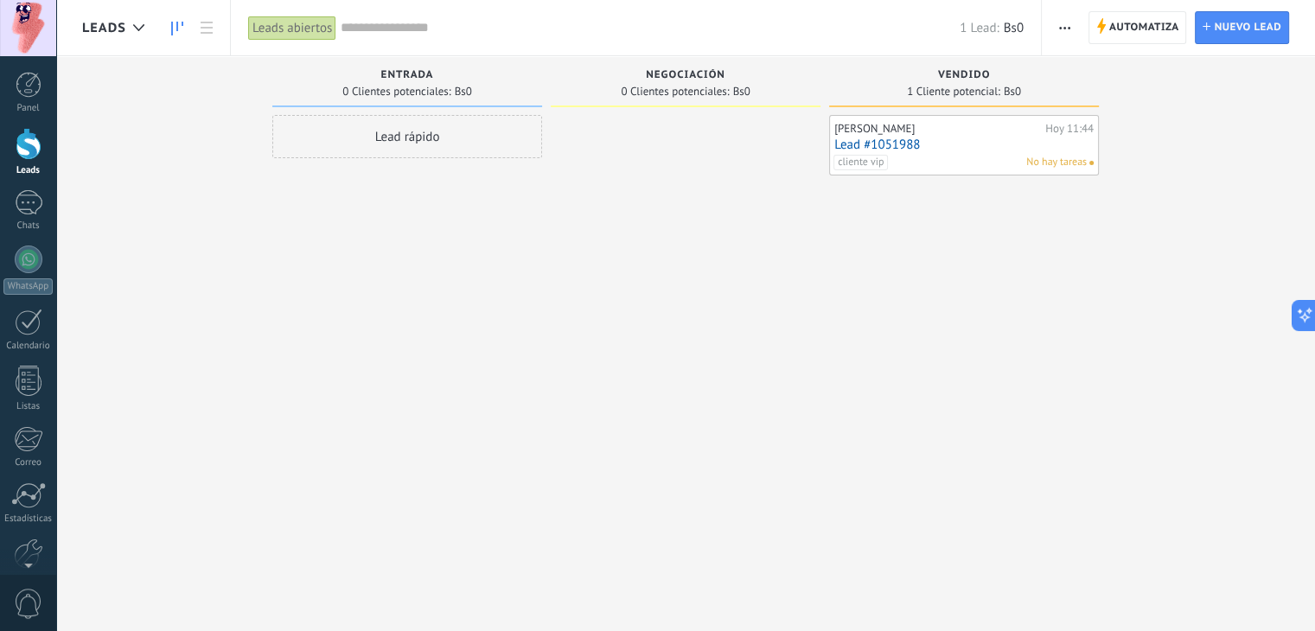
click at [1062, 30] on span "button" at bounding box center [1064, 27] width 11 height 33
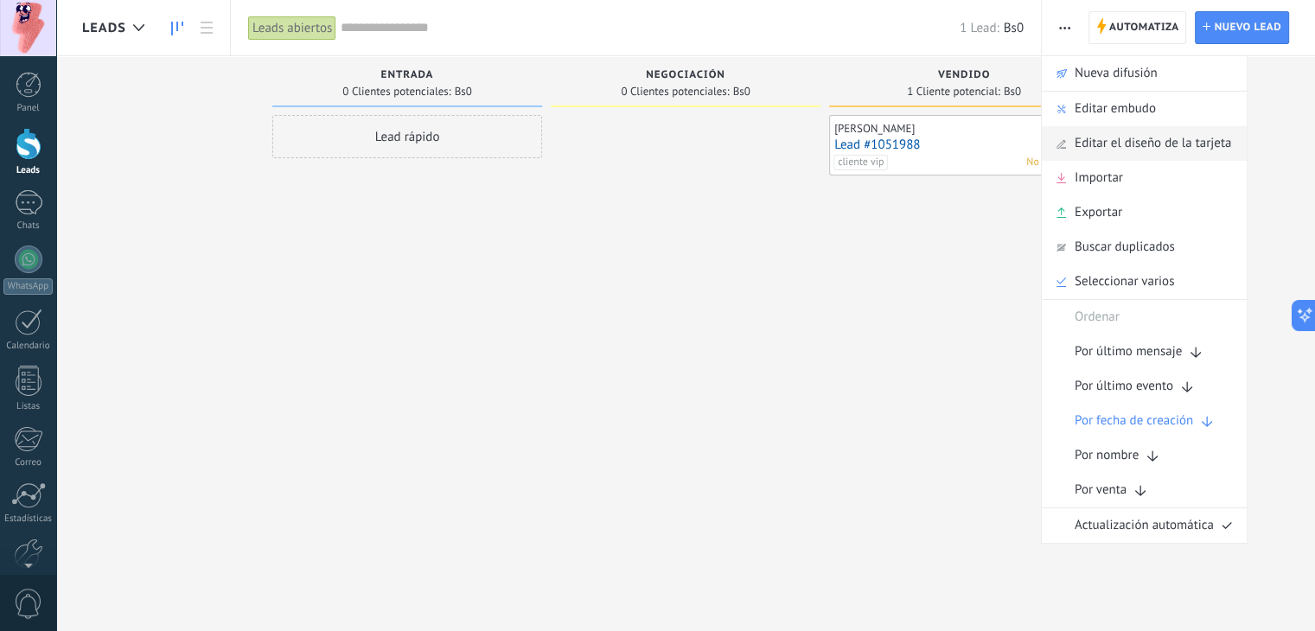
click at [1093, 148] on span "Editar el diseño de la tarjeta" at bounding box center [1153, 143] width 157 height 35
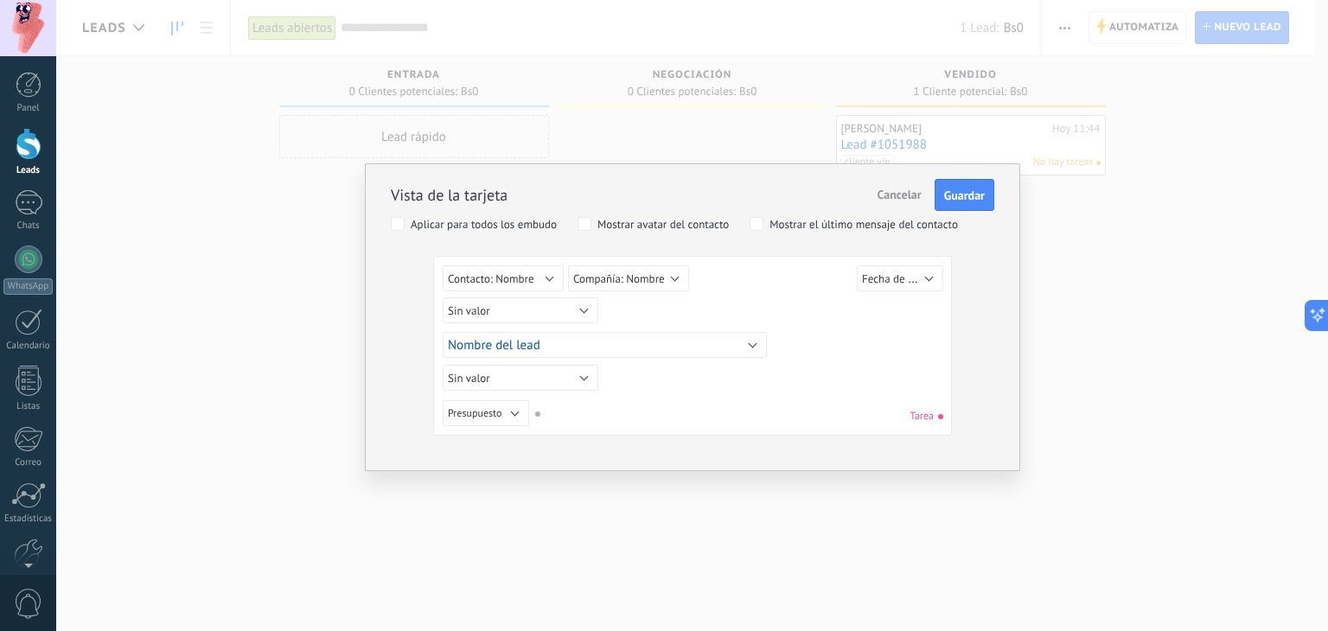
click at [899, 195] on span "Cancelar" at bounding box center [900, 195] width 44 height 16
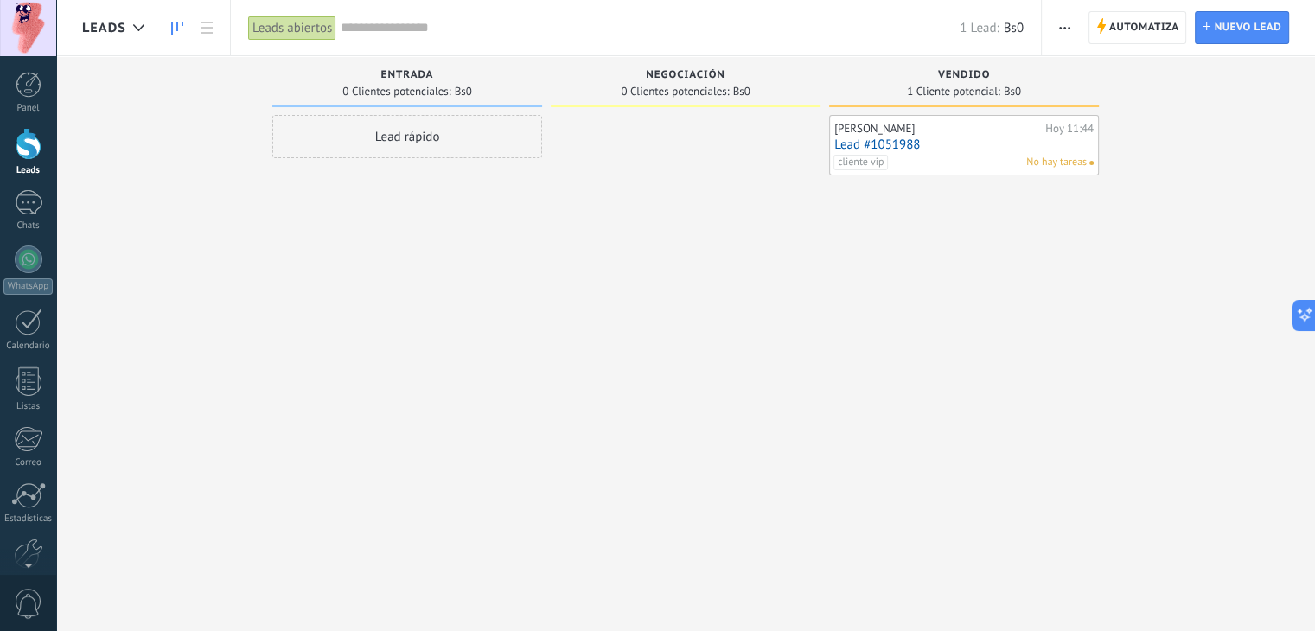
click at [1059, 30] on span "button" at bounding box center [1064, 27] width 11 height 33
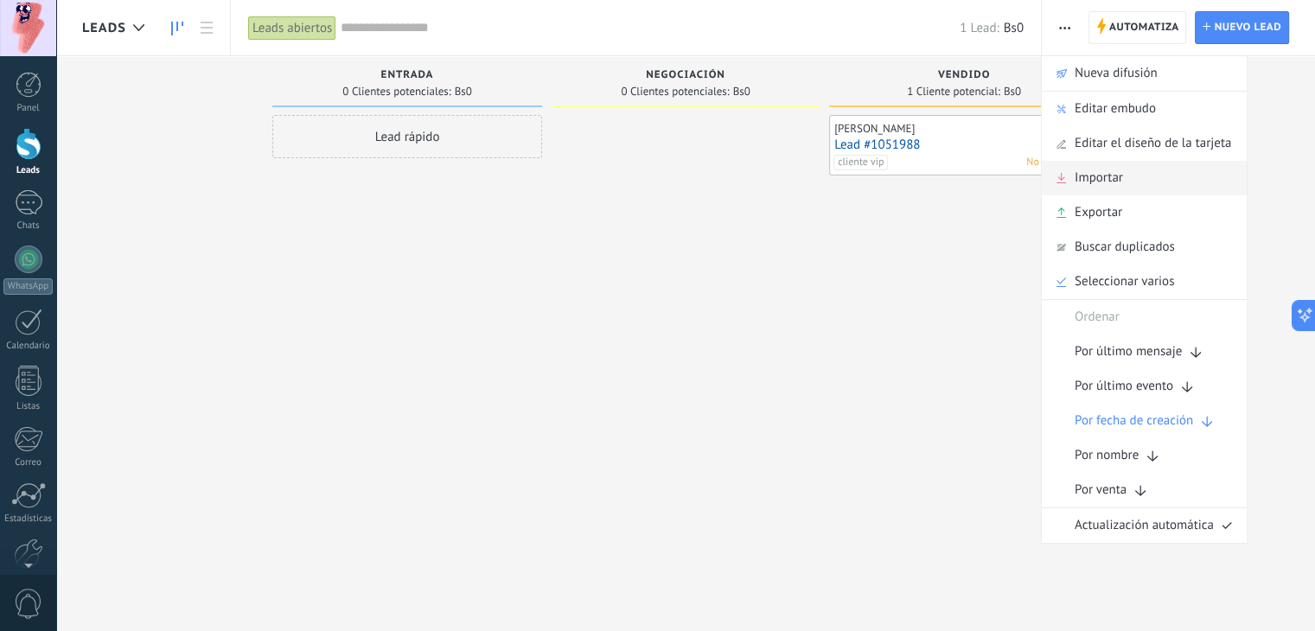
click at [1101, 175] on span "Importar" at bounding box center [1099, 178] width 48 height 35
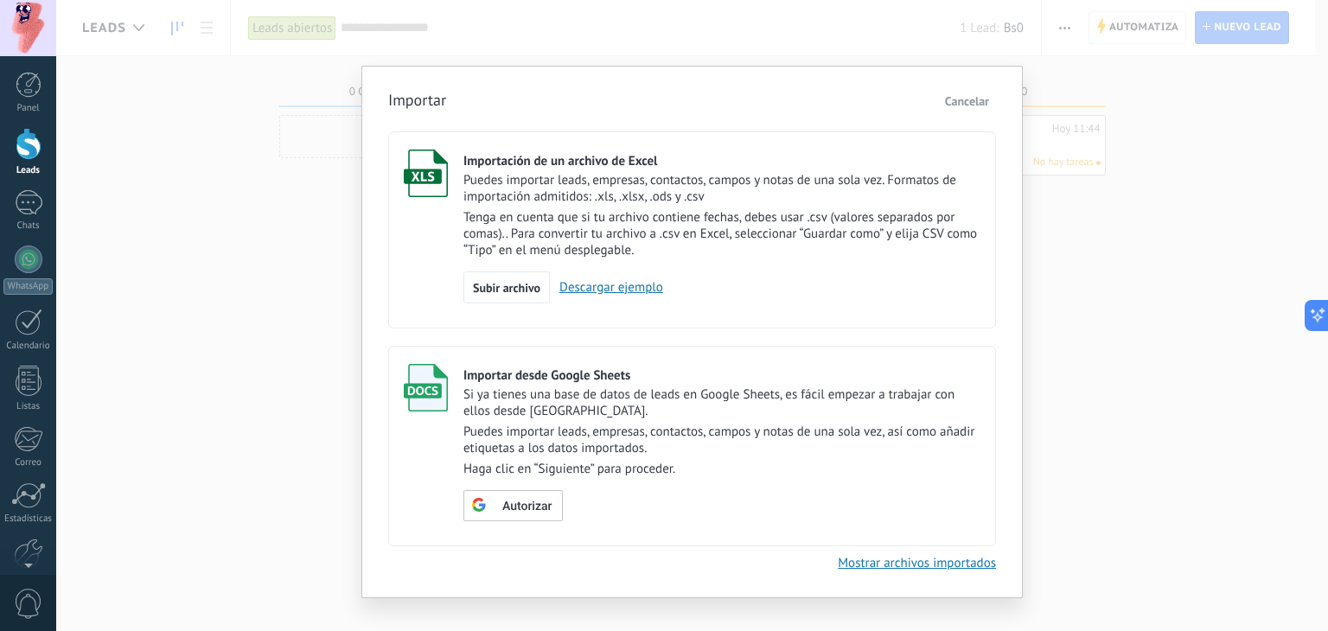
click at [973, 94] on span "Cancelar" at bounding box center [967, 101] width 44 height 16
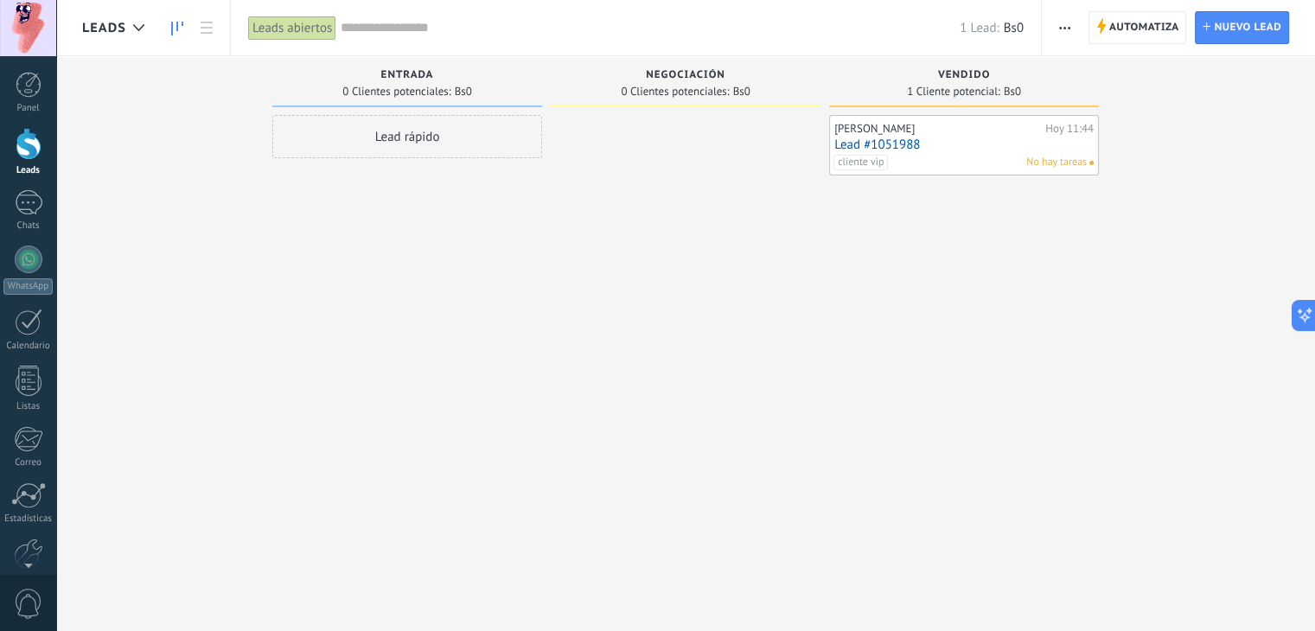
click at [1057, 29] on button "button" at bounding box center [1064, 27] width 25 height 33
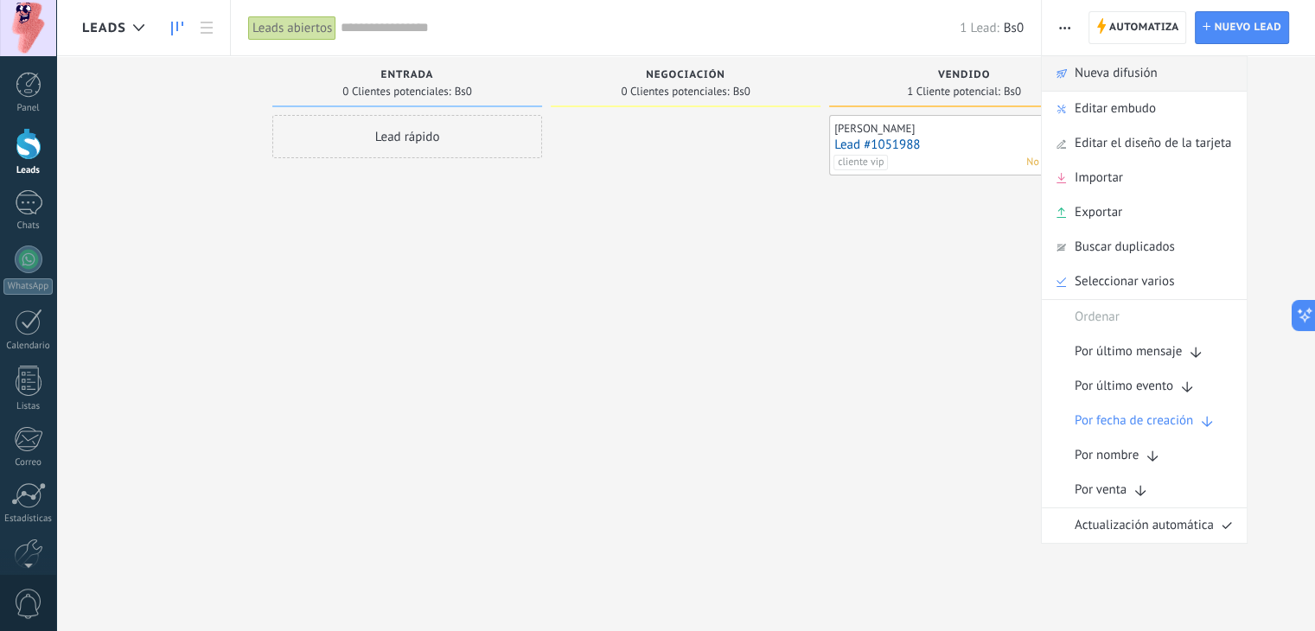
click at [1103, 72] on span "Nueva difusión" at bounding box center [1116, 73] width 83 height 35
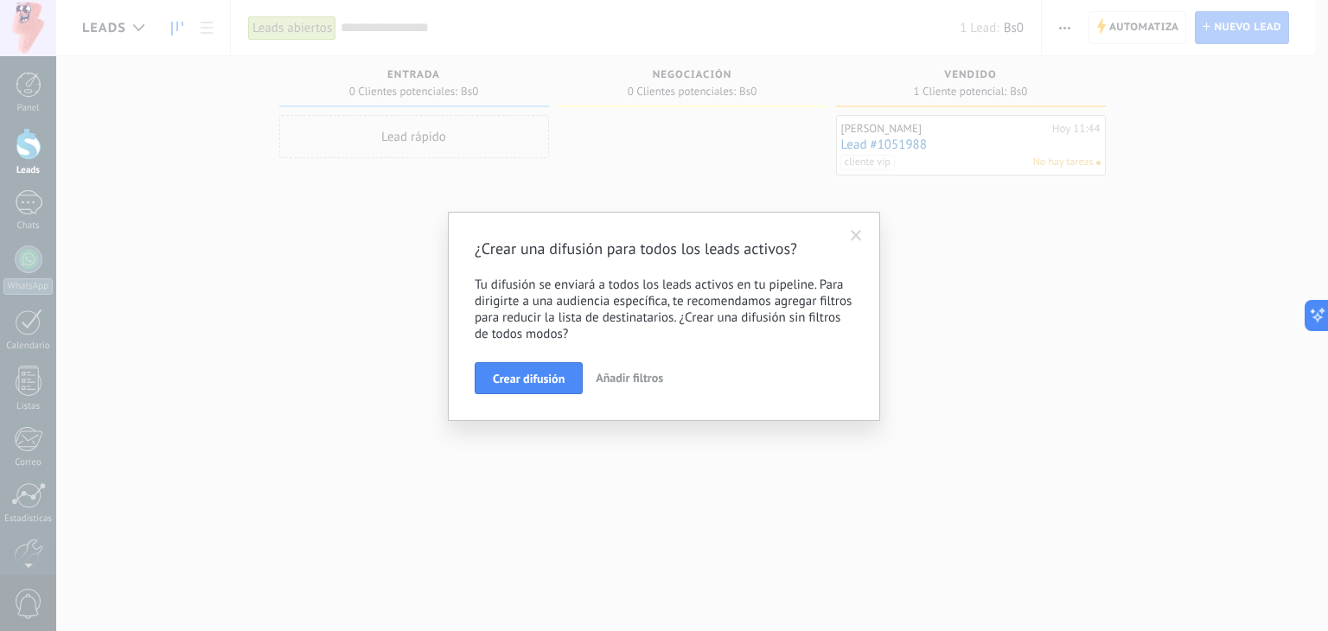
click at [858, 230] on span at bounding box center [856, 236] width 11 height 12
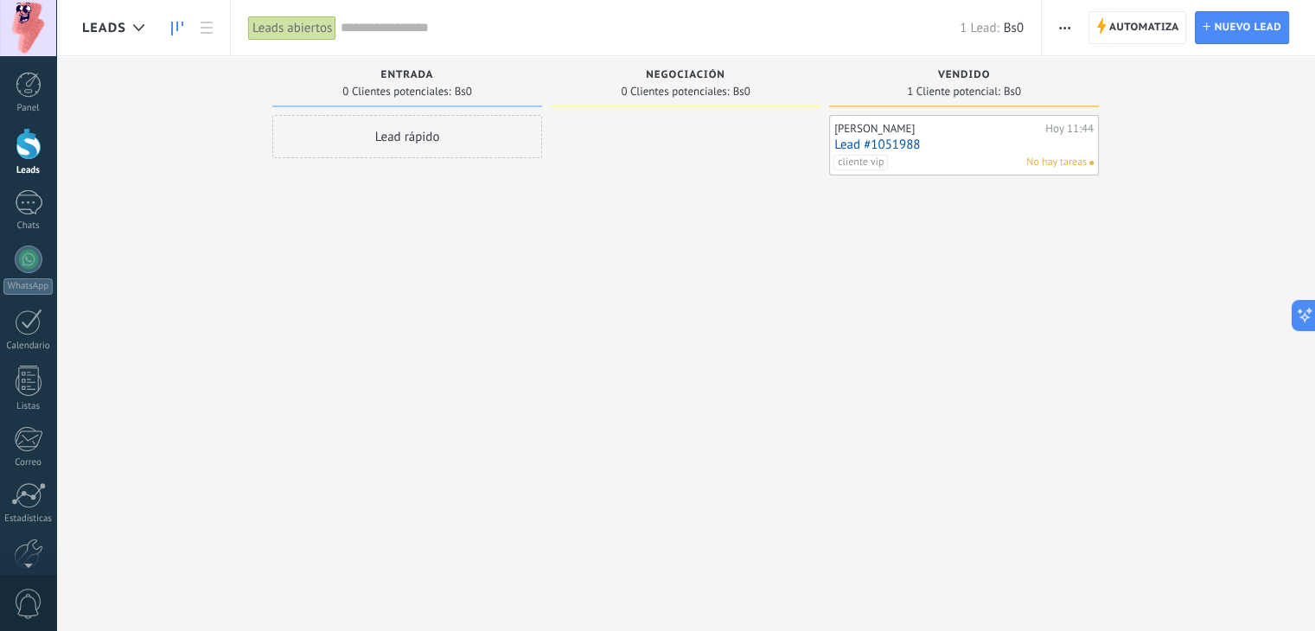
click at [1062, 29] on use "button" at bounding box center [1064, 28] width 11 height 3
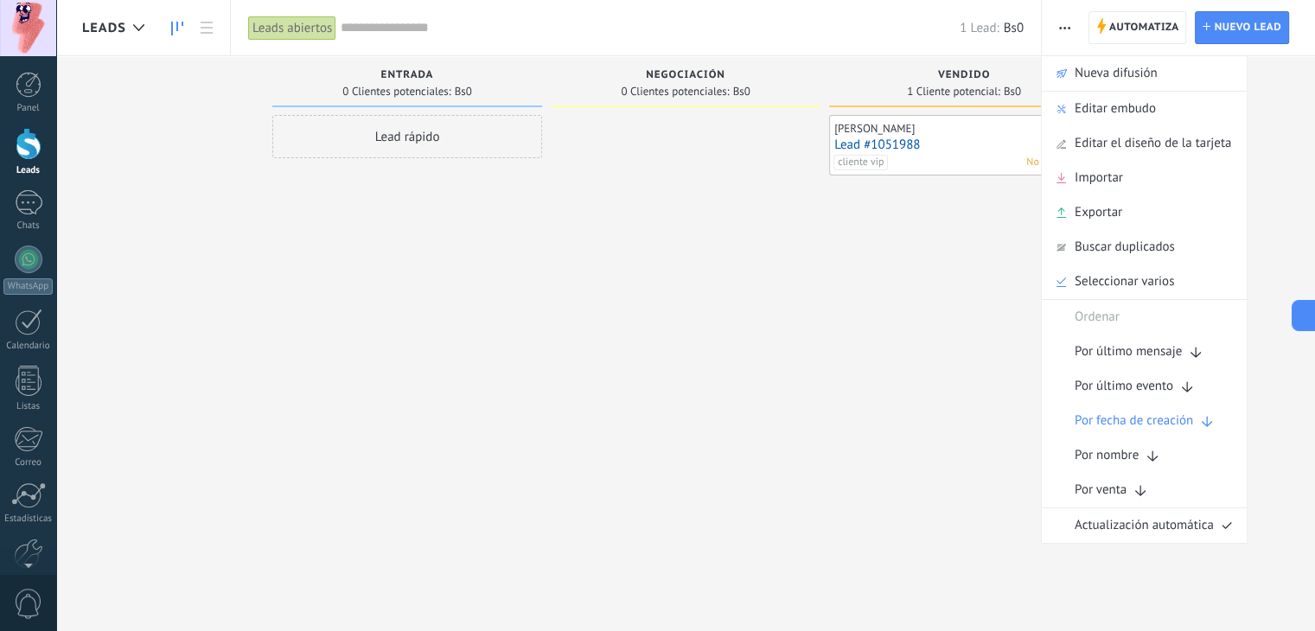
click at [1142, 304] on div "Ordenar" at bounding box center [1144, 317] width 205 height 35
click at [1212, 29] on link "Lead Nuevo lead" at bounding box center [1242, 27] width 94 height 33
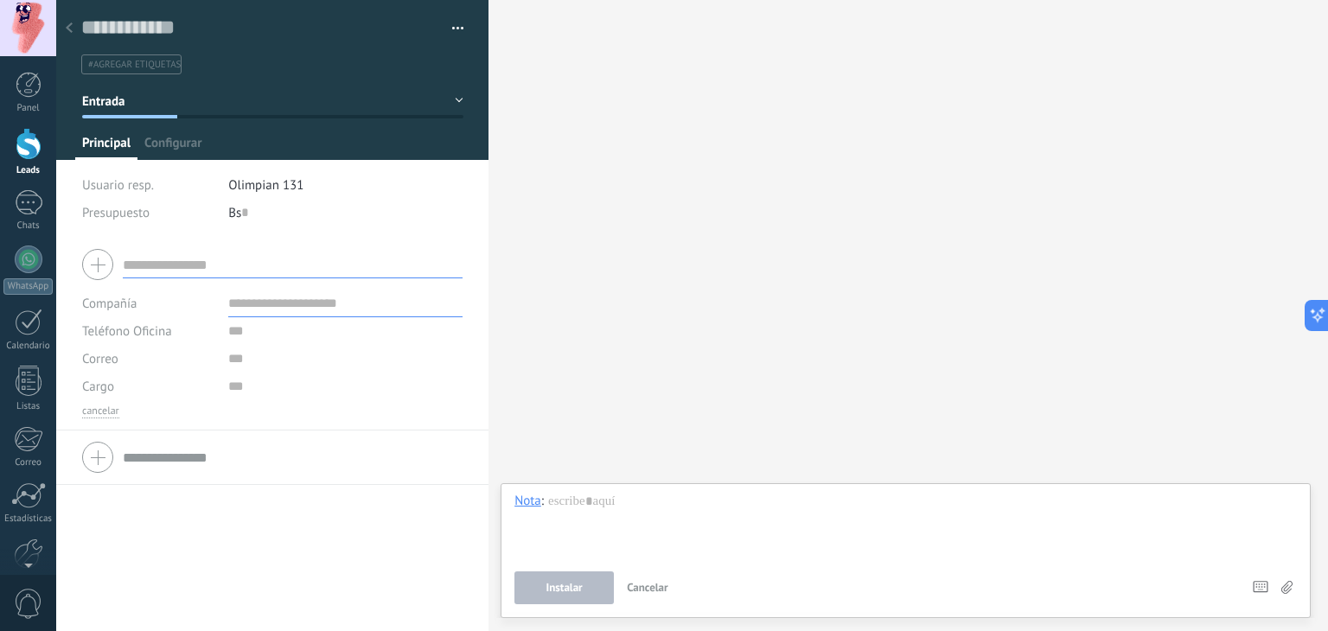
click at [70, 27] on icon at bounding box center [69, 27] width 7 height 10
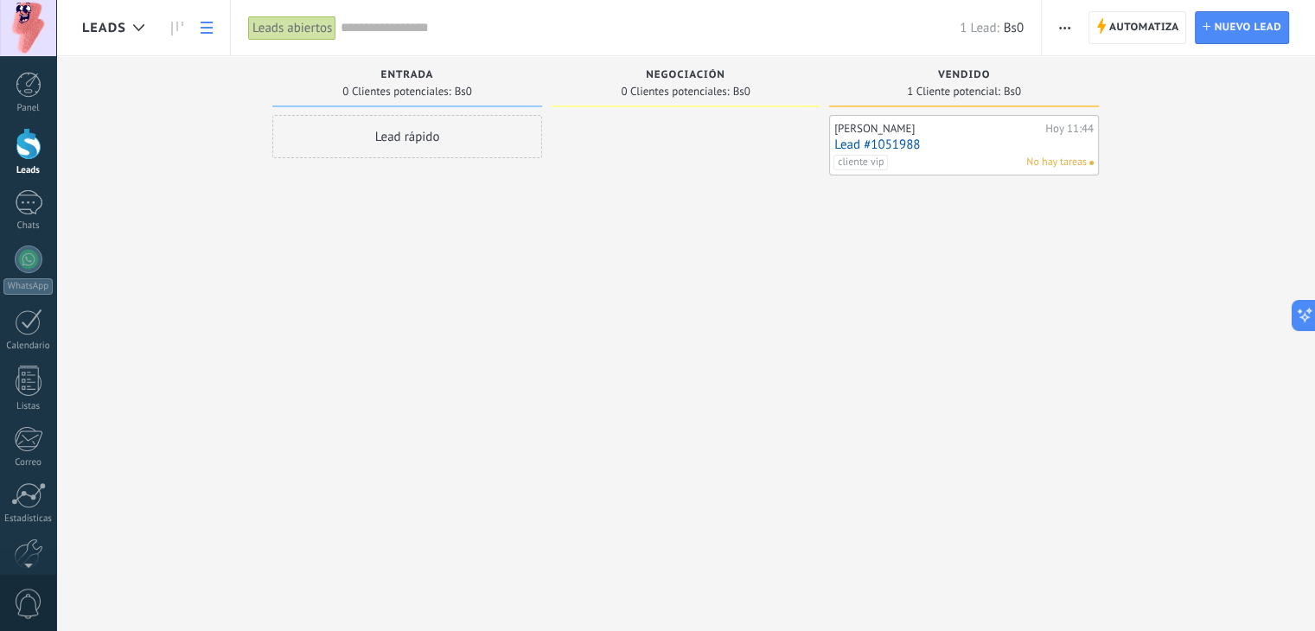
click at [207, 33] on use at bounding box center [207, 28] width 12 height 12
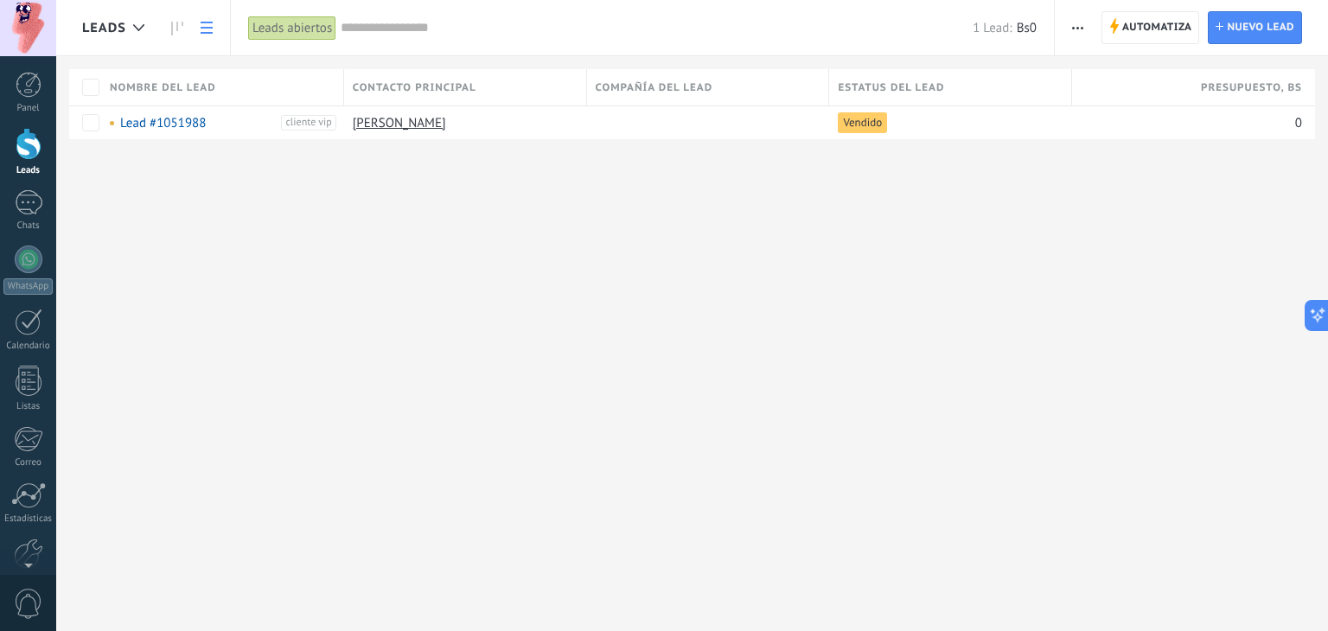
click at [207, 33] on use at bounding box center [207, 28] width 12 height 12
click at [192, 122] on link "Lead #1051988" at bounding box center [163, 123] width 86 height 16
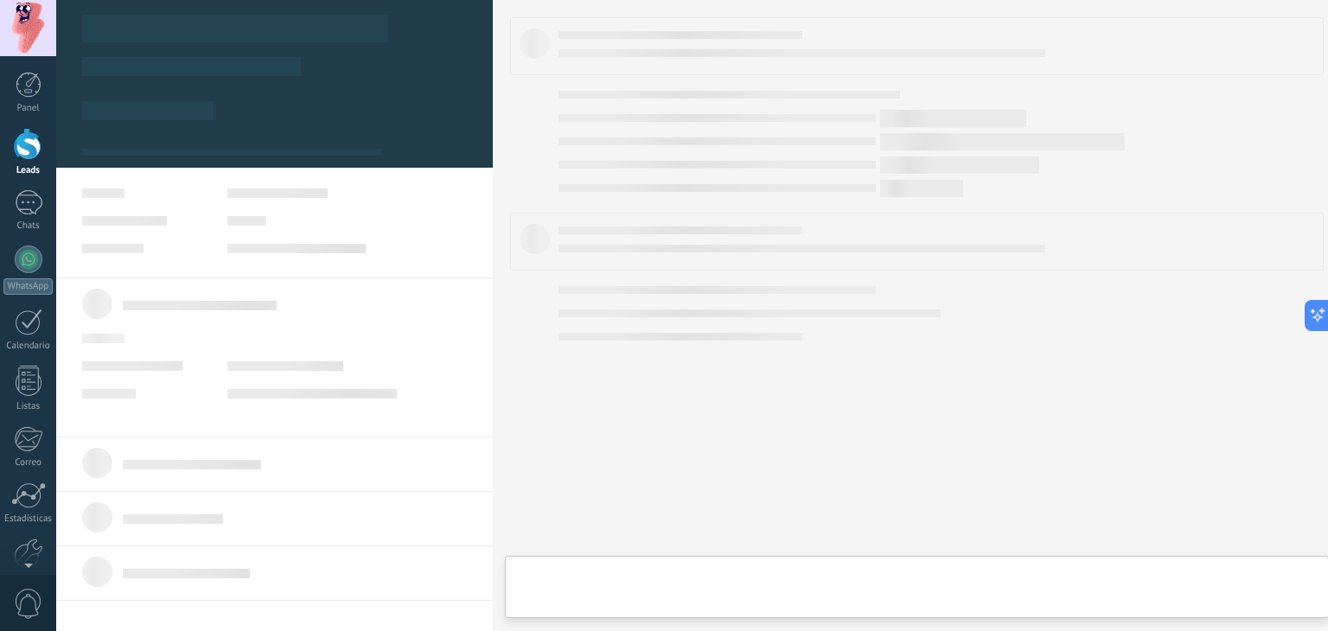
click at [192, 122] on link "Lead #1051988" at bounding box center [163, 123] width 86 height 16
type textarea "**********"
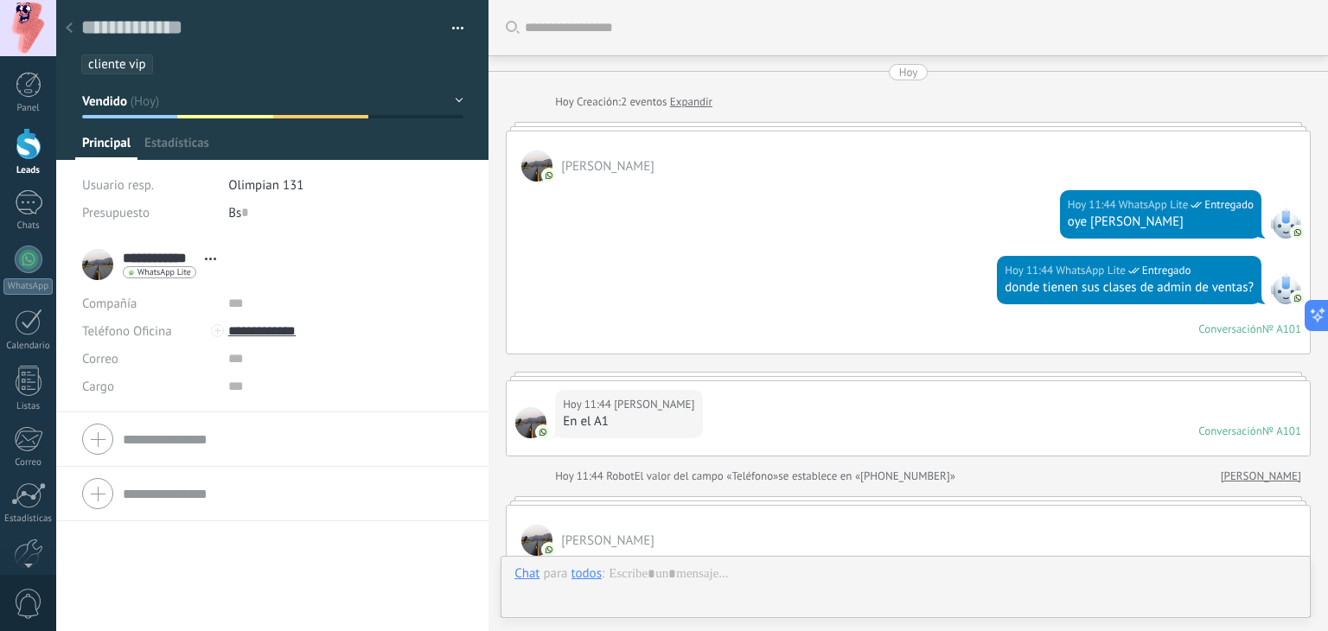
scroll to position [1087, 0]
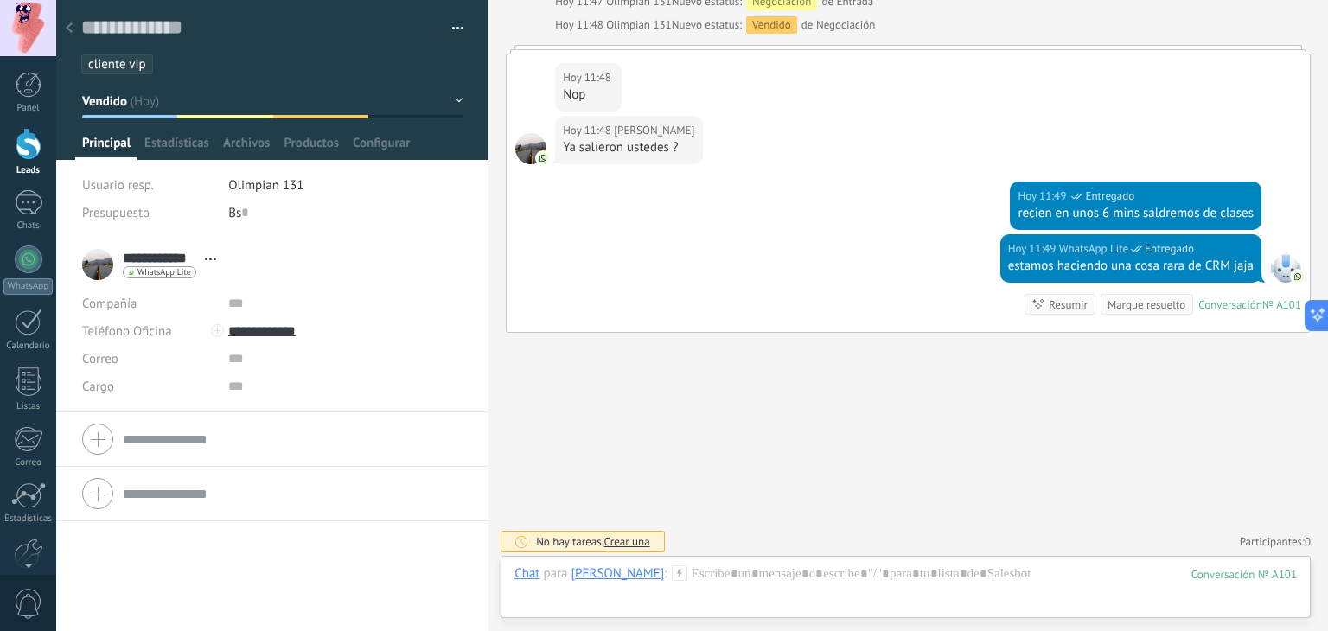
click at [364, 106] on button "Vendido" at bounding box center [272, 101] width 381 height 31
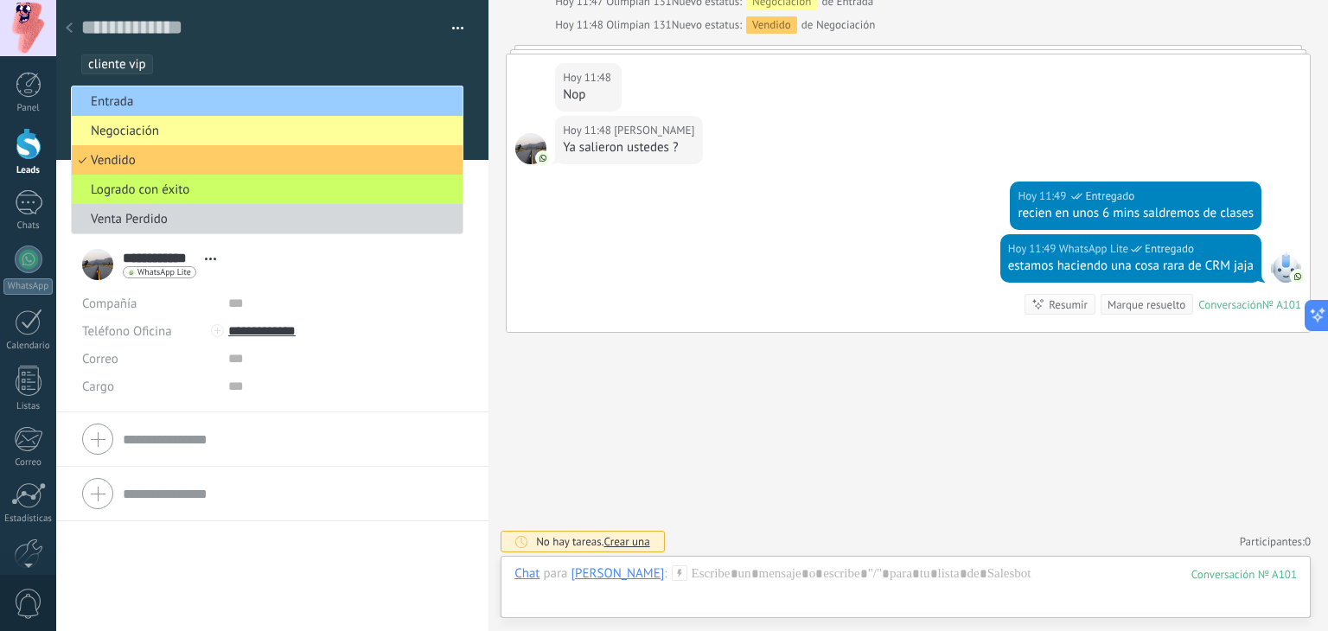
click at [364, 106] on span "Entrada" at bounding box center [265, 101] width 386 height 16
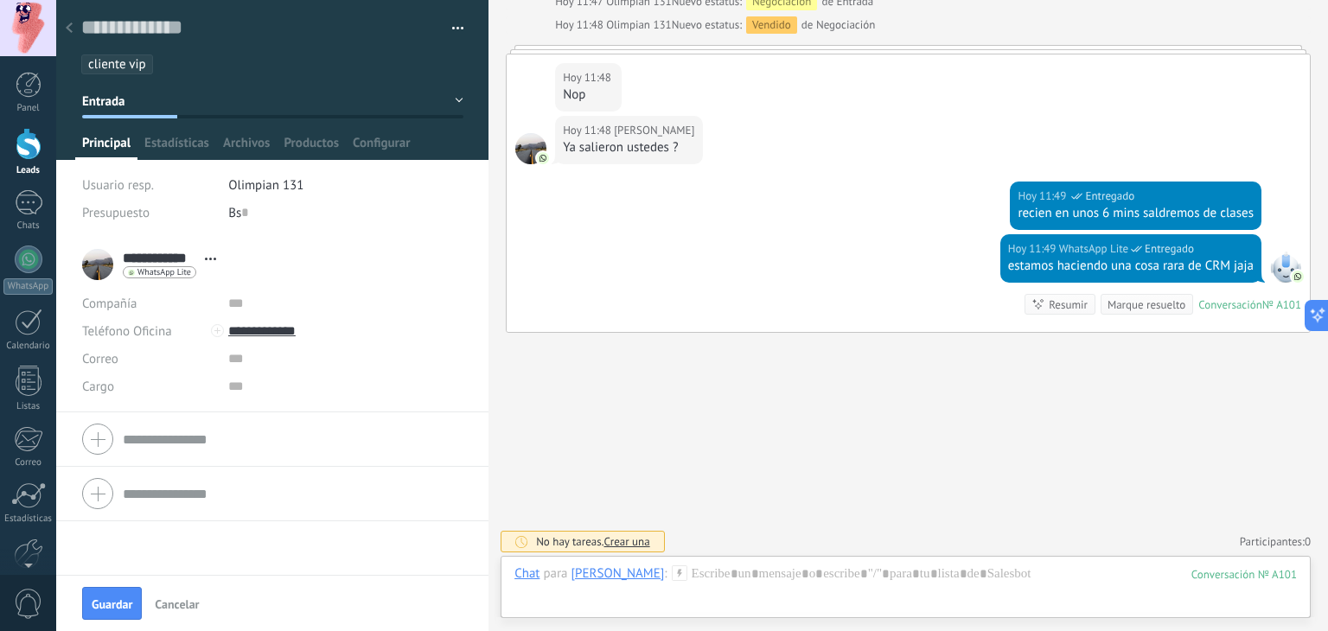
click at [364, 106] on button "Entrada" at bounding box center [272, 101] width 381 height 31
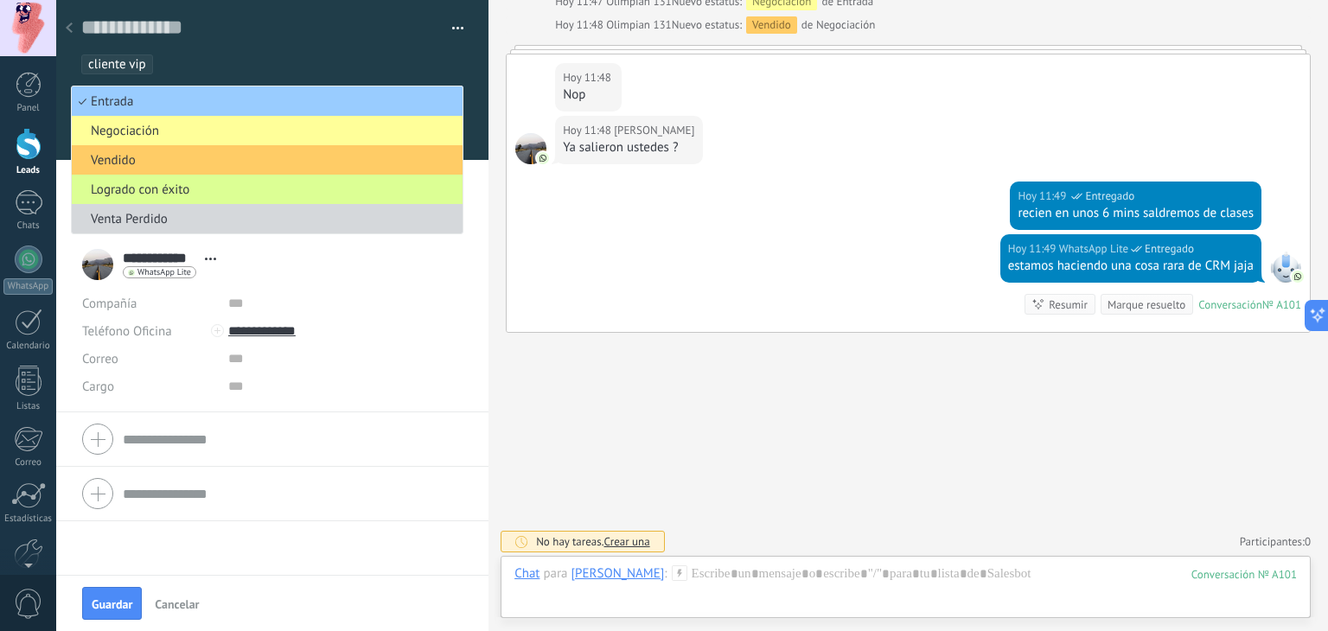
click at [212, 189] on span "Logrado con éxito" at bounding box center [265, 190] width 386 height 16
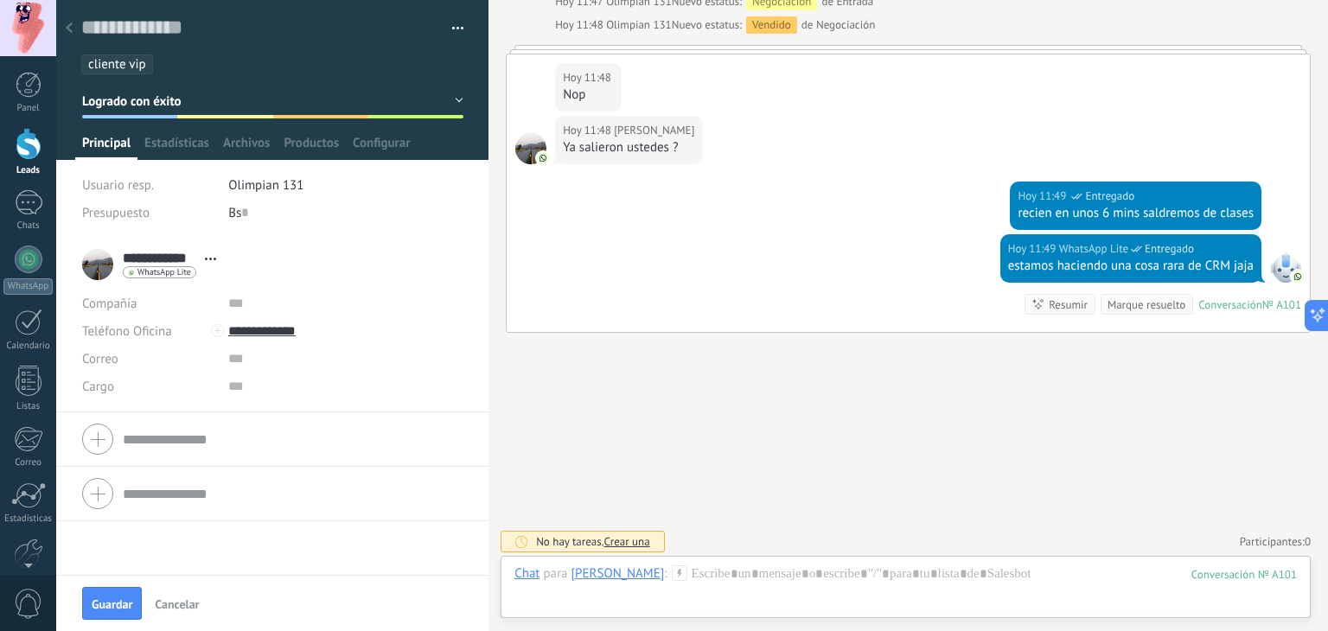
click at [138, 108] on span "Logrado con éxito" at bounding box center [131, 101] width 99 height 16
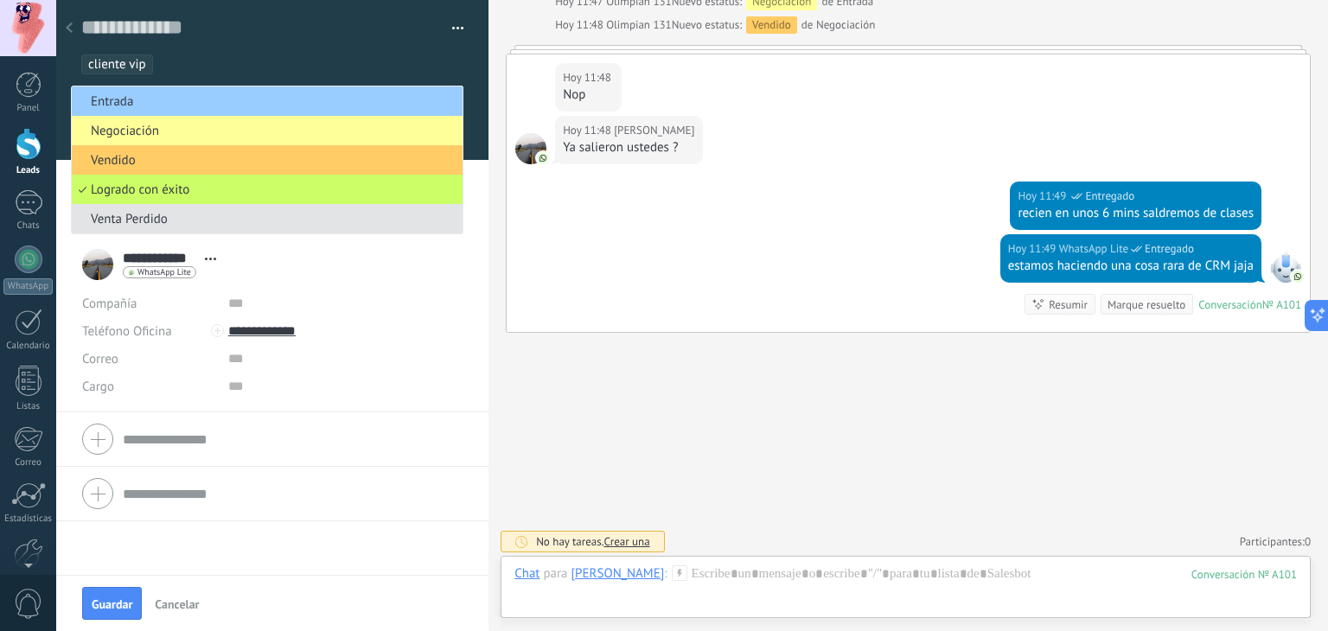
click at [127, 213] on span "Venta Perdido" at bounding box center [265, 219] width 386 height 16
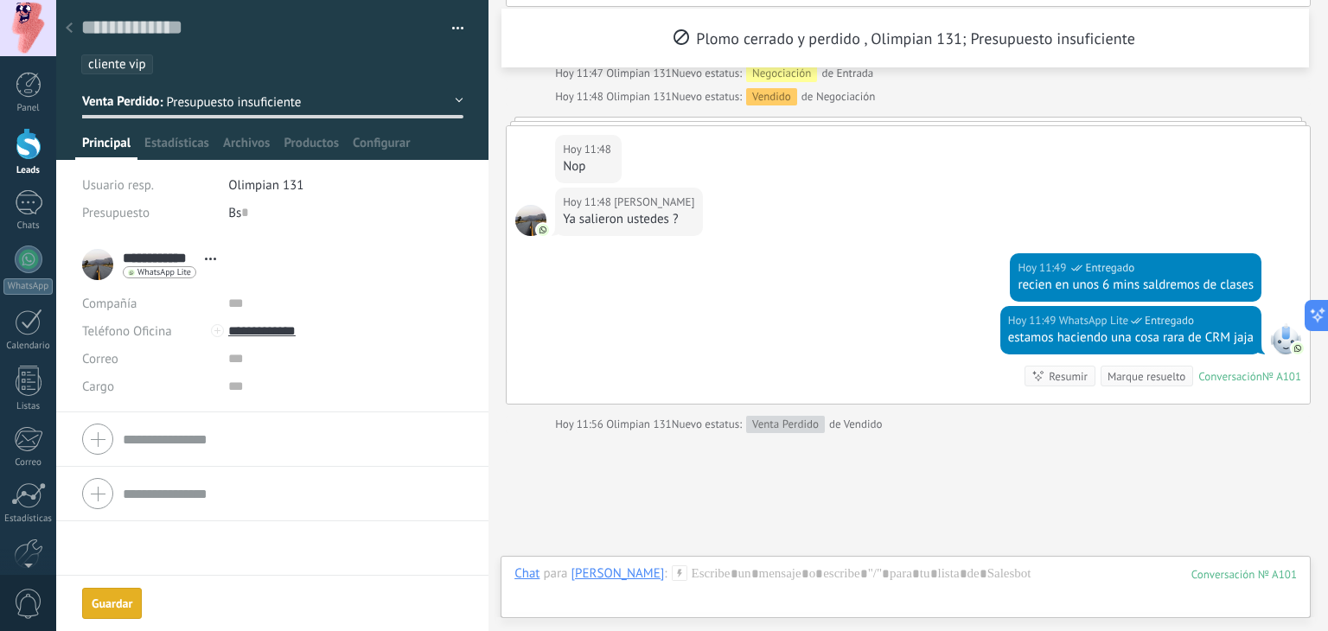
scroll to position [1187, 0]
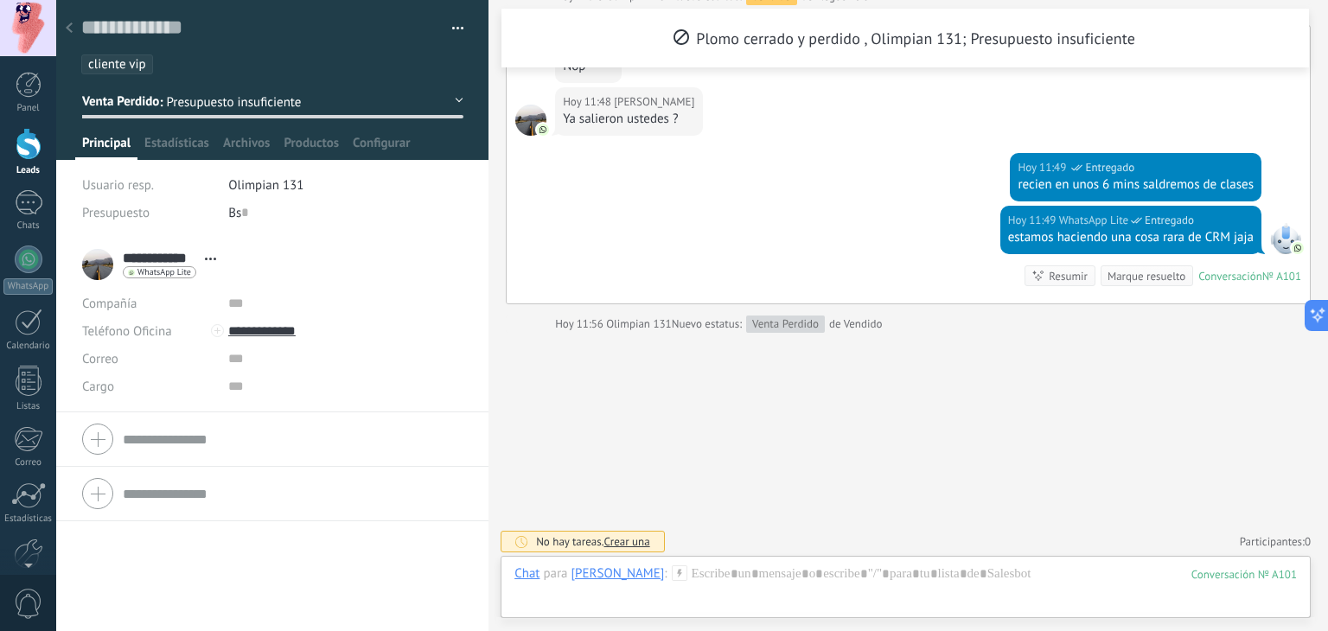
click at [66, 25] on icon at bounding box center [69, 27] width 7 height 10
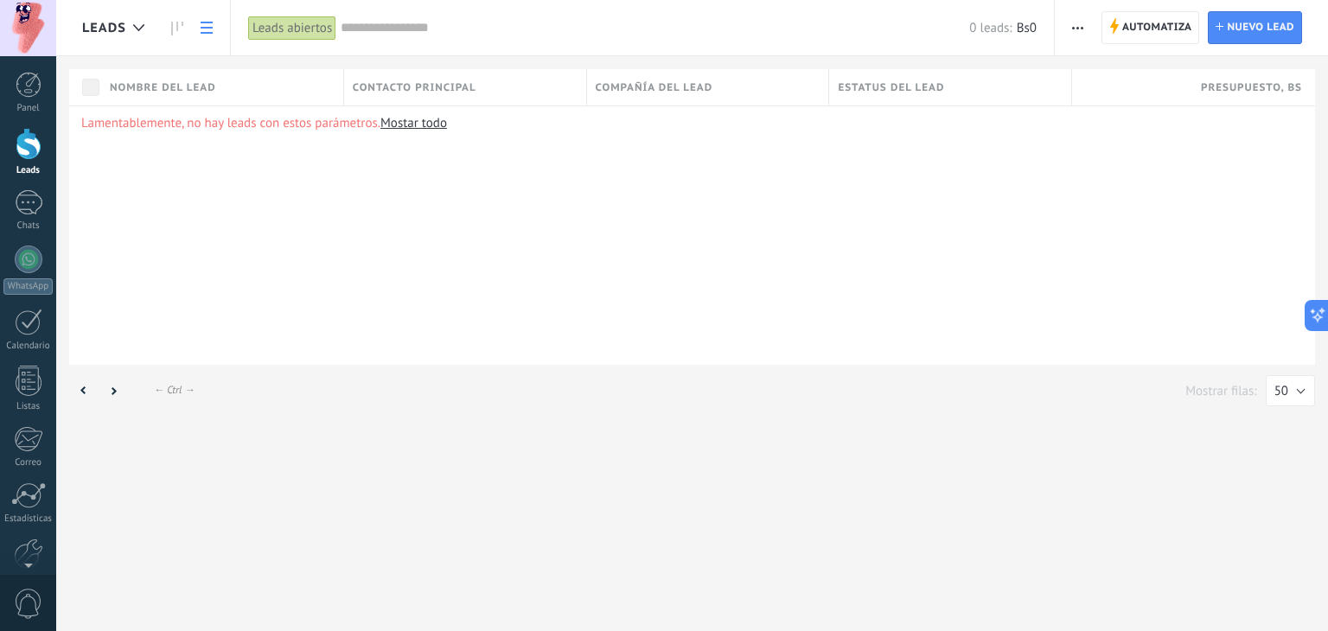
click at [278, 35] on div "Leads abiertos" at bounding box center [292, 28] width 88 height 25
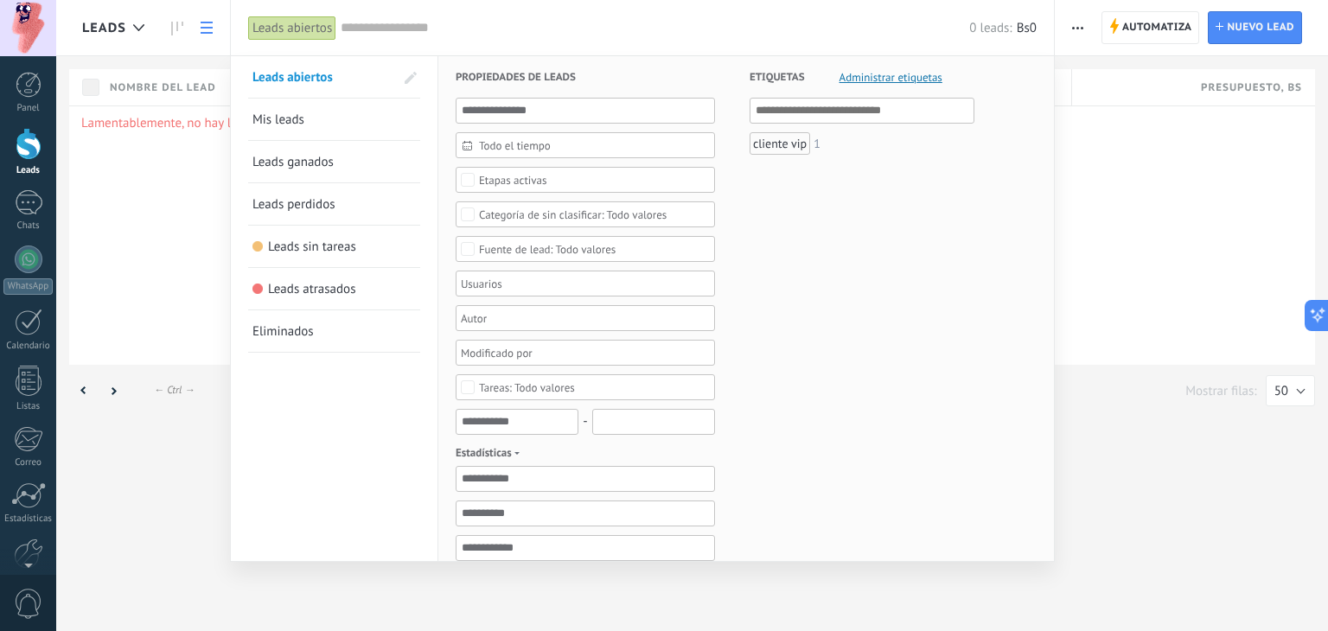
click at [787, 97] on span "Etiquetas" at bounding box center [777, 77] width 55 height 42
click at [788, 145] on div "cliente vip" at bounding box center [780, 143] width 61 height 22
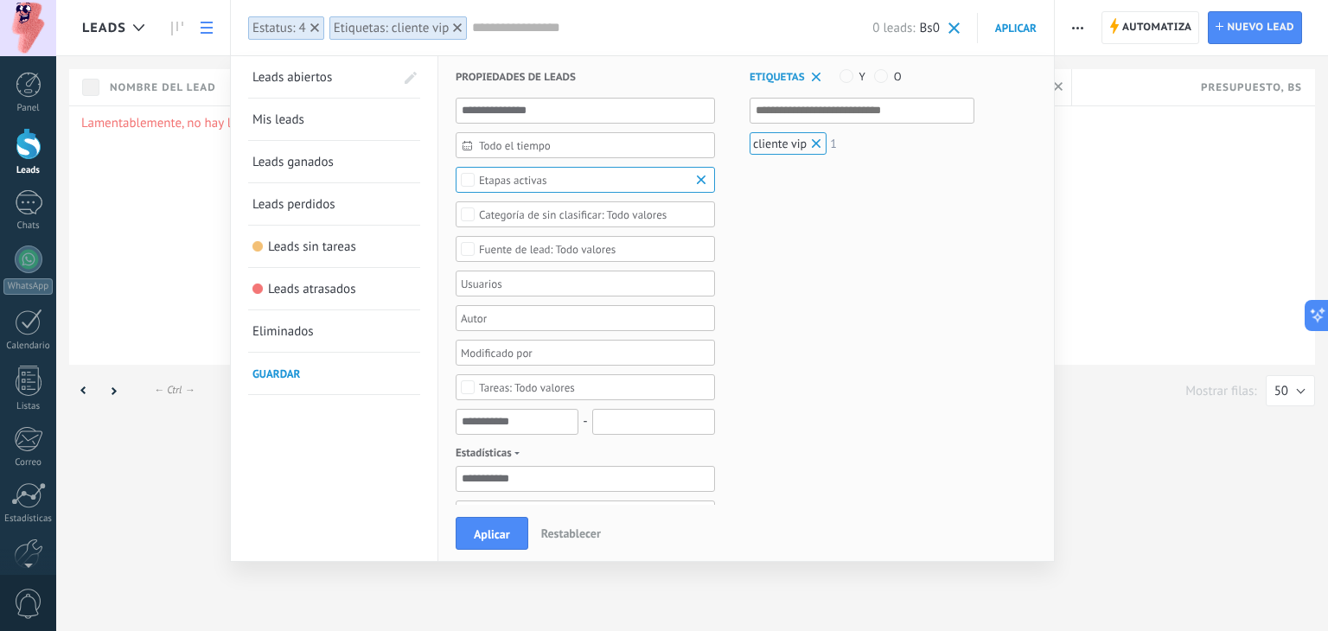
click at [821, 144] on span at bounding box center [817, 143] width 17 height 17
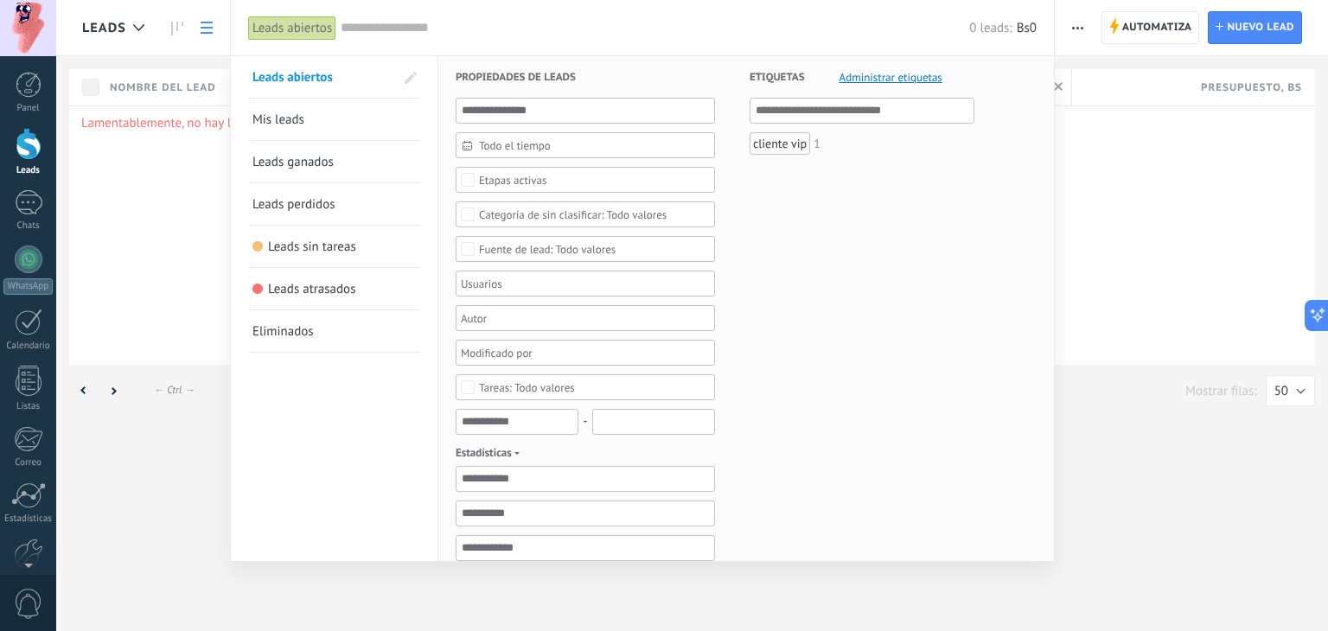
click at [503, 31] on input "text" at bounding box center [655, 28] width 629 height 18
type input "*"
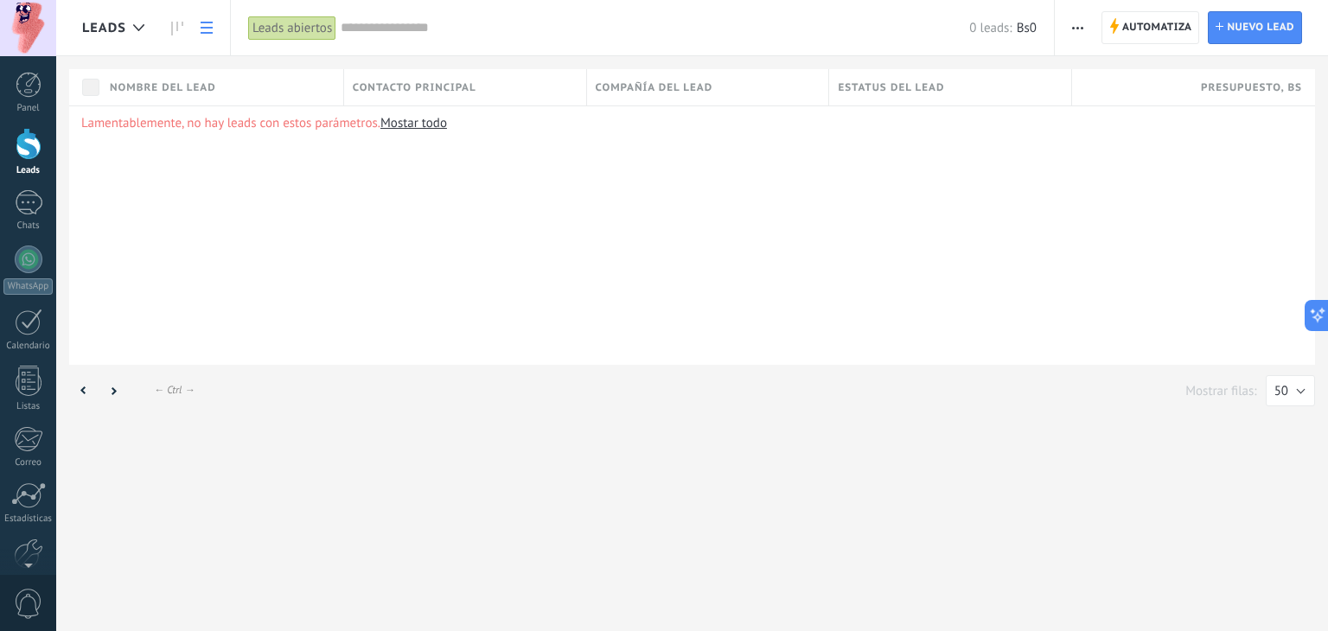
click at [434, 35] on input "text" at bounding box center [655, 28] width 629 height 18
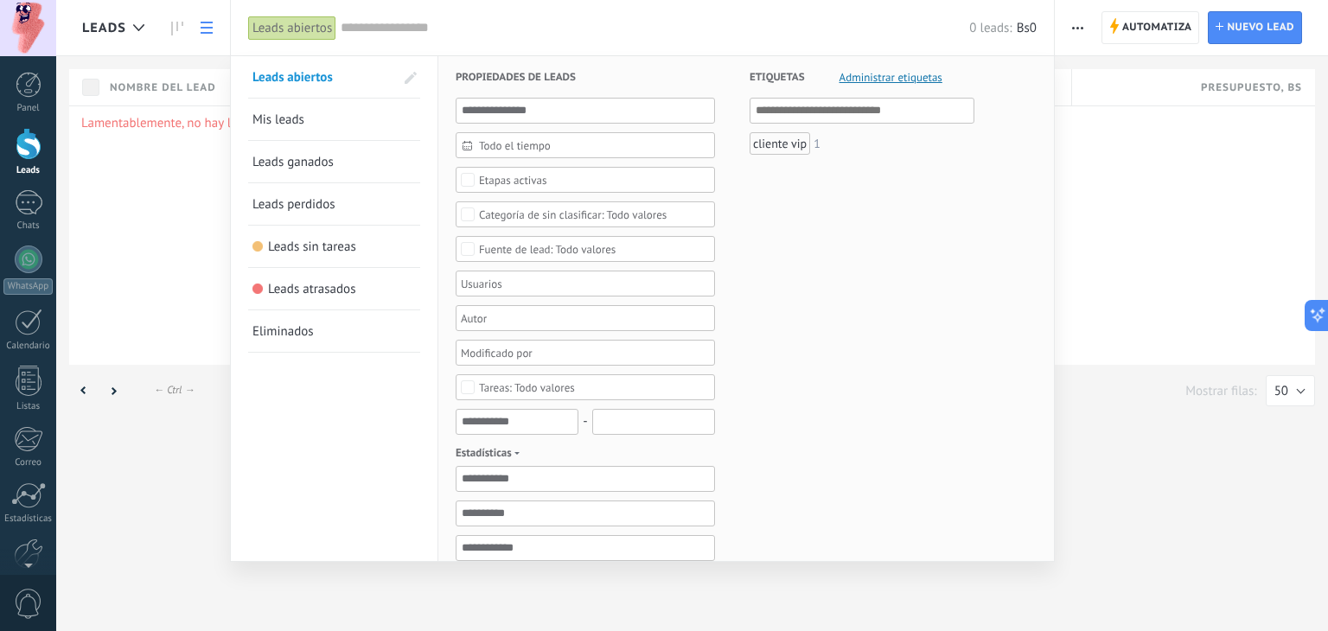
click at [509, 184] on div "Etapas activas" at bounding box center [513, 180] width 68 height 13
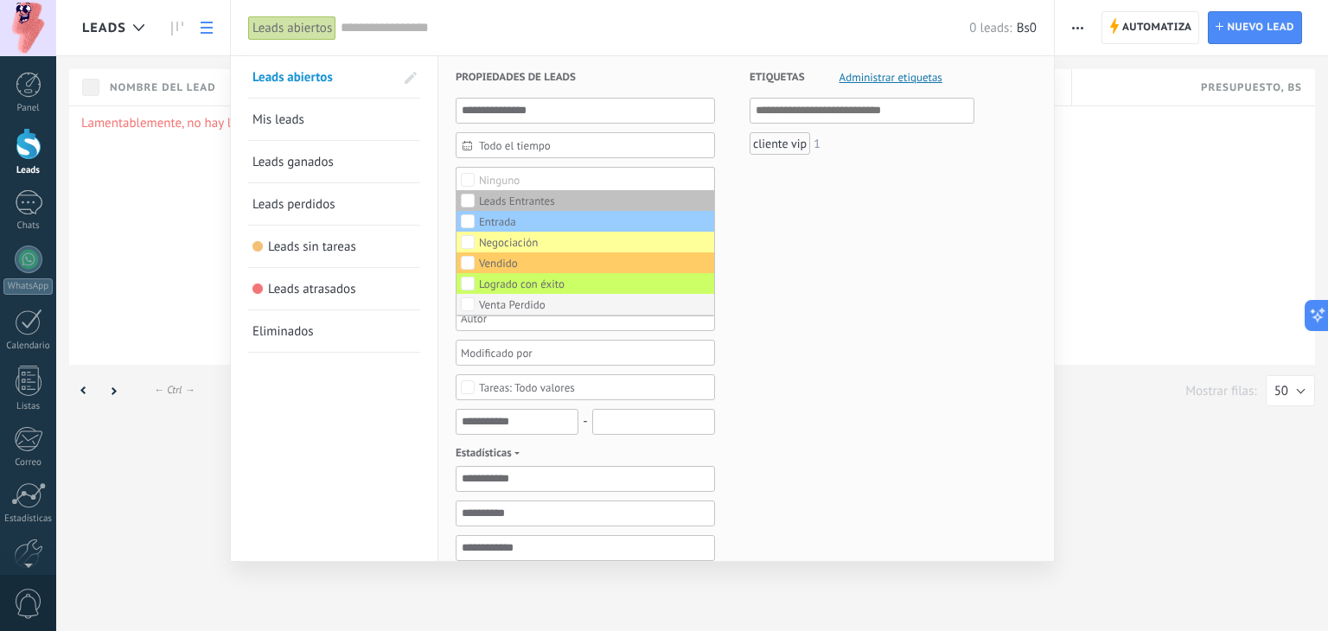
click at [479, 302] on div "Venta Perdido" at bounding box center [512, 305] width 67 height 12
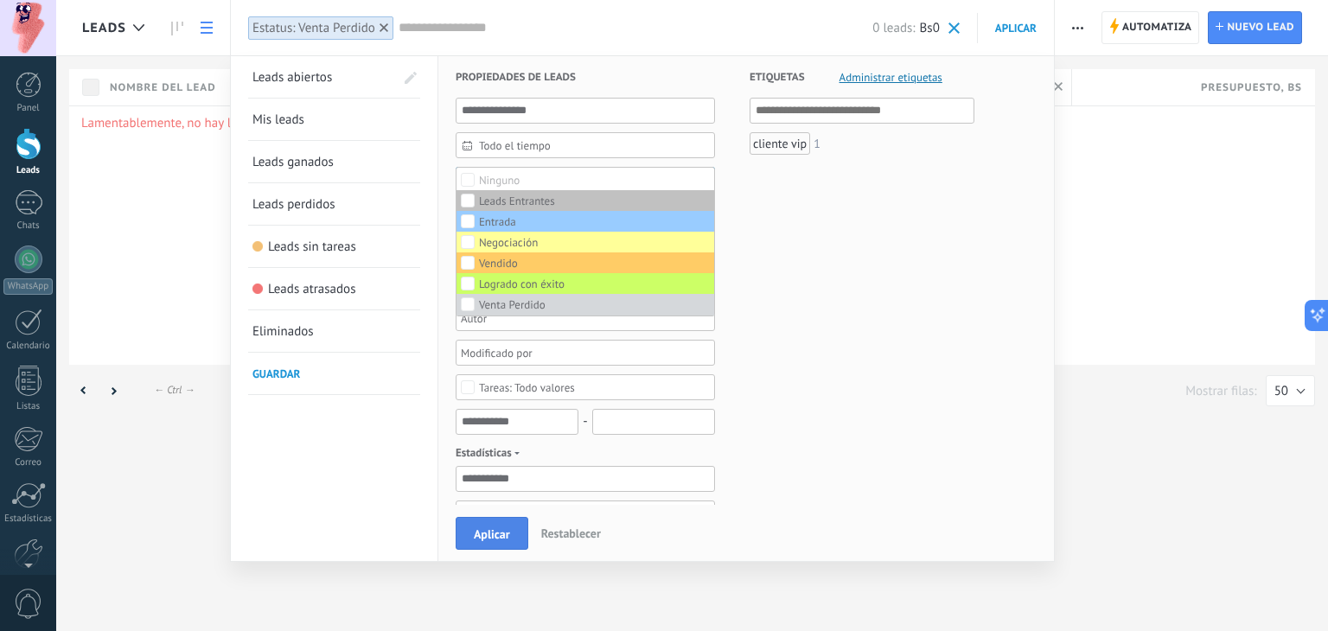
click at [470, 544] on button "Aplicar" at bounding box center [492, 533] width 73 height 33
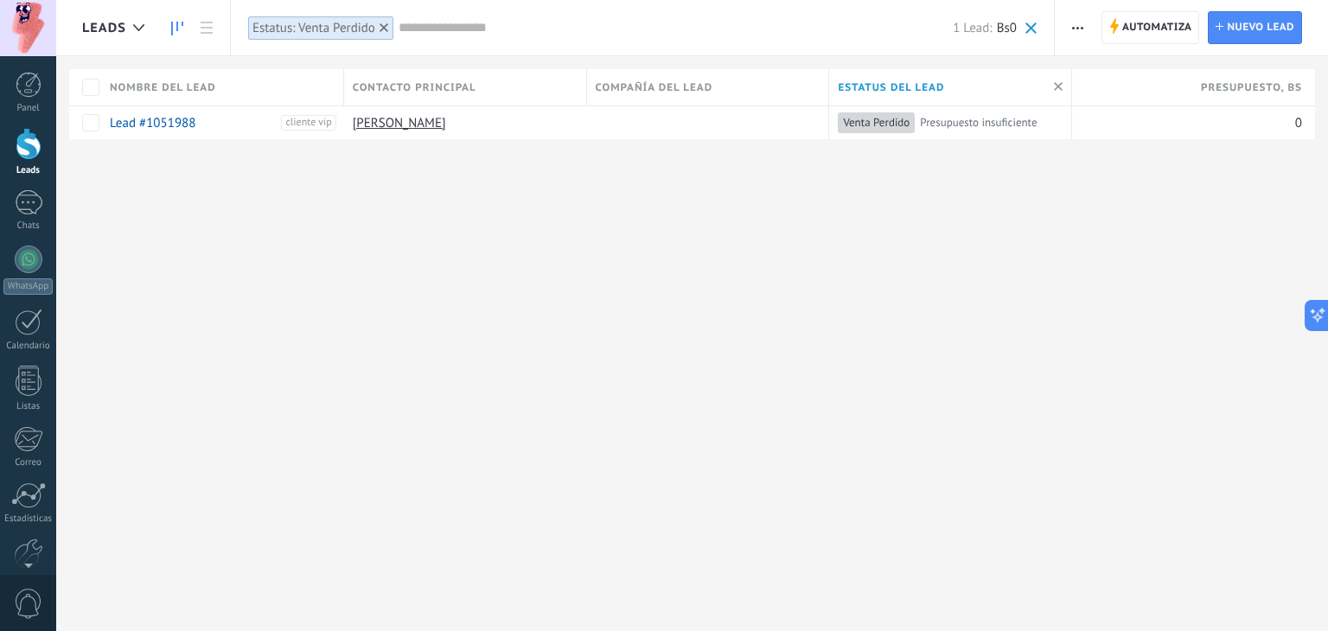
click at [173, 38] on link at bounding box center [177, 28] width 29 height 34
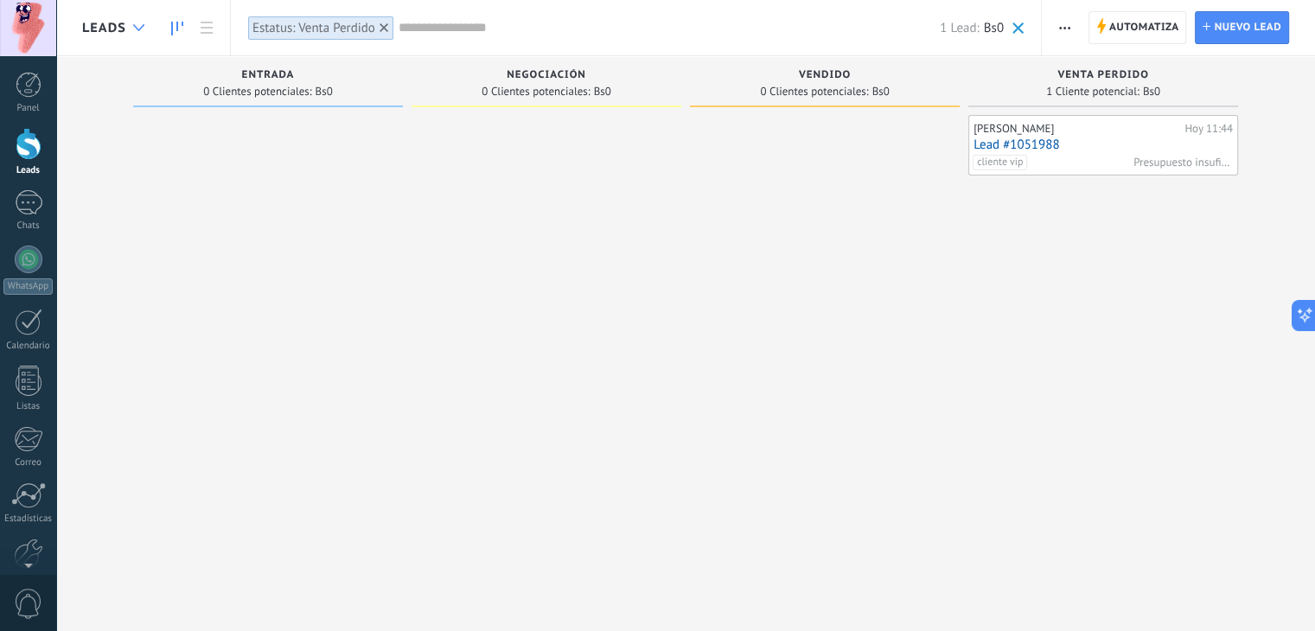
click at [131, 32] on div at bounding box center [139, 28] width 29 height 34
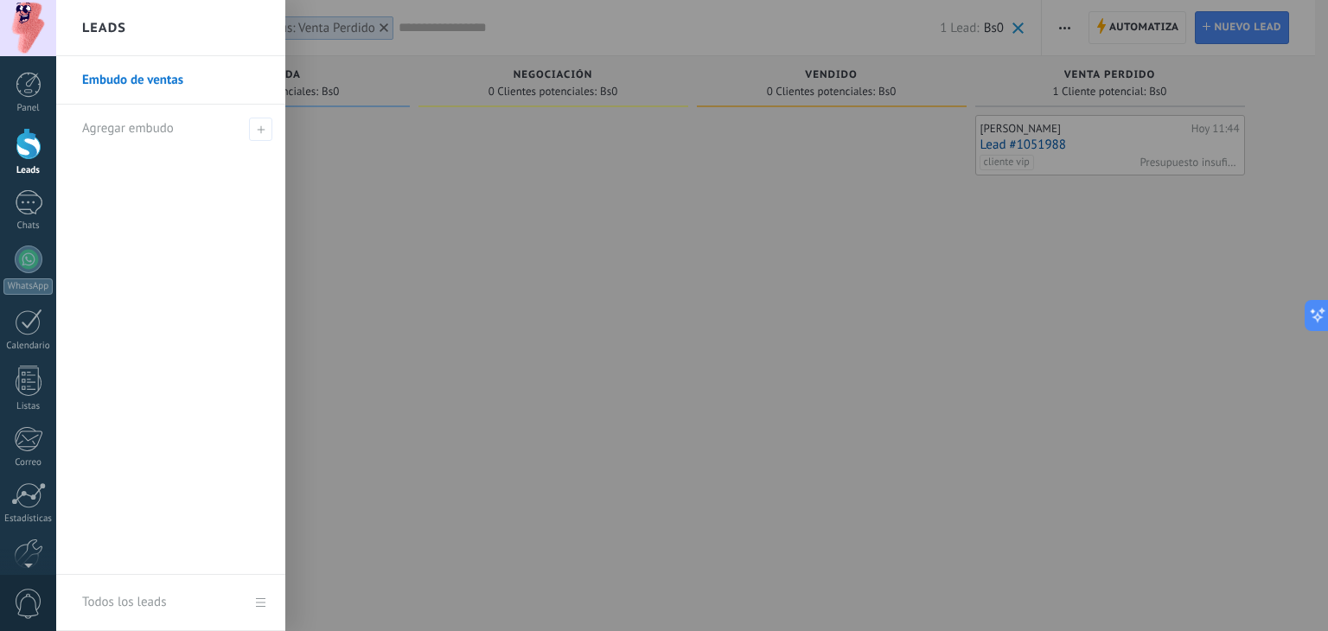
click at [131, 32] on div "Leads" at bounding box center [170, 28] width 229 height 56
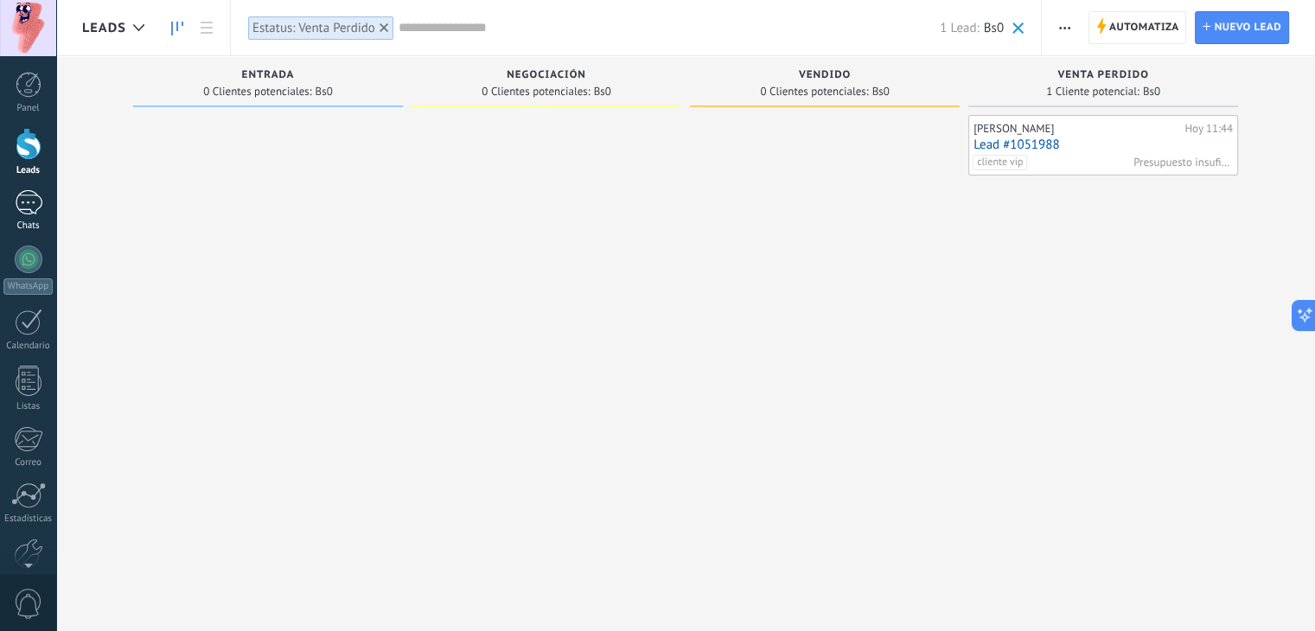
click at [27, 192] on div "1" at bounding box center [29, 202] width 28 height 25
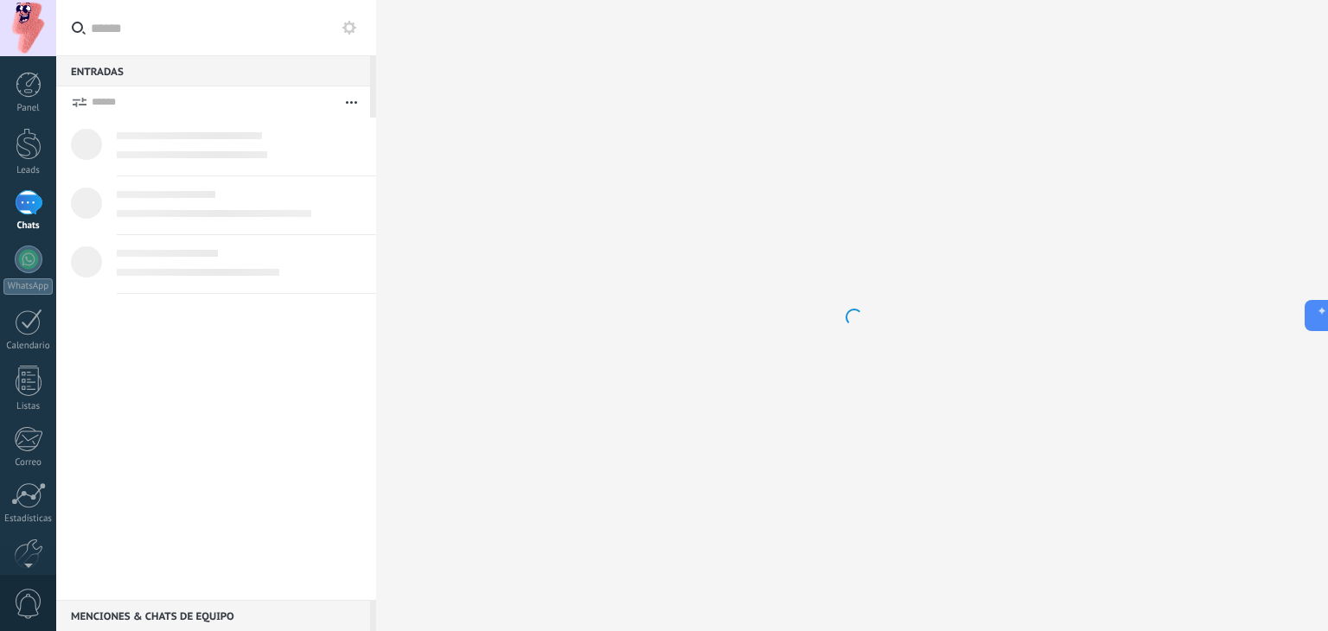
click at [349, 25] on icon at bounding box center [349, 28] width 14 height 14
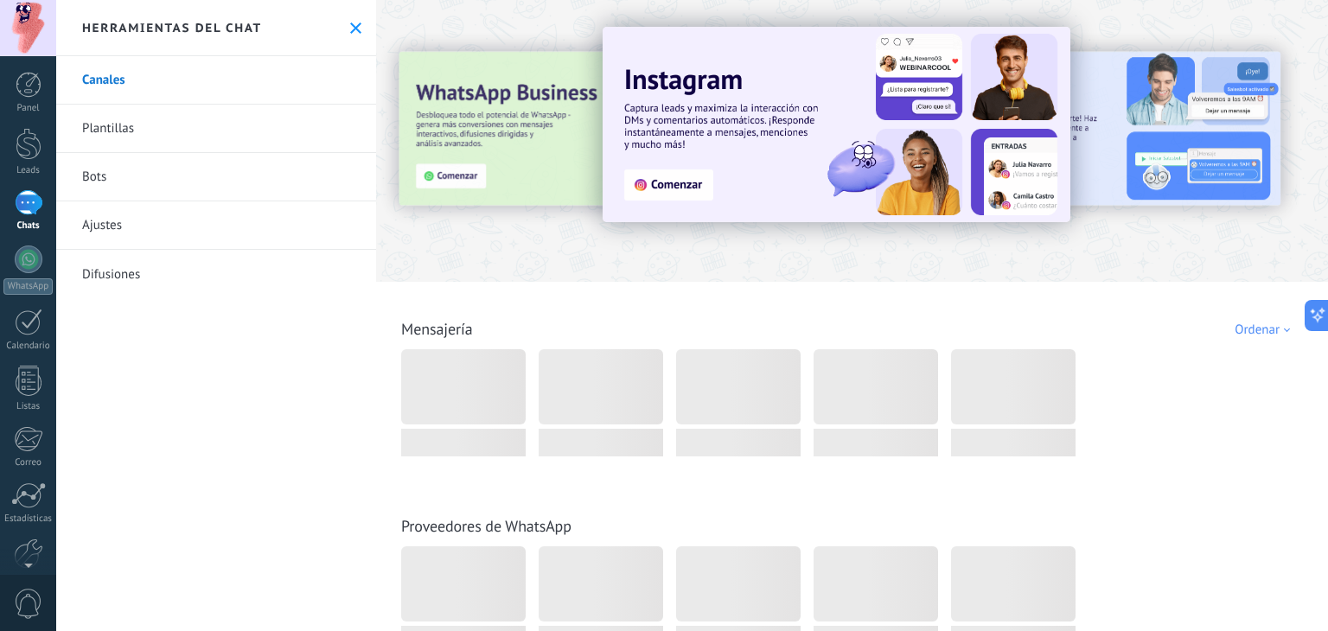
click at [172, 127] on link "Plantillas" at bounding box center [216, 129] width 320 height 48
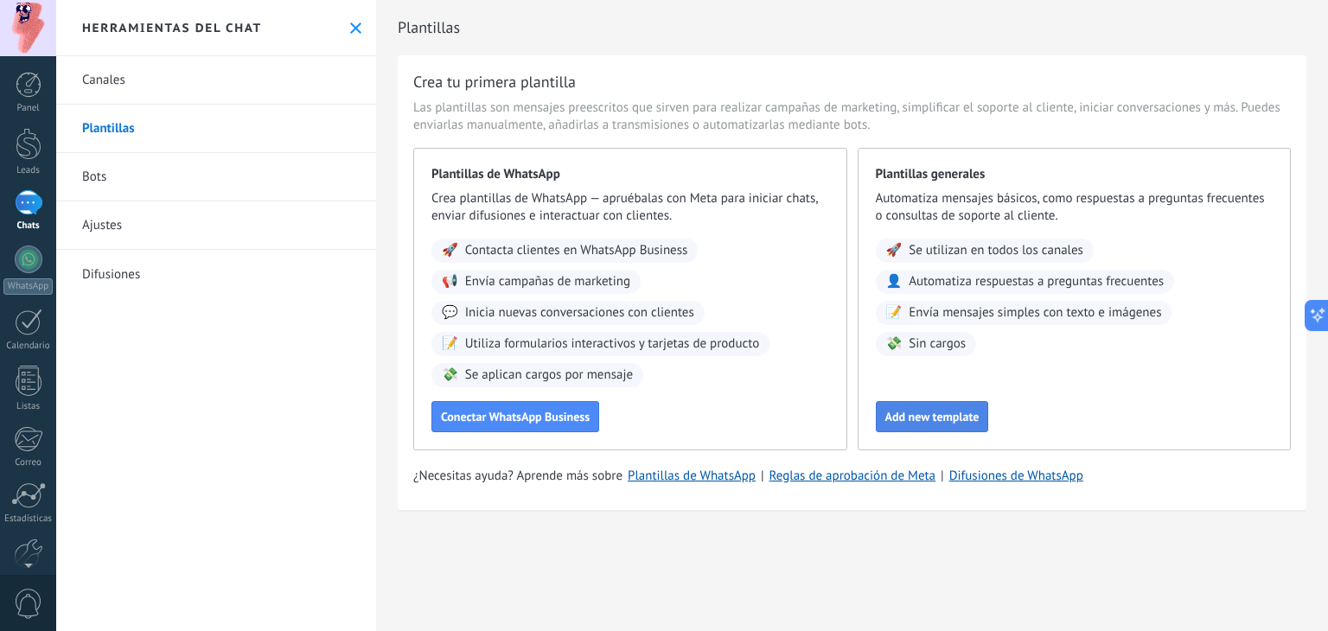
click at [901, 419] on span "Add new template" at bounding box center [933, 417] width 94 height 12
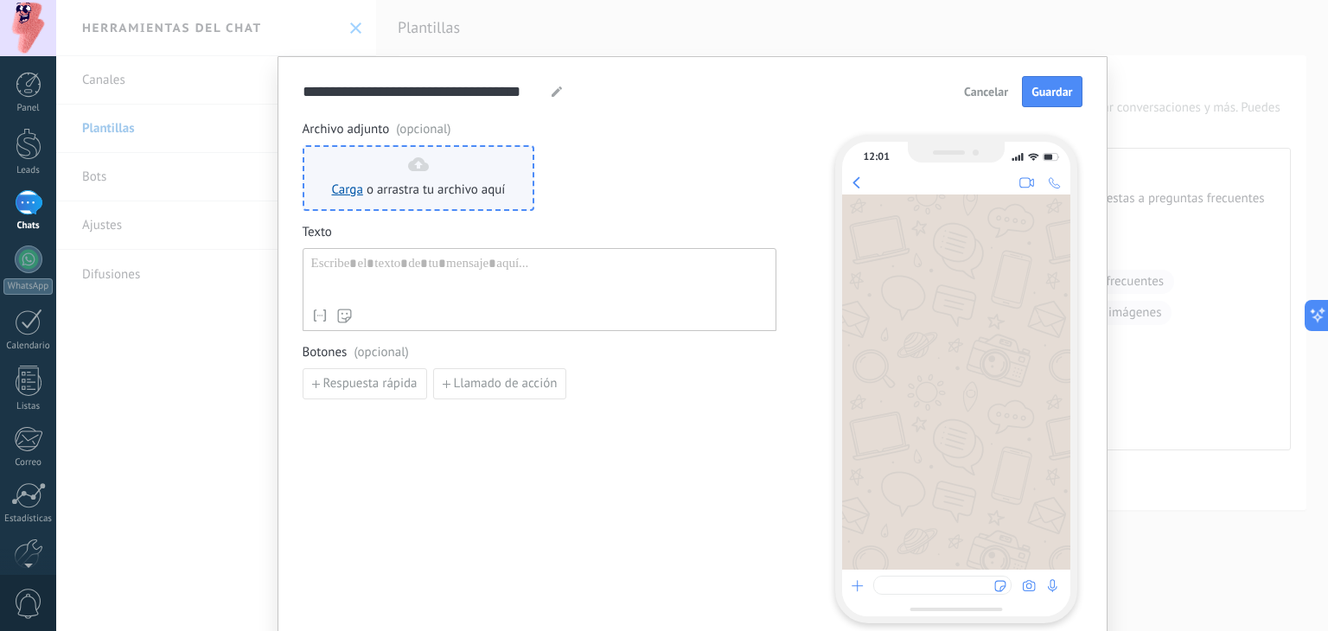
click at [466, 190] on span "o arrastra tu archivo aquí" at bounding box center [436, 190] width 139 height 17
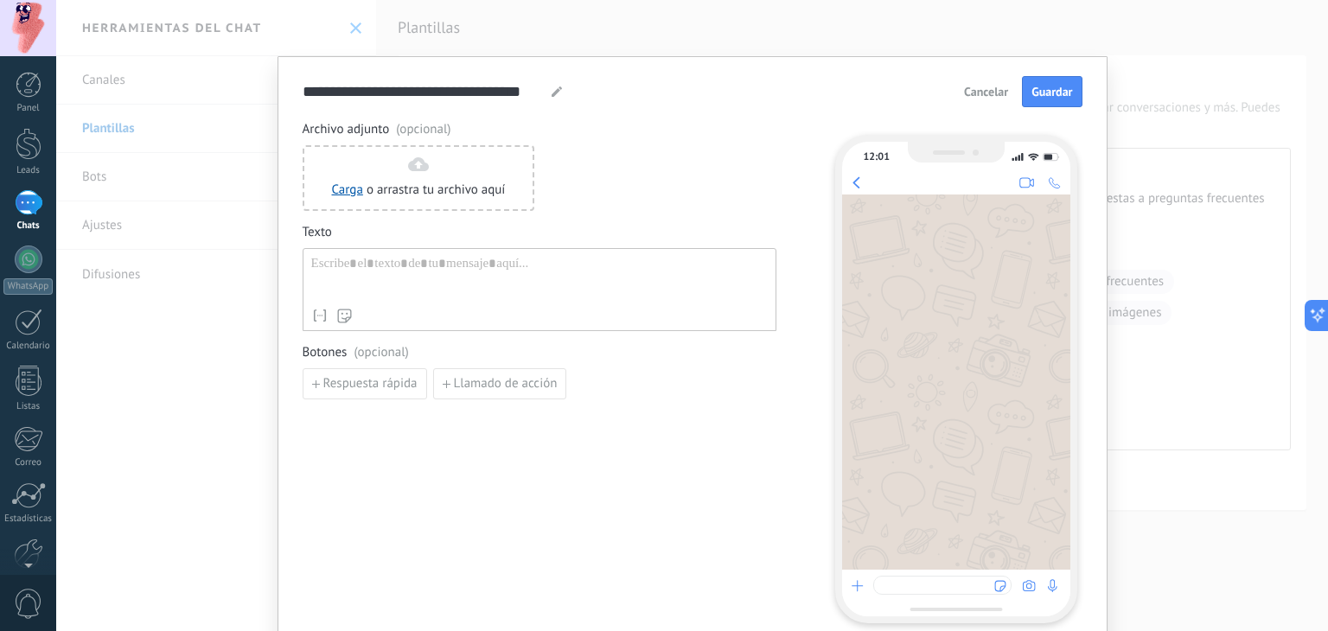
click at [392, 256] on div at bounding box center [539, 278] width 457 height 44
click at [408, 276] on div at bounding box center [539, 278] width 457 height 44
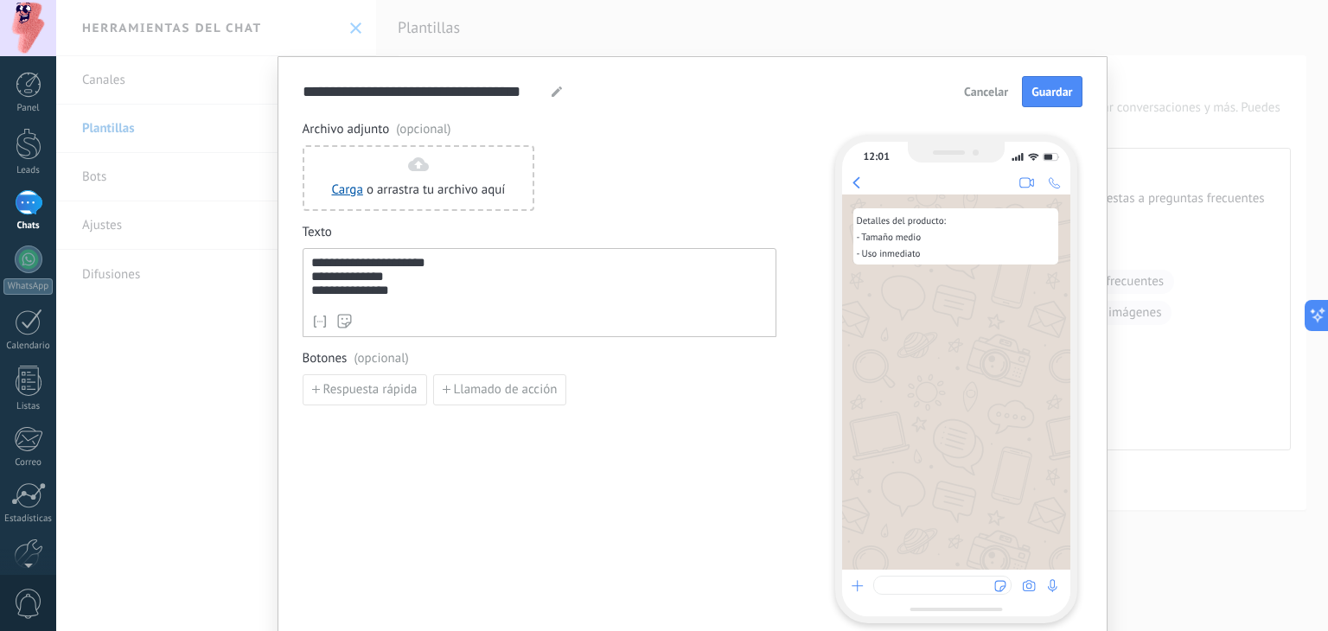
click at [553, 92] on use at bounding box center [557, 91] width 10 height 10
type input "*"
type input "**********"
click at [640, 202] on div "Carga o arrastra tu archivo aquí Arrastra aquí" at bounding box center [540, 178] width 474 height 66
click at [1045, 91] on span "Guardar" at bounding box center [1052, 92] width 41 height 12
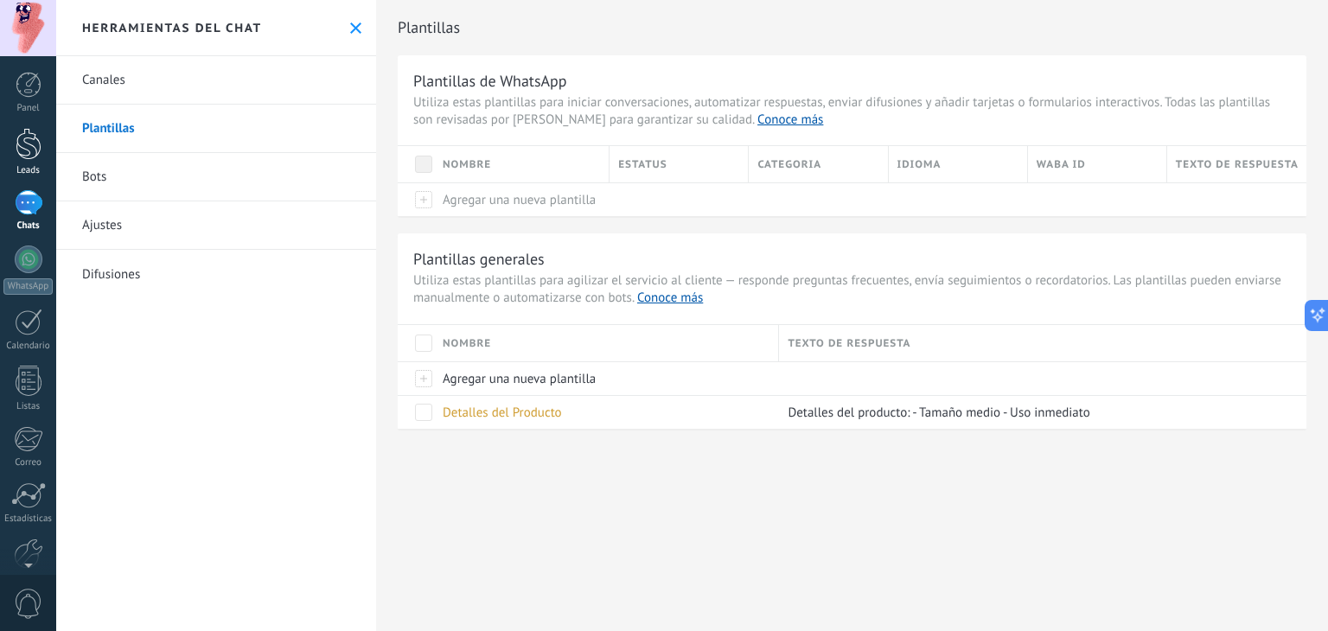
click at [25, 163] on link "Leads" at bounding box center [28, 152] width 56 height 48
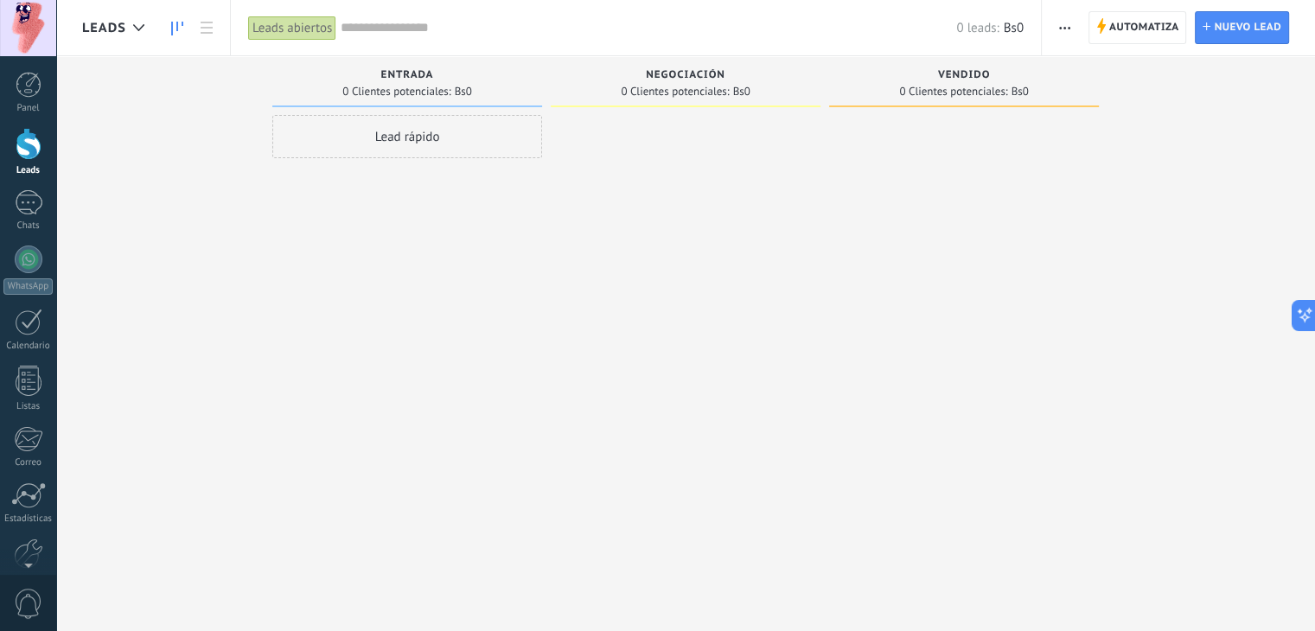
click at [316, 33] on div "Leads abiertos" at bounding box center [292, 28] width 88 height 25
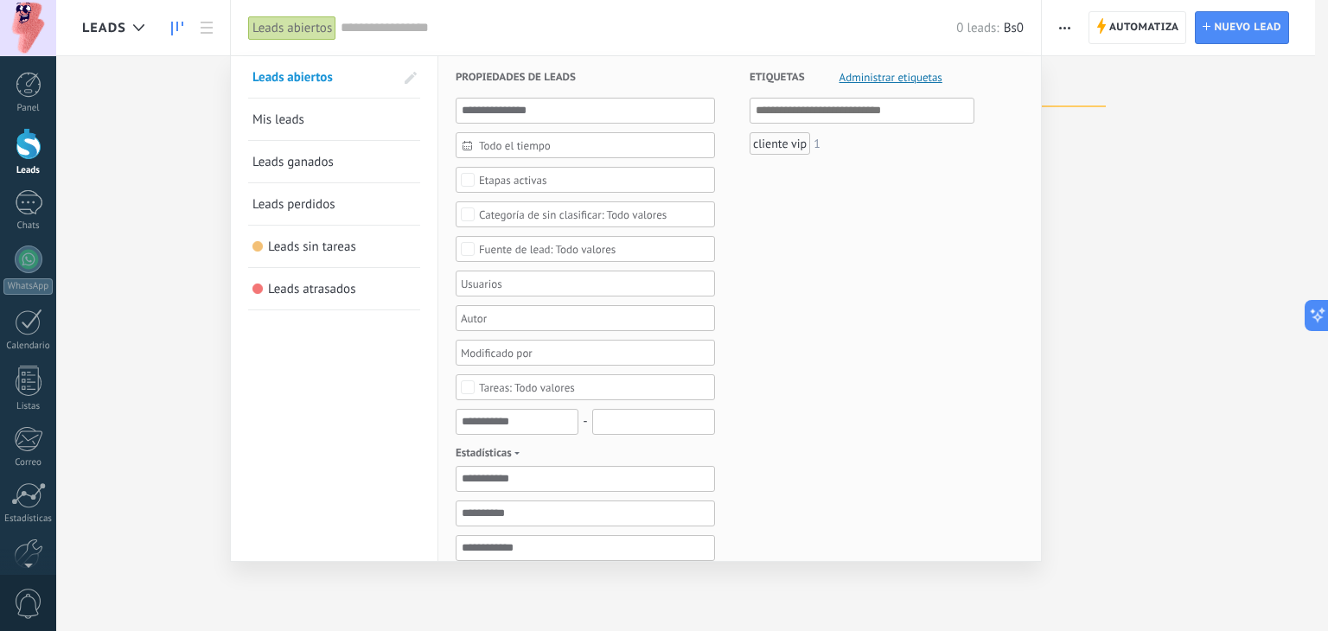
click at [394, 35] on input "text" at bounding box center [649, 28] width 616 height 18
click at [494, 186] on div "Etapas activas" at bounding box center [585, 180] width 259 height 26
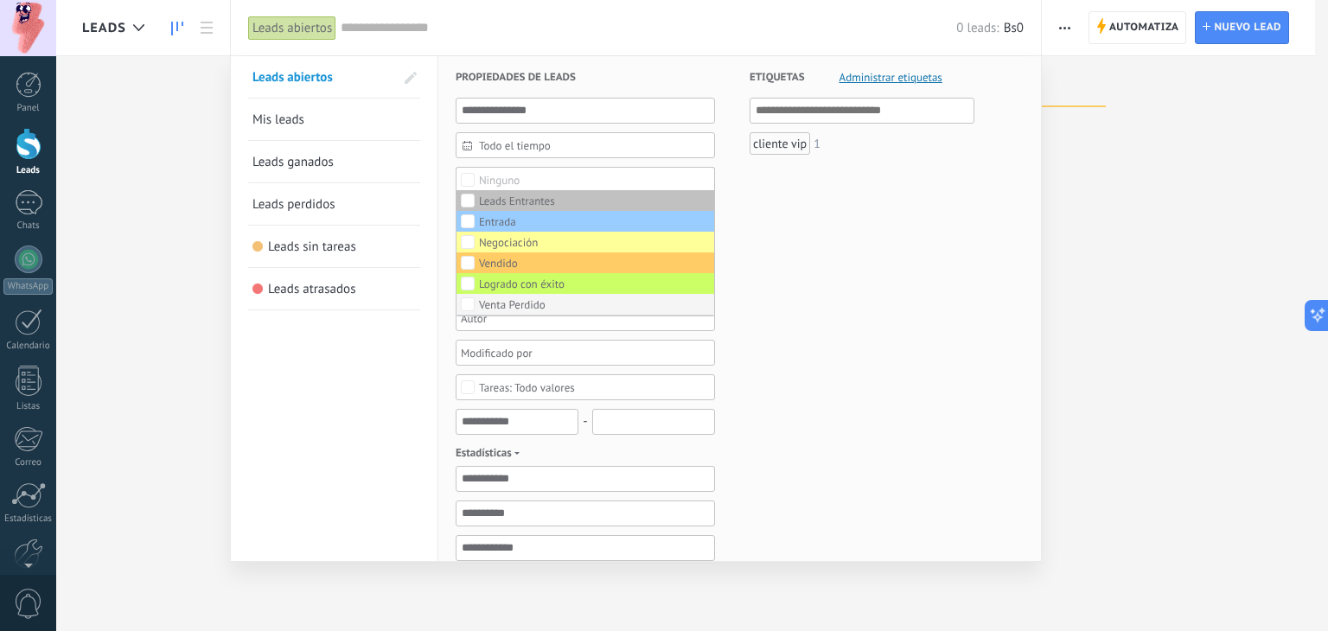
click at [502, 299] on div "Venta Perdido" at bounding box center [512, 305] width 67 height 12
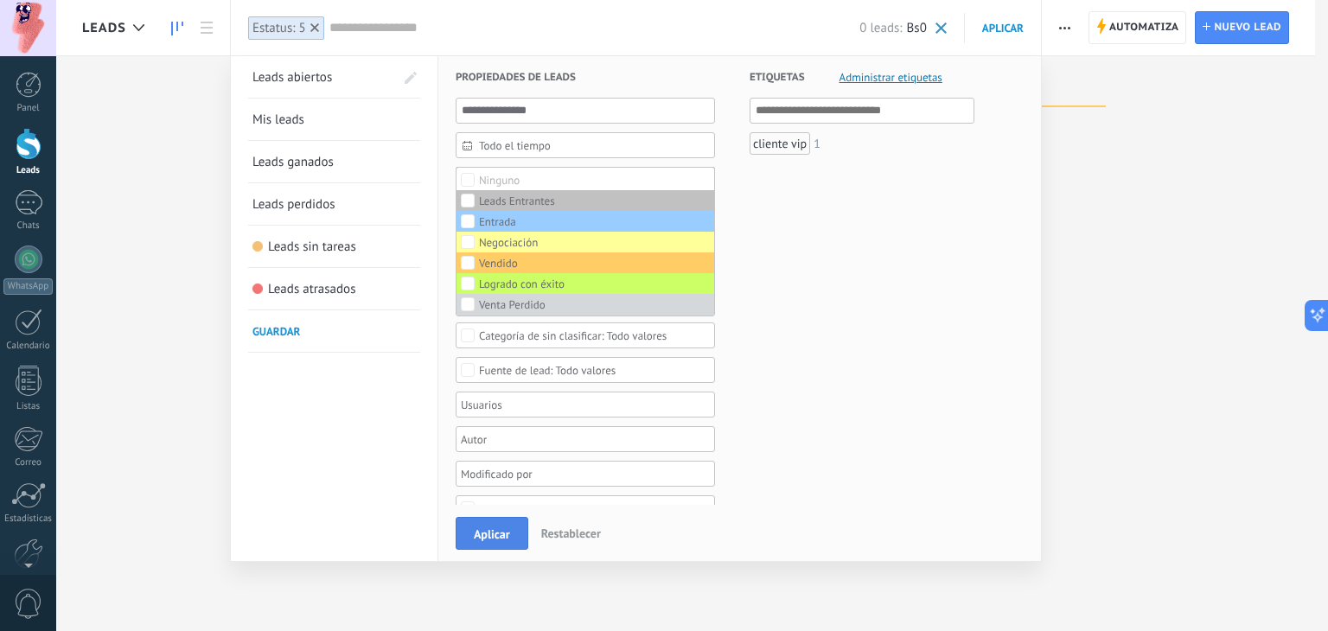
click at [488, 519] on button "Aplicar" at bounding box center [492, 533] width 73 height 33
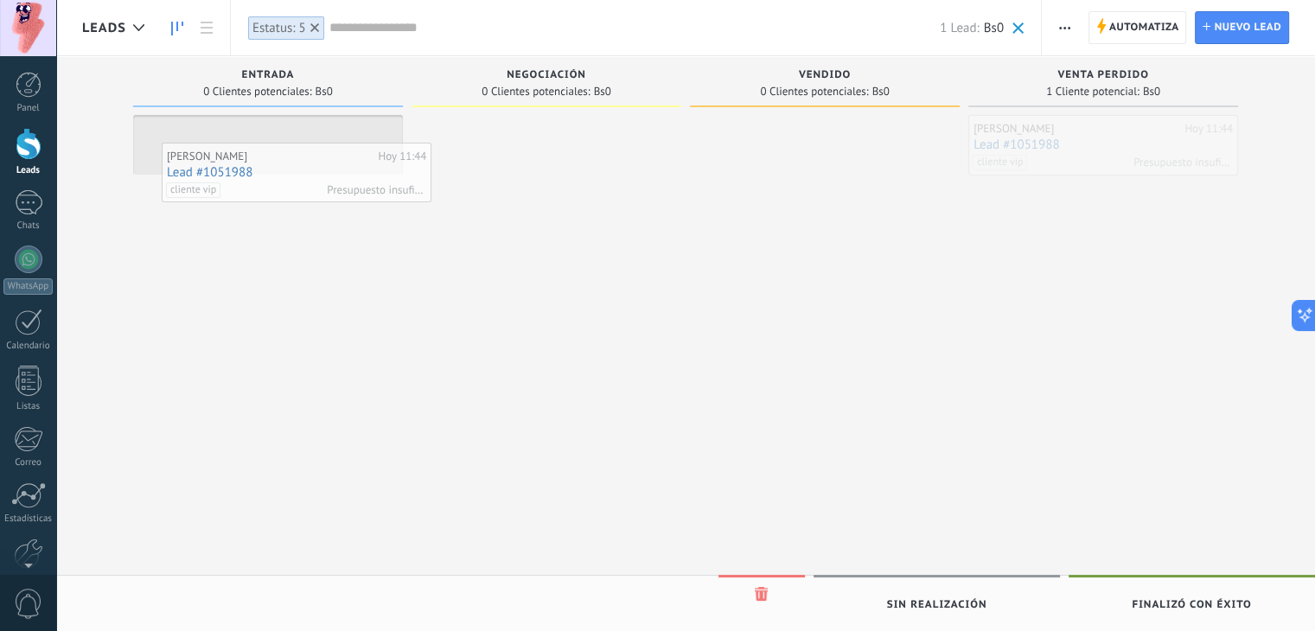
drag, startPoint x: 1059, startPoint y: 153, endPoint x: 238, endPoint y: 177, distance: 821.1
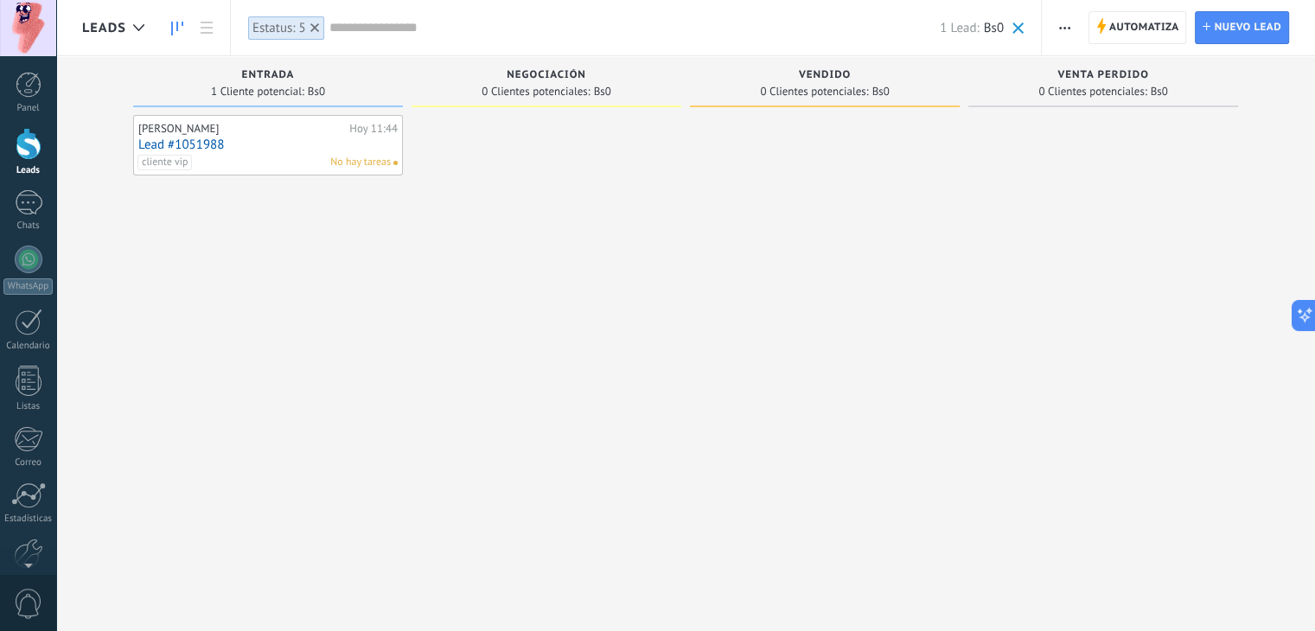
click at [317, 33] on div at bounding box center [315, 28] width 16 height 16
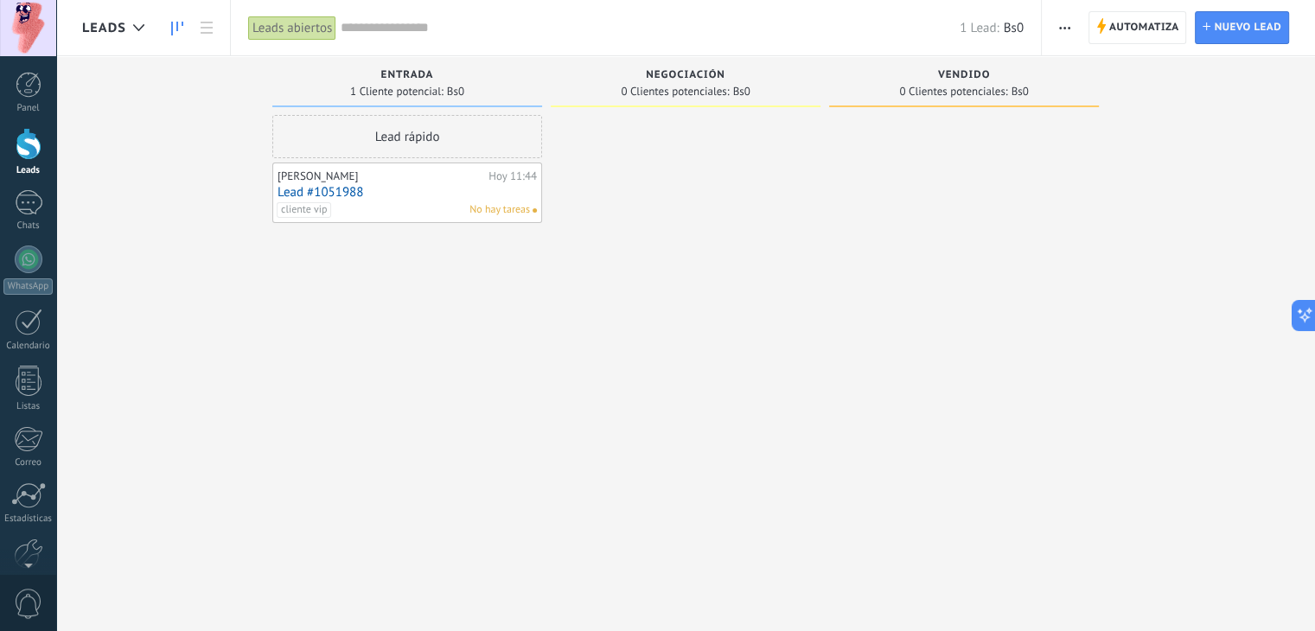
click at [336, 188] on link "Lead #1051988" at bounding box center [407, 192] width 259 height 15
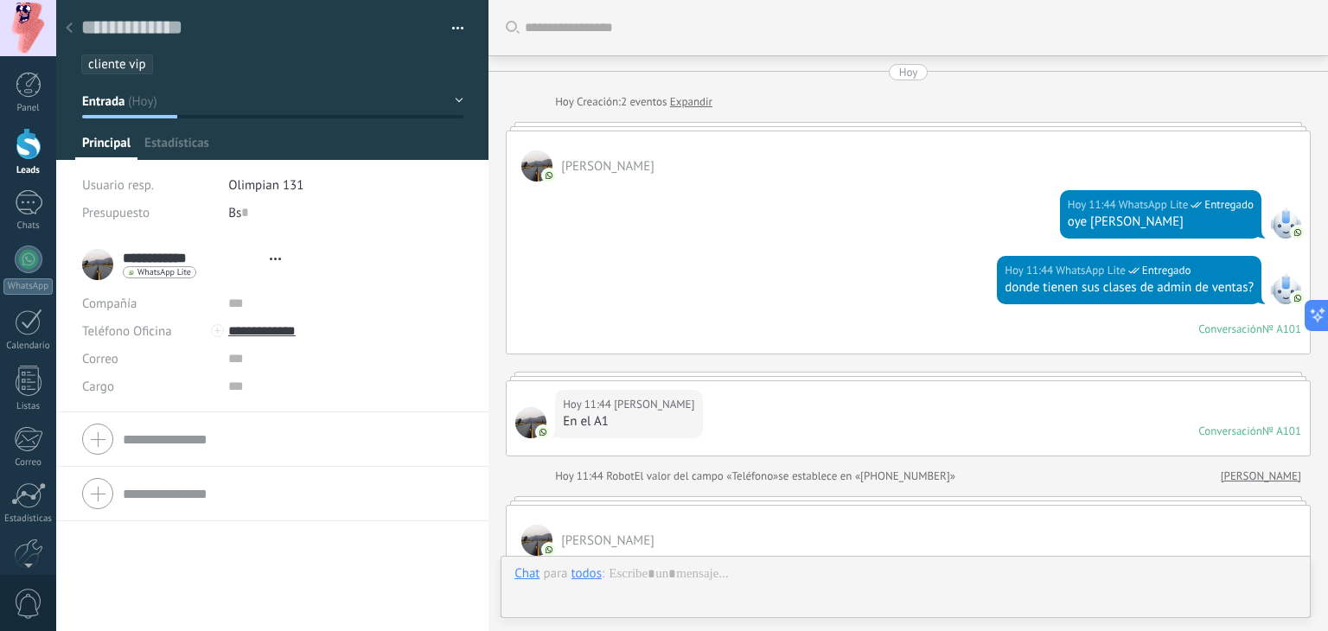
type textarea "**********"
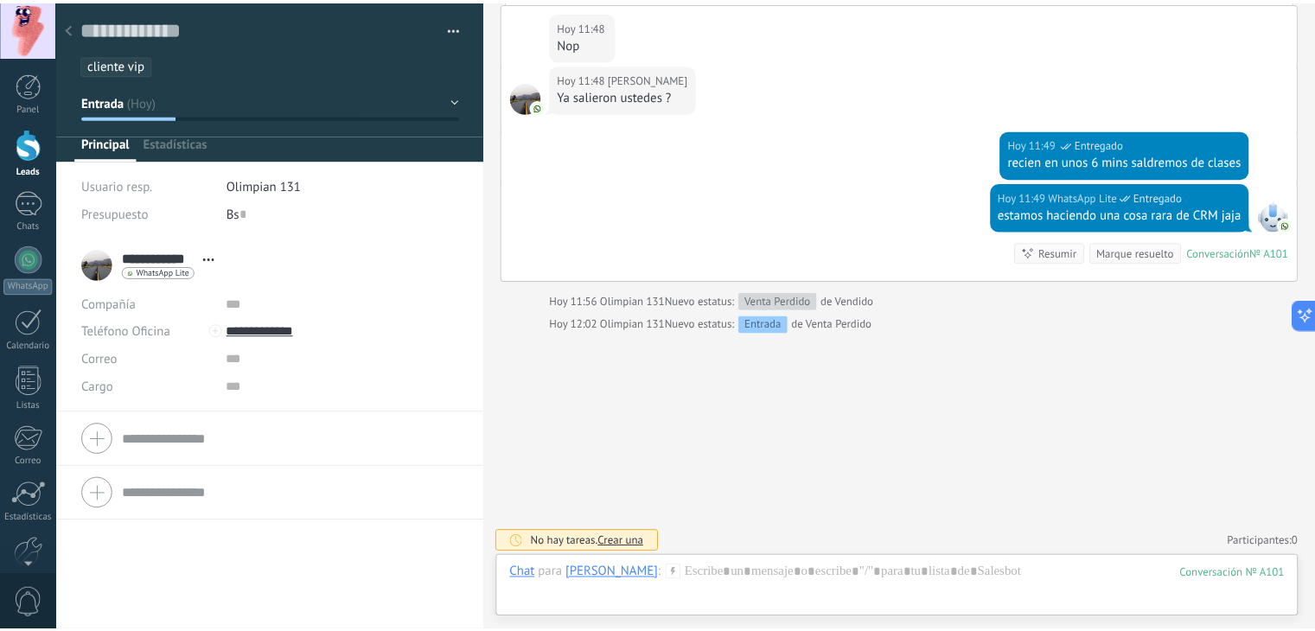
scroll to position [25, 0]
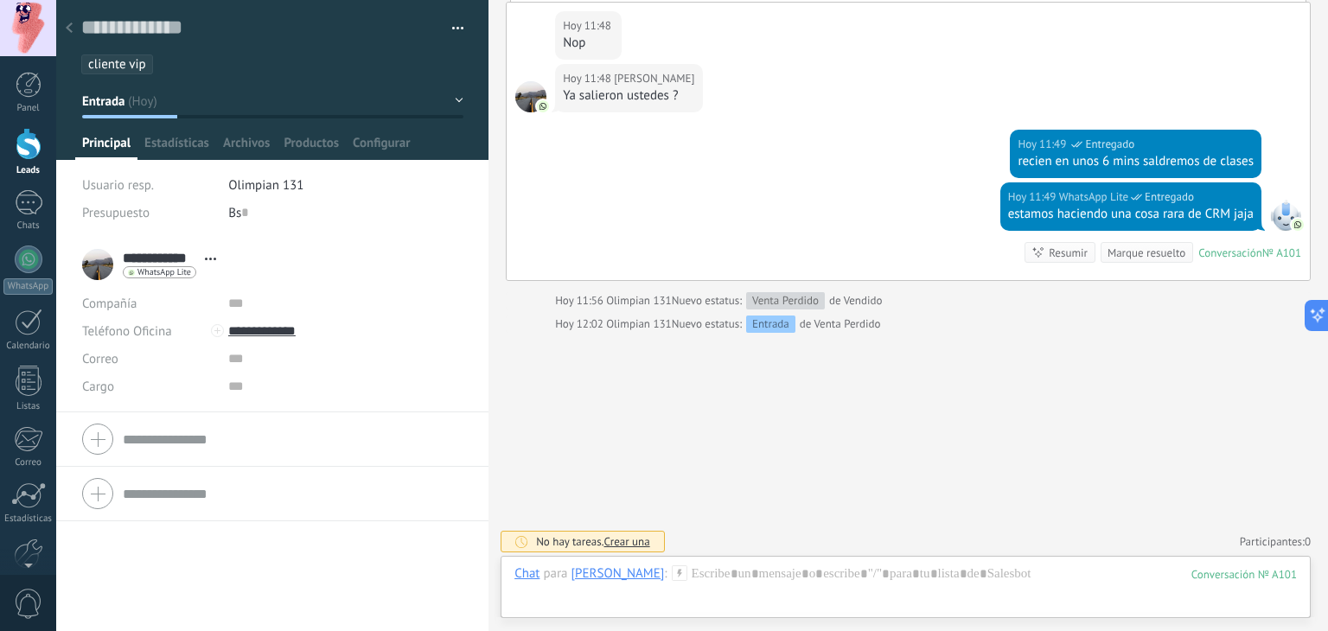
click at [656, 580] on div "Chat para Raquel Arias :" at bounding box center [601, 574] width 172 height 17
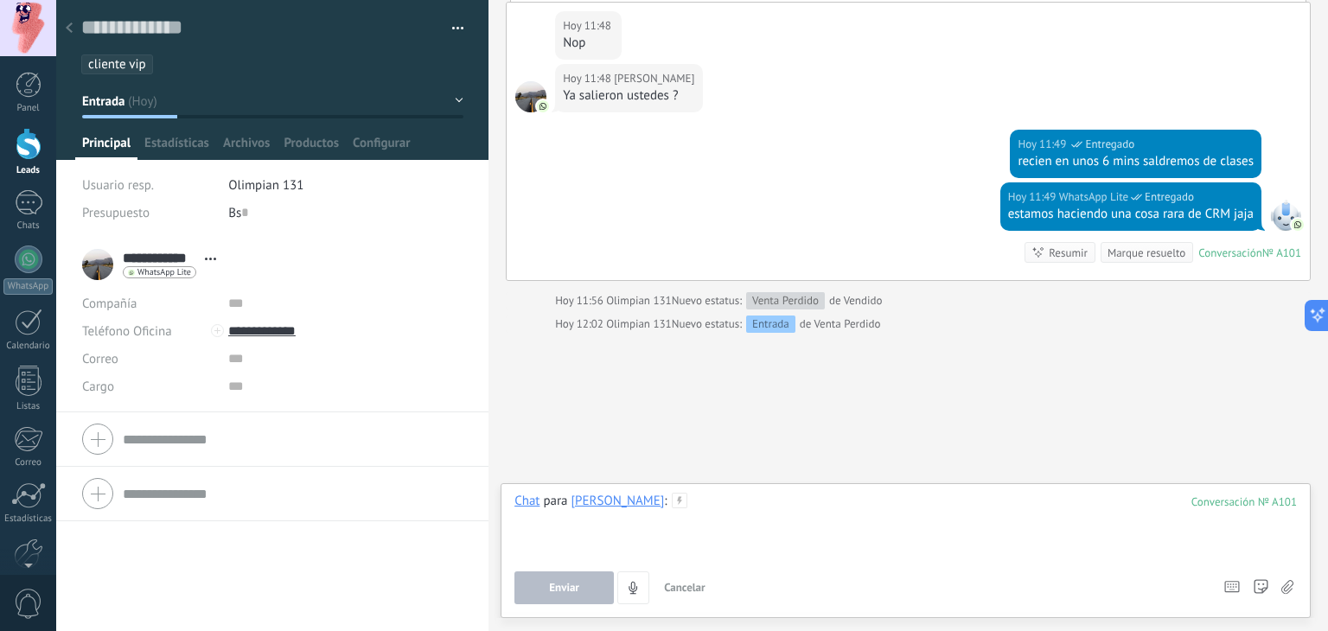
click at [692, 507] on div at bounding box center [906, 526] width 783 height 66
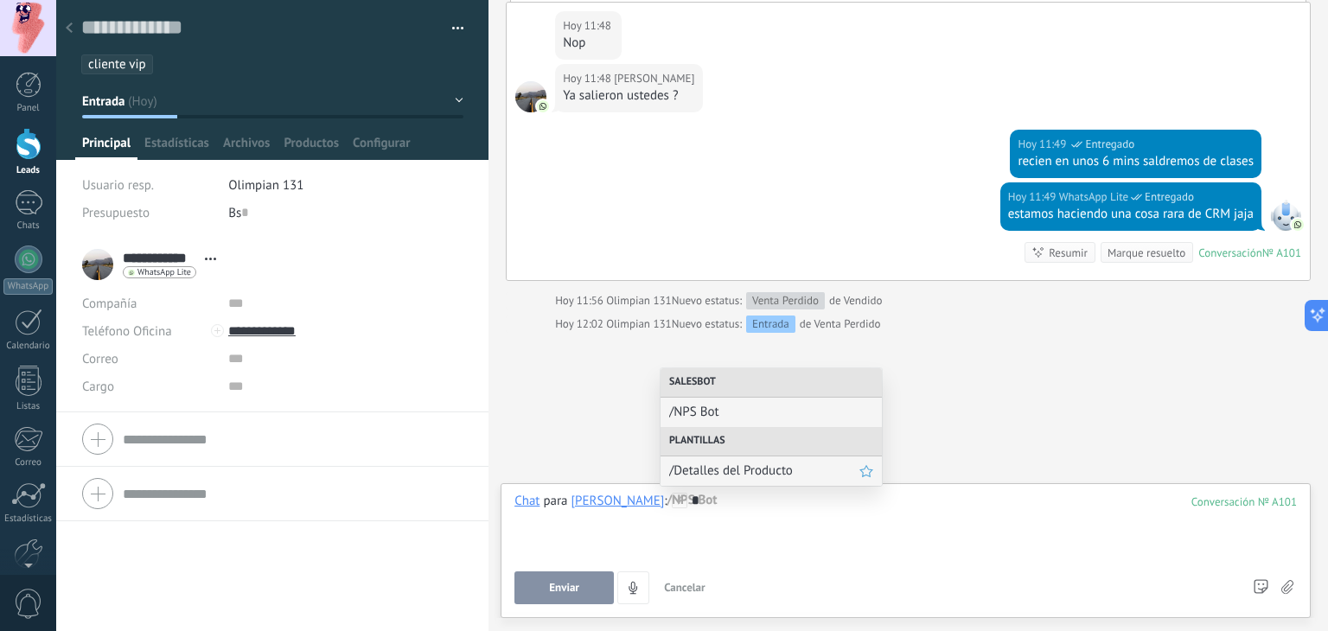
click at [695, 466] on span "/Detalles del Producto" at bounding box center [764, 471] width 190 height 16
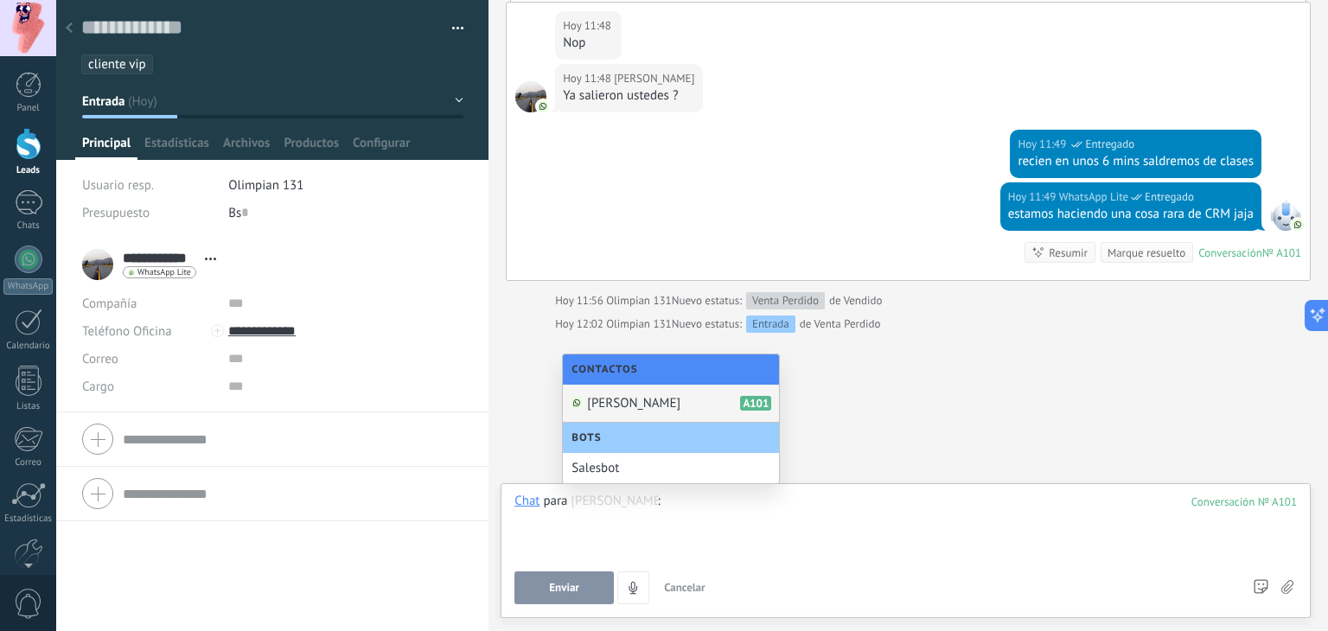
click at [631, 402] on span "Raquel Arias" at bounding box center [633, 403] width 93 height 16
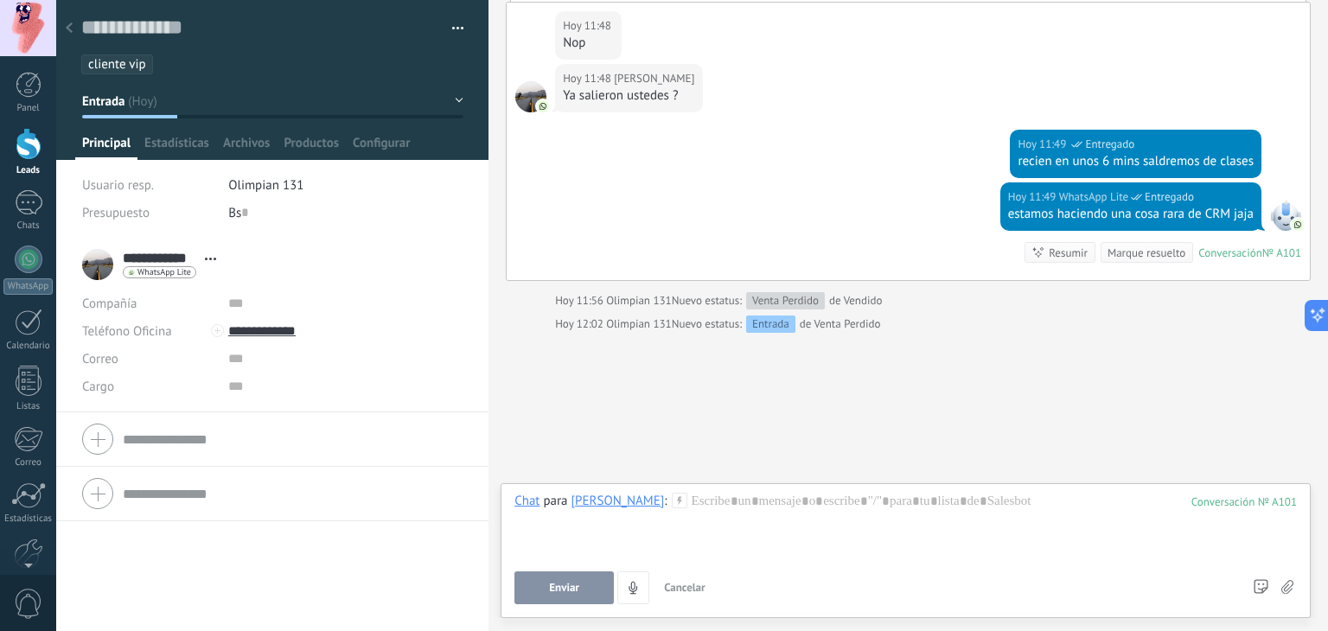
click at [74, 33] on div at bounding box center [69, 29] width 24 height 34
